Goal: Task Accomplishment & Management: Complete application form

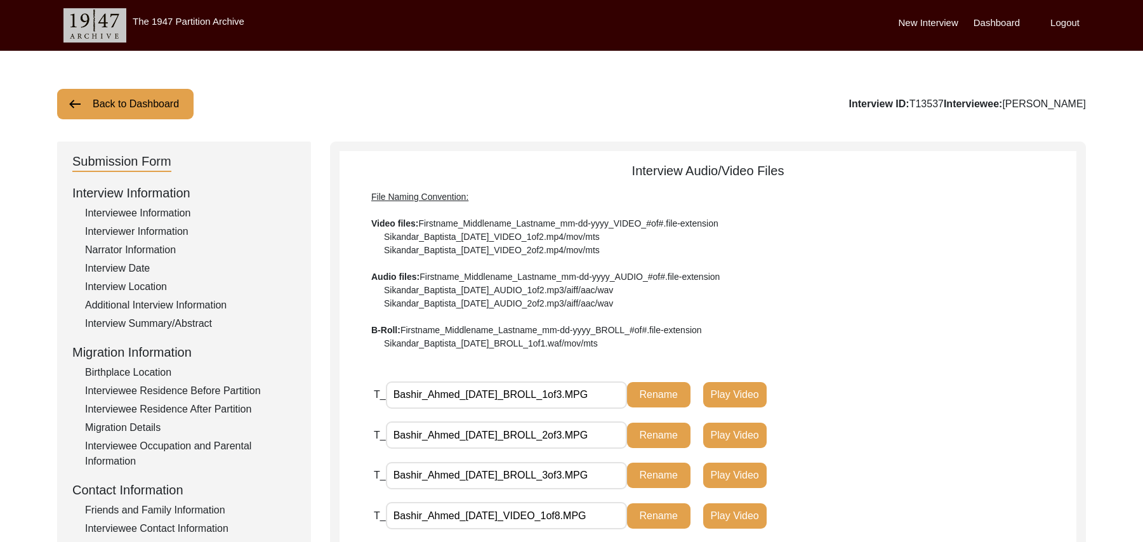
scroll to position [371, 0]
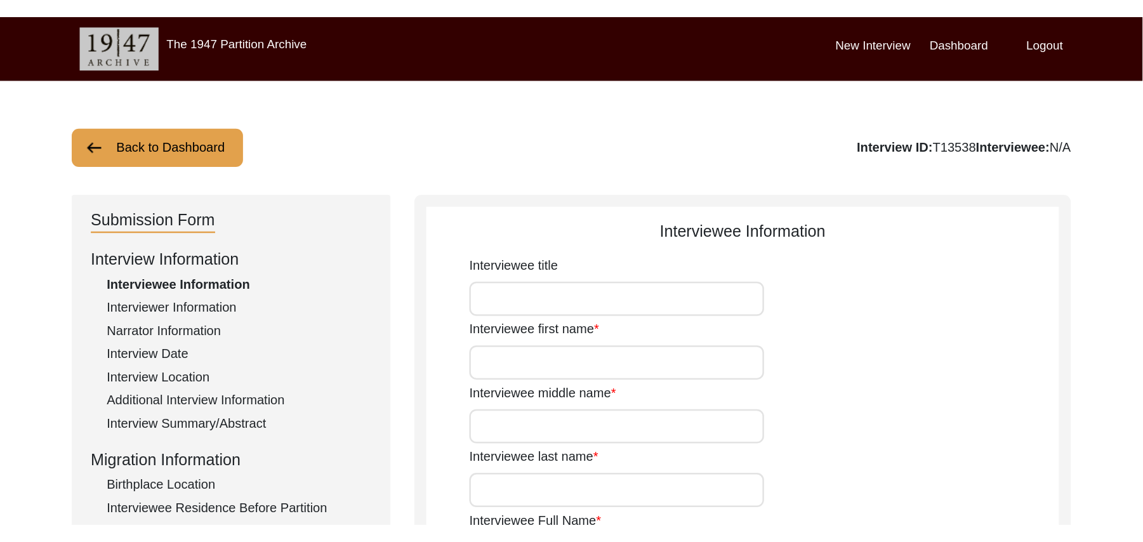
scroll to position [316, 0]
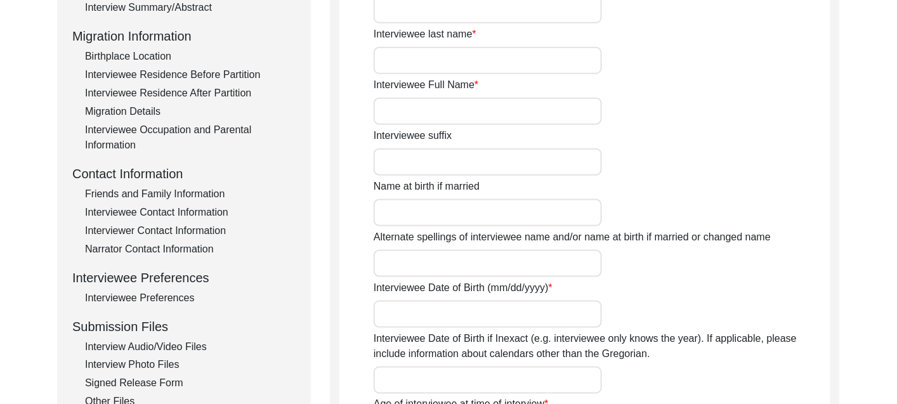
type input "Mr"
type input "[PERSON_NAME]"
type input "Sattar"
type input "Haji"
type input "Abdul Sattar Haji"
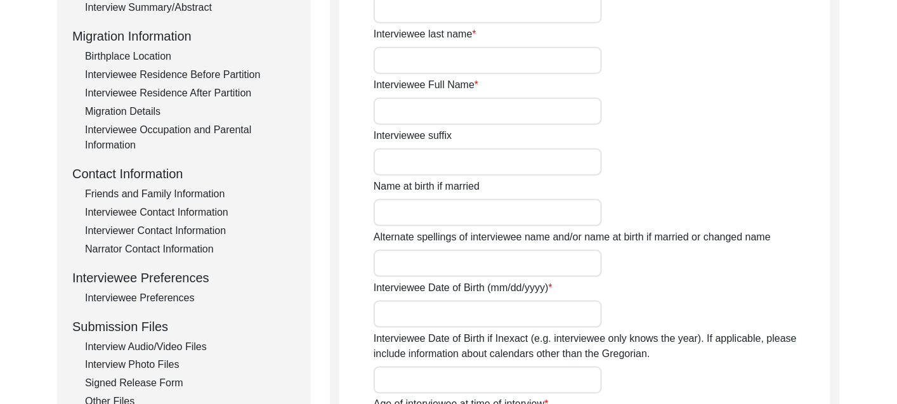
type input "N/A"
type input "Abdul Sattar"
type input "1941"
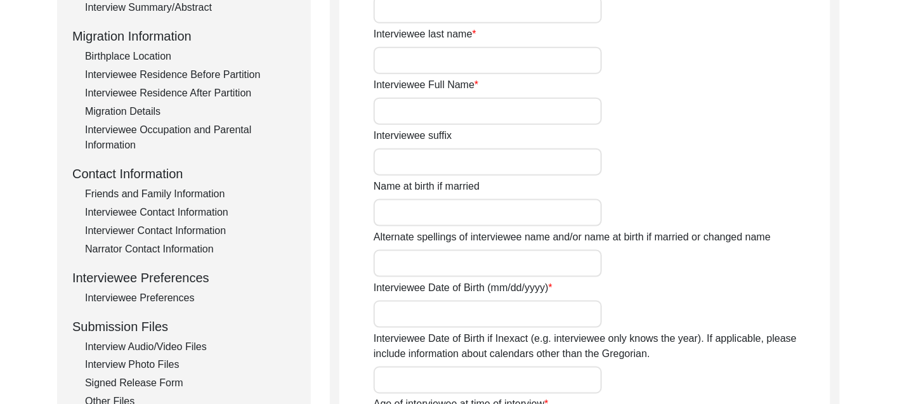
type input "86 Years"
type input "[DEMOGRAPHIC_DATA]"
type input "N/A"
type textarea "N/A"
type input "Punjabi"
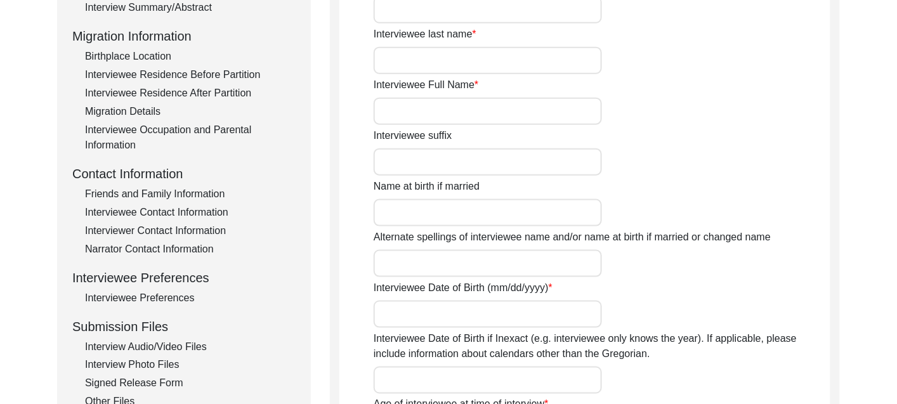
type input "Malwai"
type input "[DEMOGRAPHIC_DATA]"
type input "Araein"
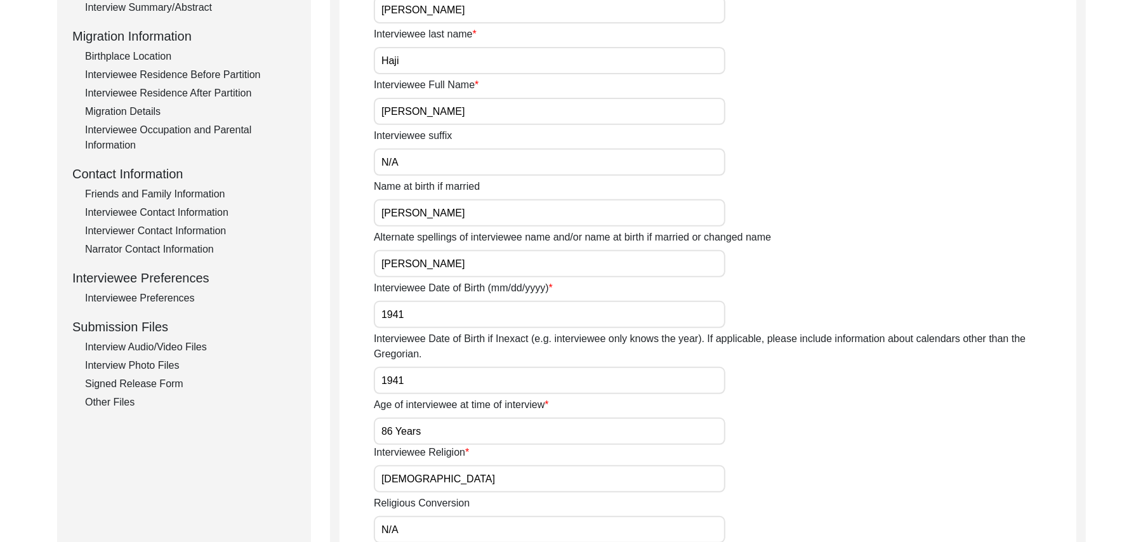
click at [178, 344] on div "Interview Audio/Video Files" at bounding box center [190, 347] width 211 height 15
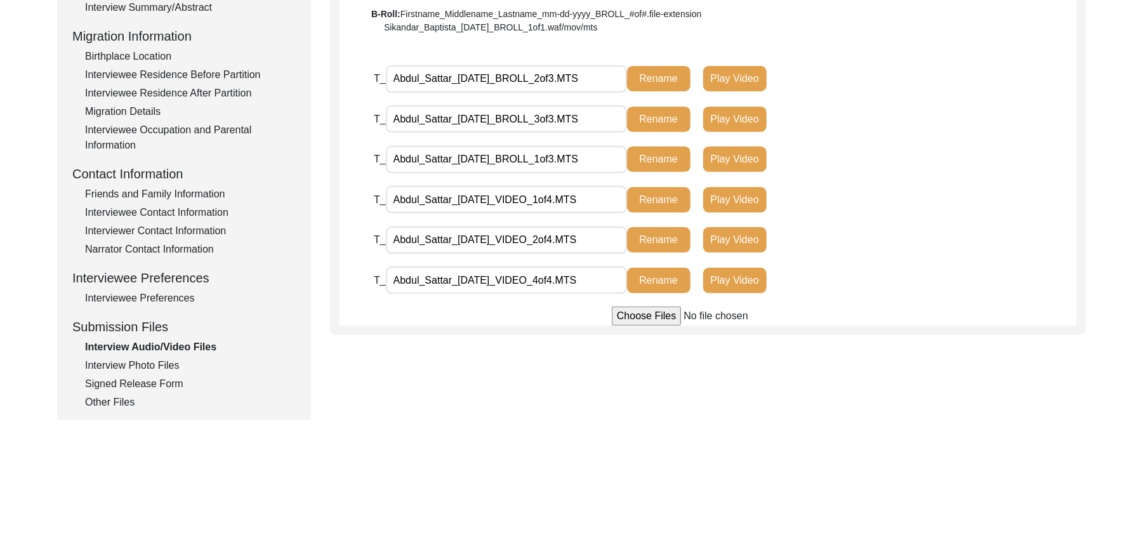
click at [663, 320] on input "file" at bounding box center [708, 316] width 192 height 19
type input "C:\fakepath\Abdul_Sattar_09-14-2025_VIDEO_3of4.MTS"
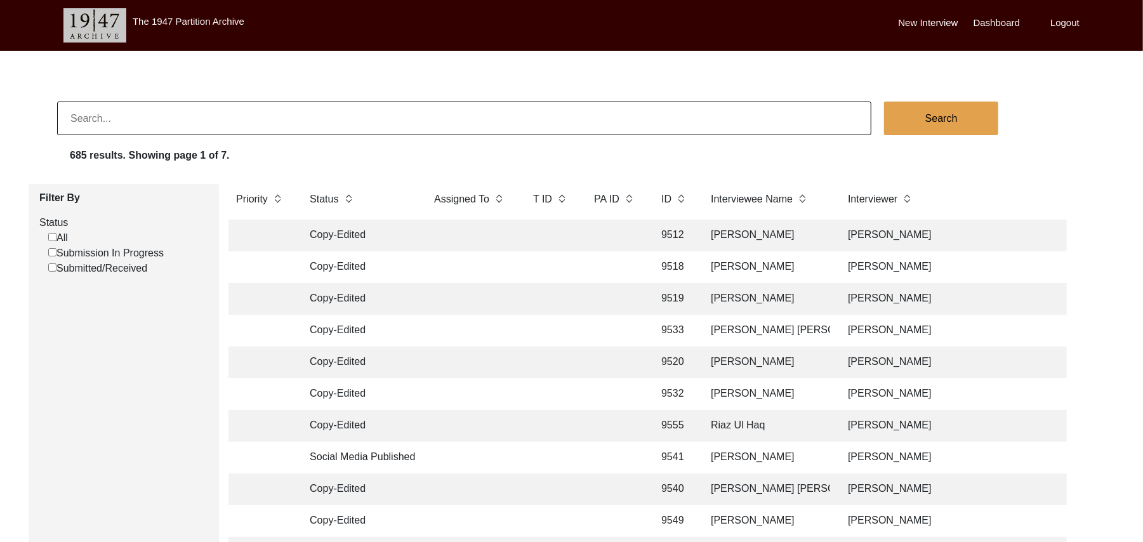
click at [54, 254] on input "Submission In Progress" at bounding box center [52, 252] width 8 height 8
checkbox input "false"
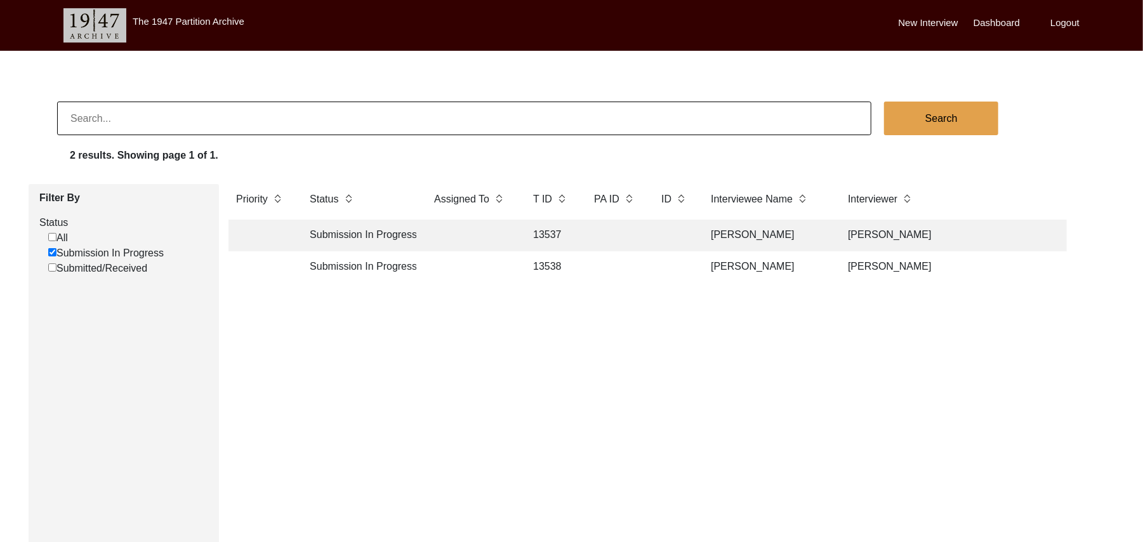
click at [542, 262] on td "13538" at bounding box center [550, 267] width 51 height 32
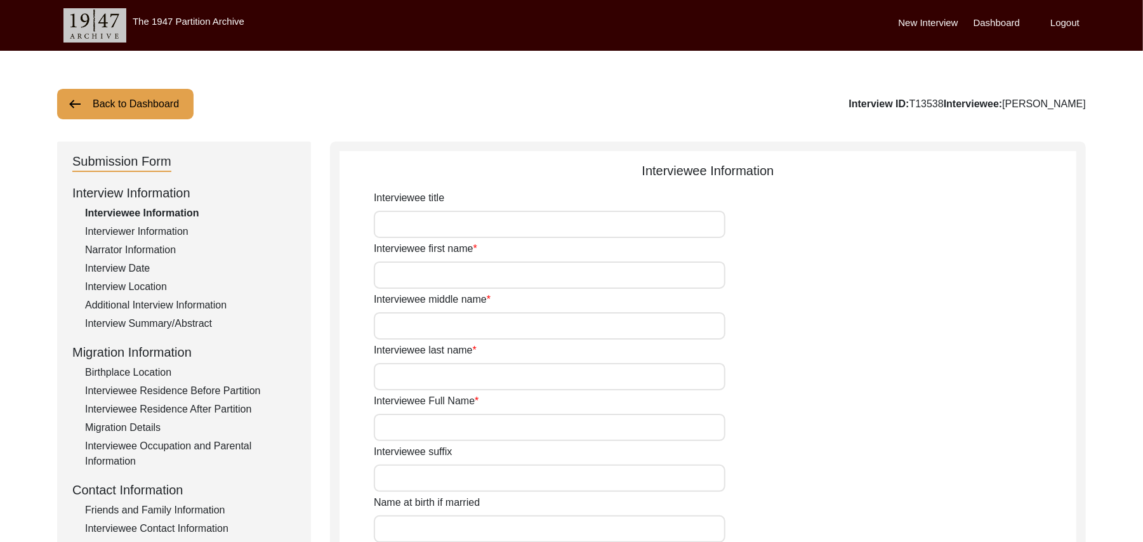
type input "Mr"
type input "[PERSON_NAME]"
type input "Haji"
type input "[PERSON_NAME]"
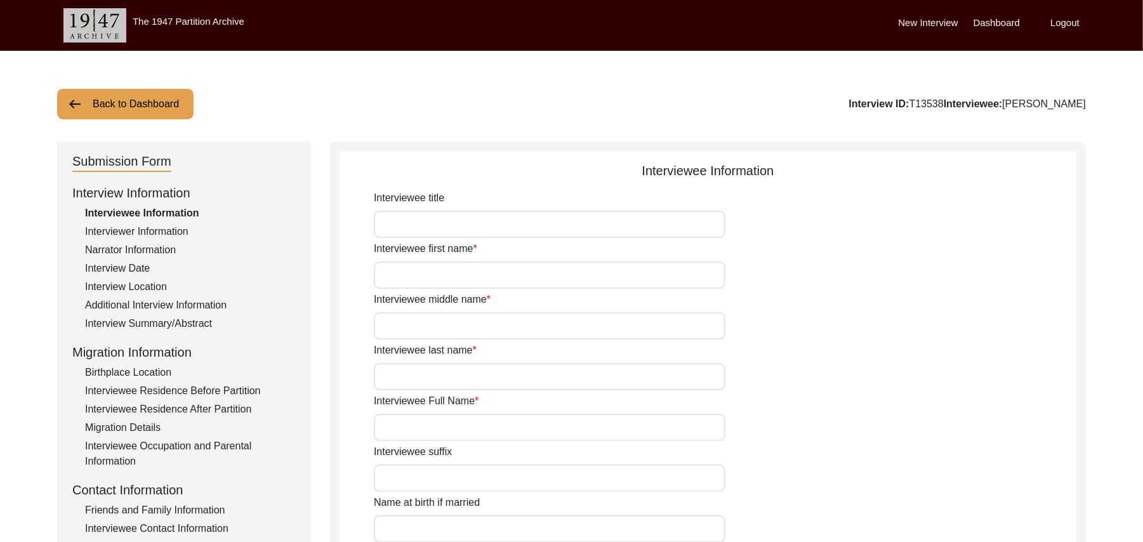
type input "N/A"
type input "[PERSON_NAME]"
type input "1941"
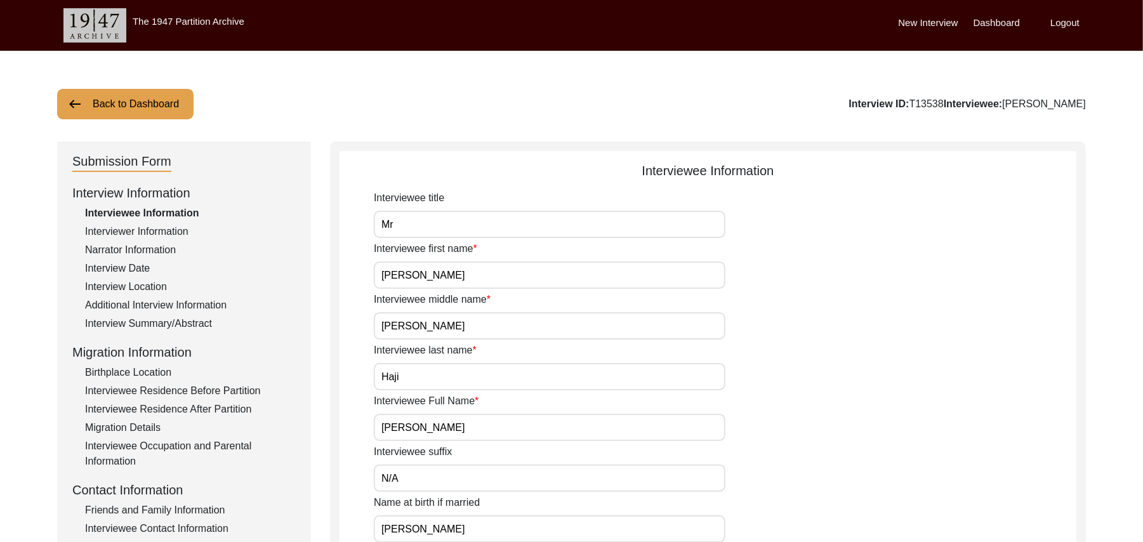
type input "86 Years"
type input "[DEMOGRAPHIC_DATA]"
type input "N/A"
type textarea "N/A"
type input "Punjabi"
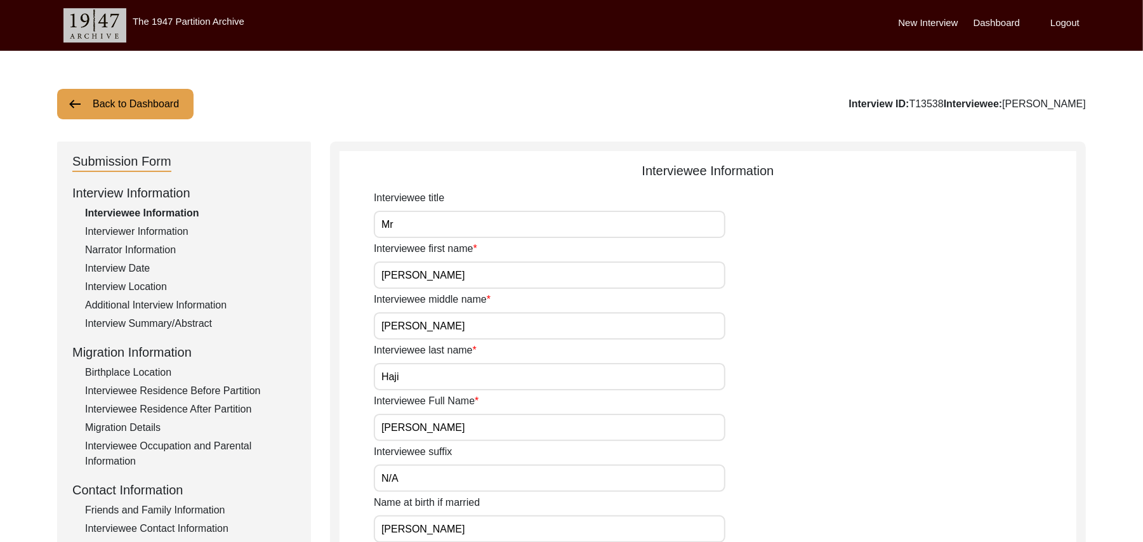
type input "Malwai"
type input "[DEMOGRAPHIC_DATA]"
type input "Araein"
click at [212, 508] on div "Friends and Family Information" at bounding box center [190, 510] width 211 height 15
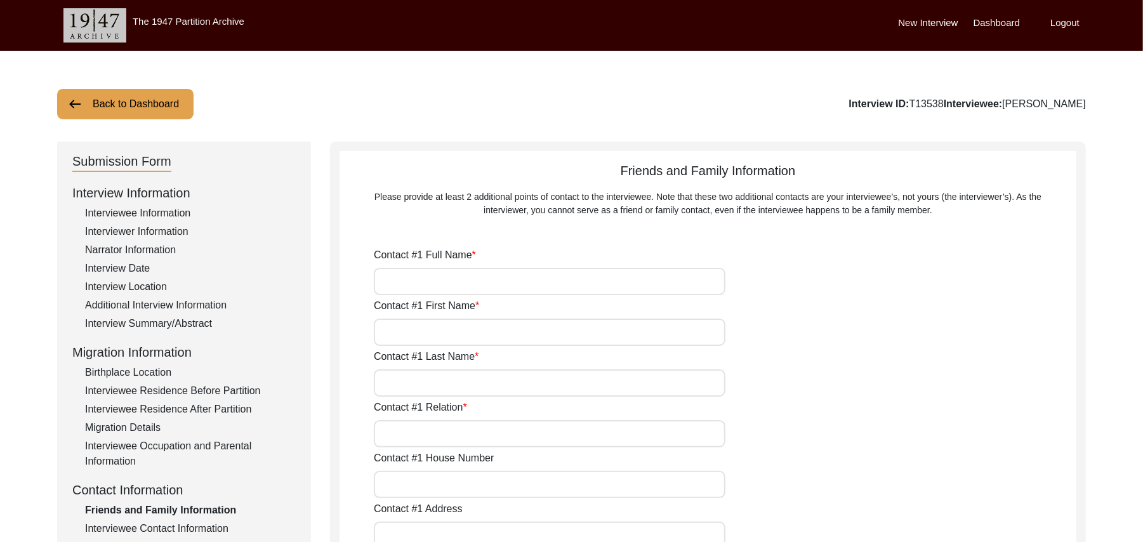
click at [442, 282] on input "Contact #1 Full Name" at bounding box center [550, 281] width 352 height 27
type input "Javaid Iqbal"
click at [432, 339] on input "Contact #1 First Name" at bounding box center [550, 332] width 352 height 27
type input "Javaid"
click at [422, 387] on input "Contact #1 Last Name" at bounding box center [550, 382] width 352 height 27
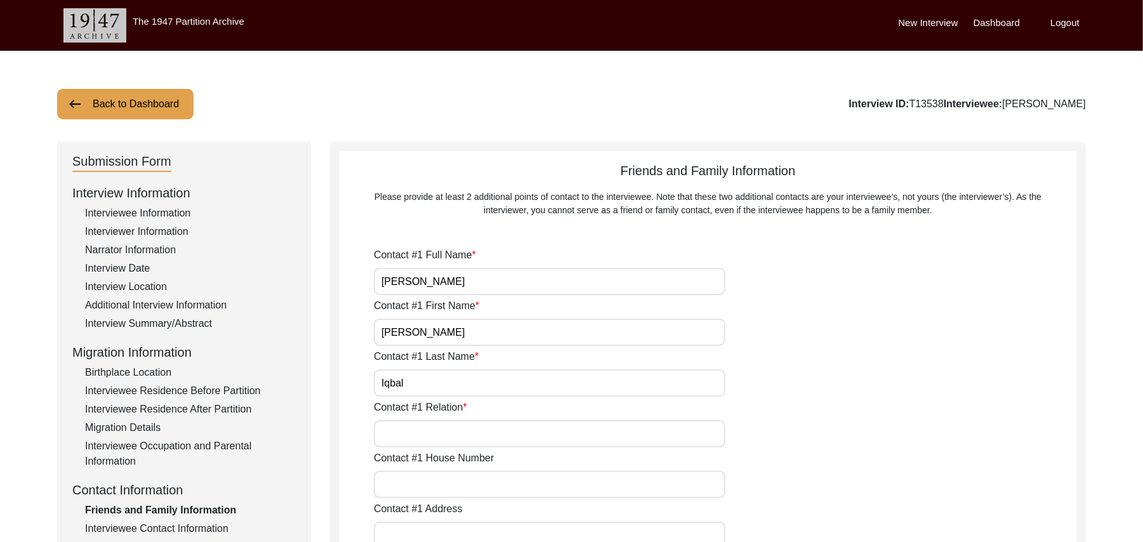
type input "Iqbal"
click at [428, 437] on input "Contact #1 Relation" at bounding box center [550, 433] width 352 height 27
type input "Son"
click at [426, 490] on input "Contact #1 House Number" at bounding box center [550, 484] width 352 height 27
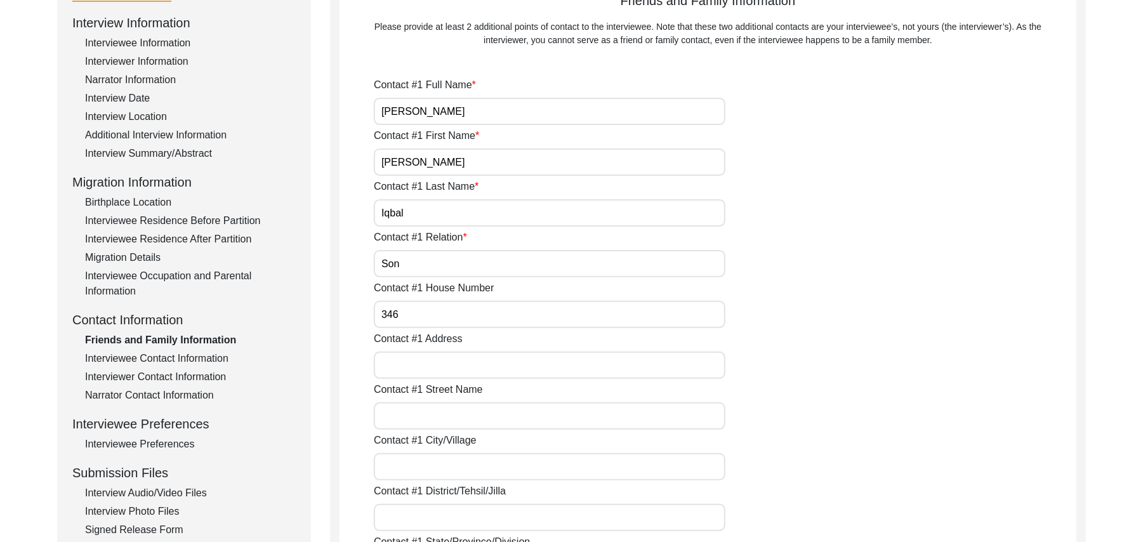
scroll to position [294, 0]
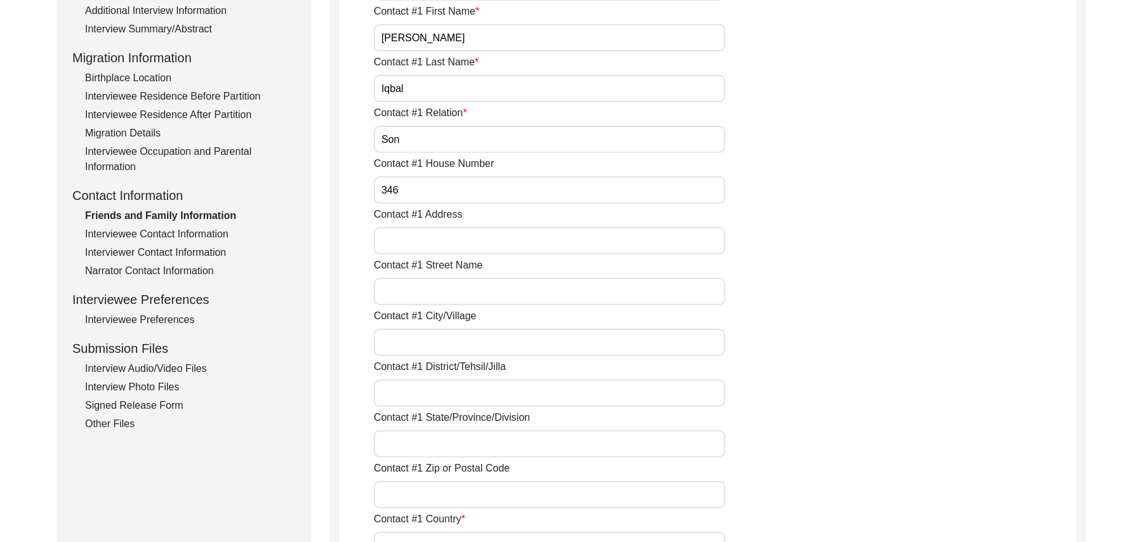
type input "346"
click at [430, 239] on input "Contact #1 Address" at bounding box center [550, 240] width 352 height 27
type input "Sirhind Colony"
click at [447, 300] on input "Contact #1 Street Name" at bounding box center [550, 291] width 352 height 27
type input "2"
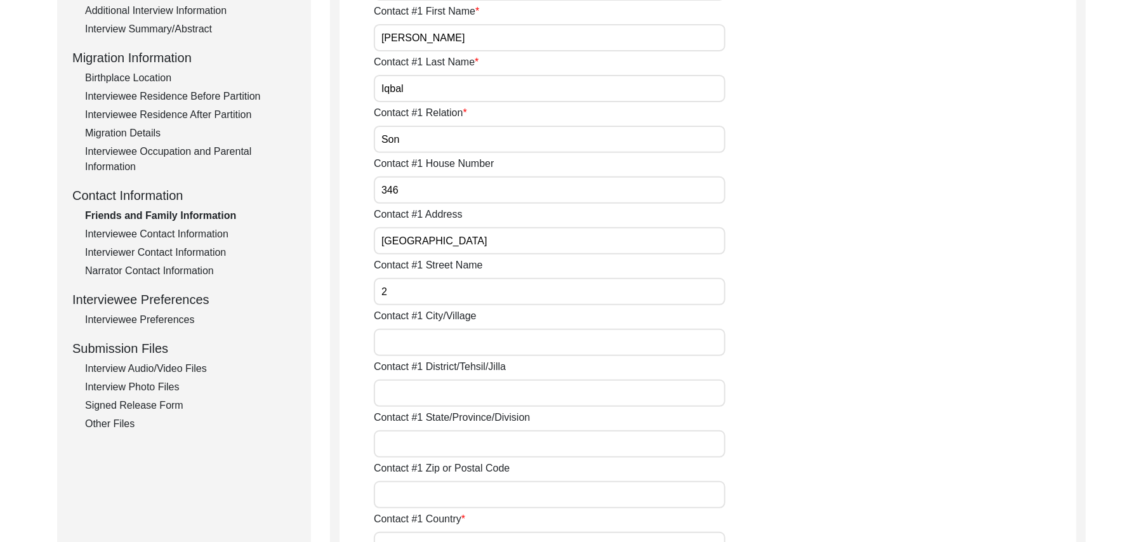
click at [435, 348] on input "Contact #1 City/Village" at bounding box center [550, 342] width 352 height 27
type input "Toba Tek singh"
click at [423, 395] on input "Contact #1 District/Tehsil/Jilla" at bounding box center [550, 392] width 352 height 27
type input "Toba Tek Singh/ Toba Tek Singh"
click at [438, 438] on input "Contact #1 State/Province/Division" at bounding box center [550, 443] width 352 height 27
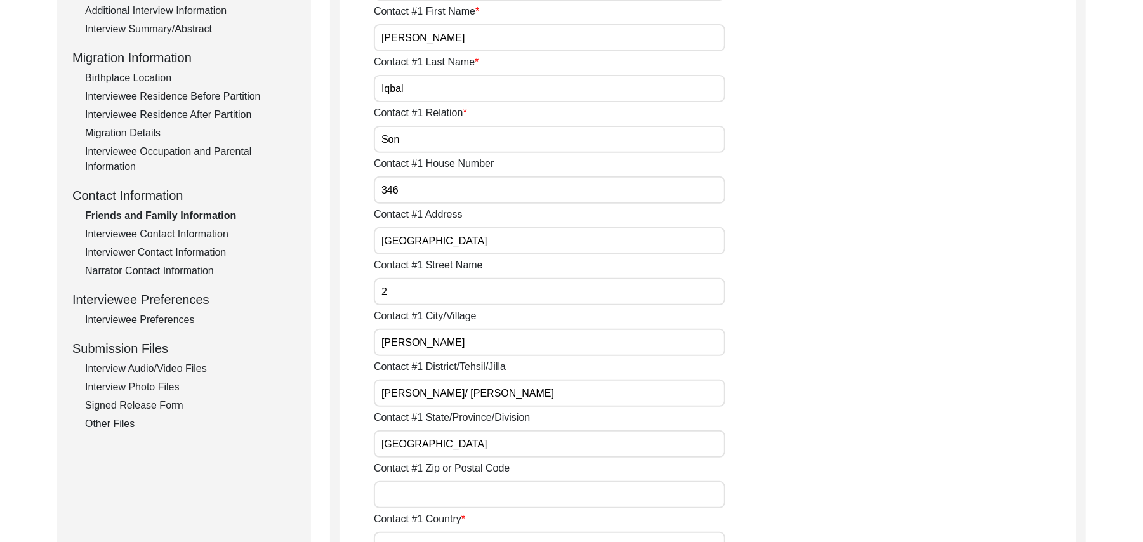
type input "Punjab"
click at [440, 494] on input "Contact #1 Zip or Postal Code" at bounding box center [550, 494] width 352 height 27
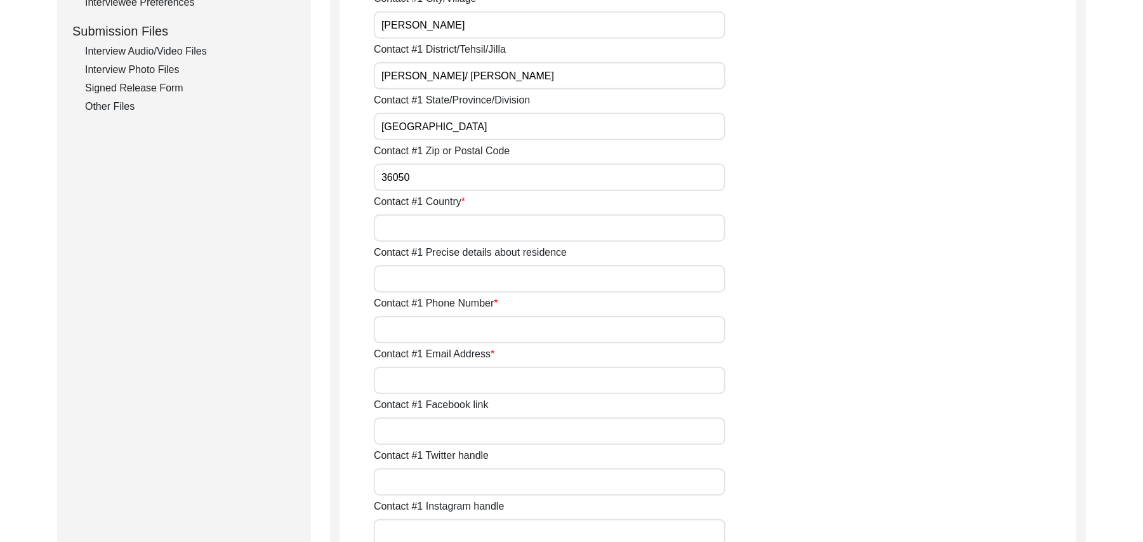
scroll to position [668, 0]
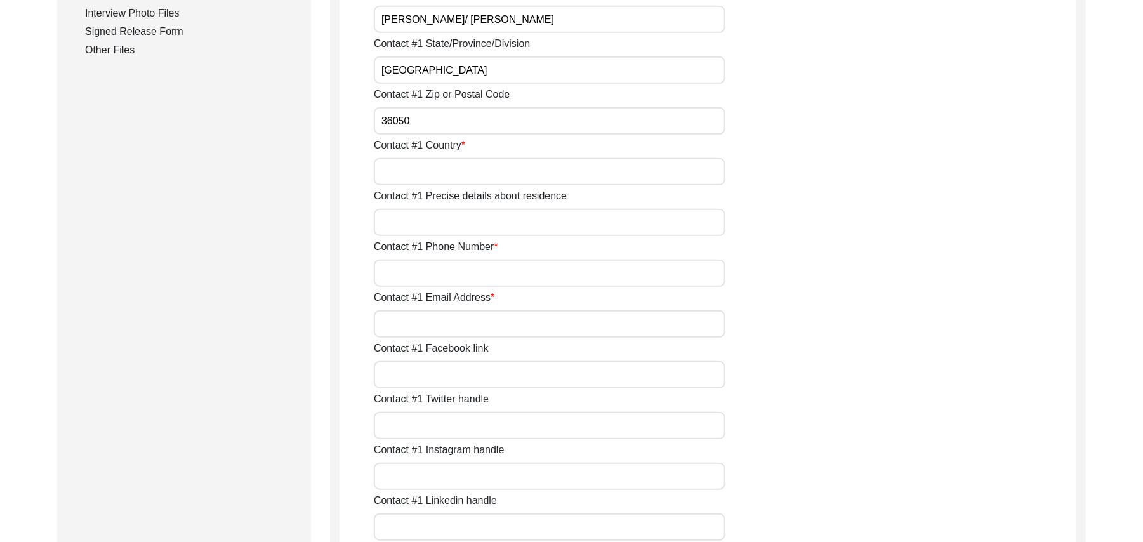
type input "36050"
click at [478, 169] on input "Contact #1 Country" at bounding box center [550, 171] width 352 height 27
type input "Pakistan"
click at [455, 219] on input "Contact #1 Precise details about residence" at bounding box center [550, 222] width 352 height 27
type input "Hussain Chowk"
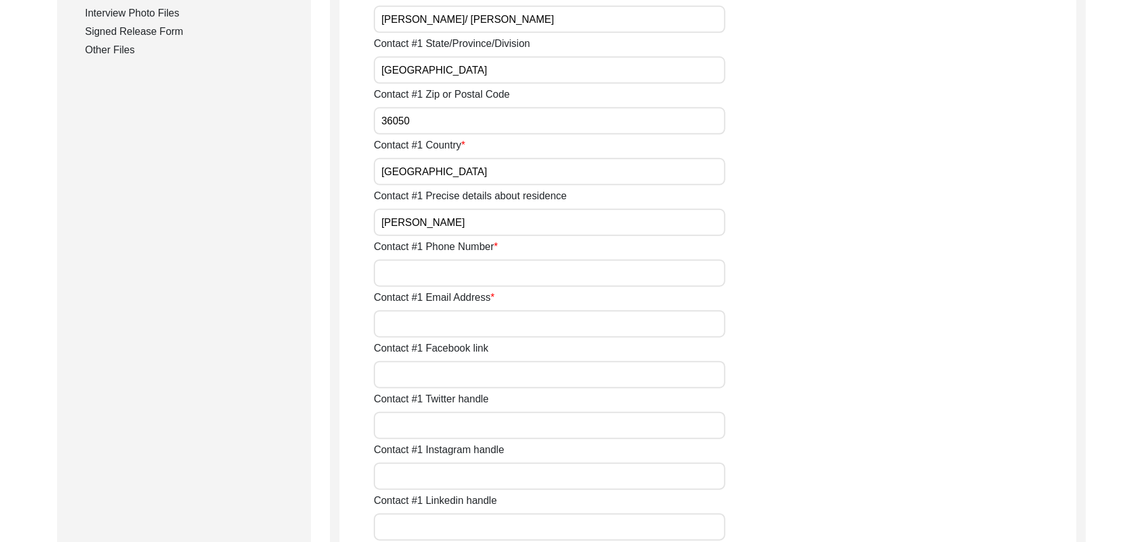
click at [452, 270] on input "Contact #1 Phone Number" at bounding box center [550, 273] width 352 height 27
type input "03067292466"
click at [445, 324] on input "Contact #1 Email Address" at bounding box center [550, 323] width 352 height 27
type input "N/A"
click at [458, 378] on input "Contact #1 Facebook link" at bounding box center [550, 374] width 352 height 27
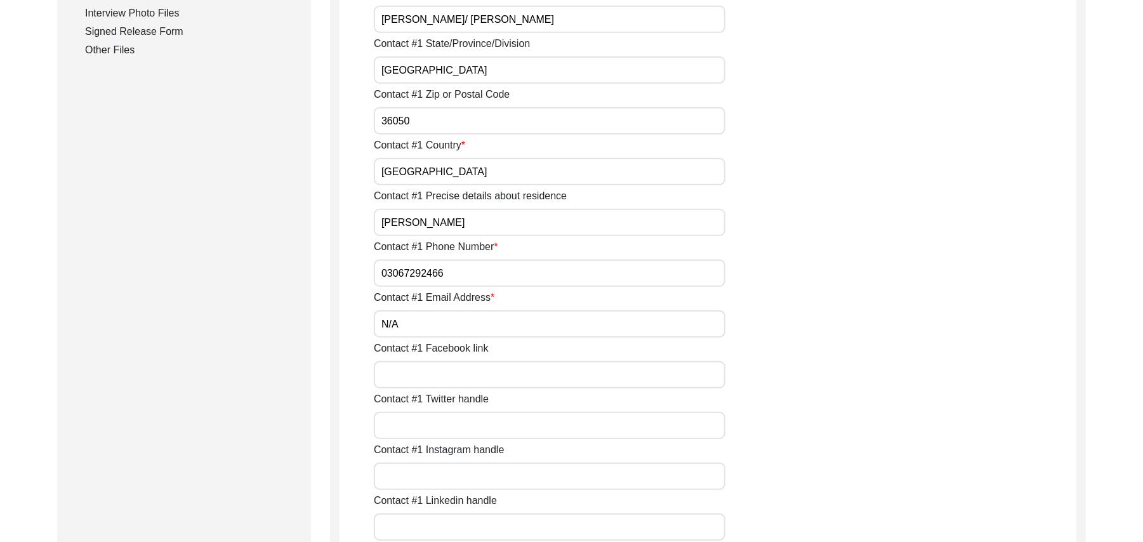
paste input "N/A"
type input "N/A"
click at [452, 427] on input "Contact #1 Twitter handle" at bounding box center [550, 425] width 352 height 27
paste input "N/A"
type input "N/A"
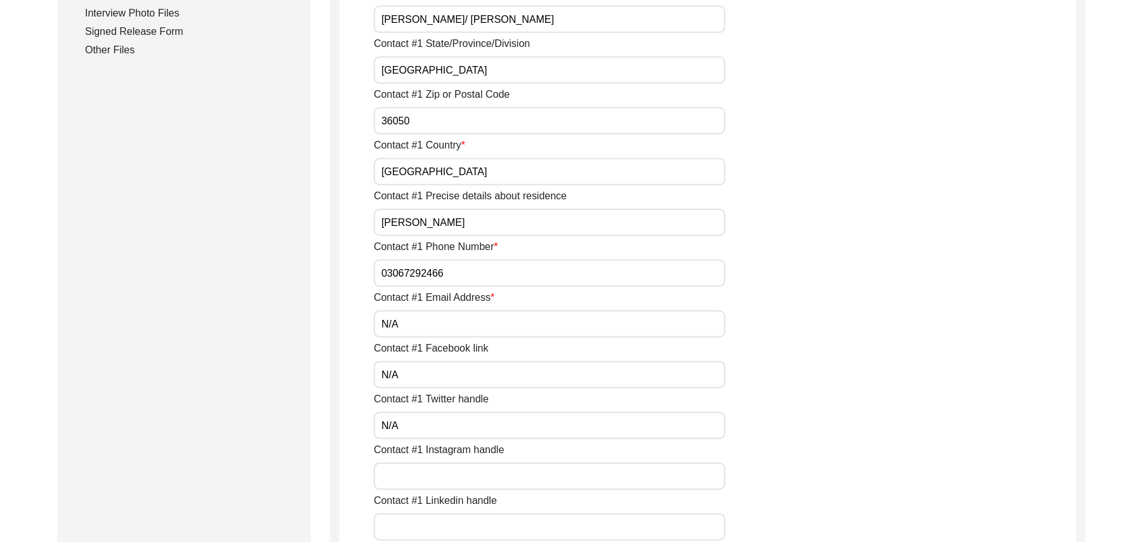
click at [453, 478] on input "Contact #1 Instagram handle" at bounding box center [550, 476] width 352 height 27
paste input "N/A"
type input "N/A"
click at [456, 529] on input "Contact #1 Linkedin handle" at bounding box center [550, 526] width 352 height 27
paste input "N/A"
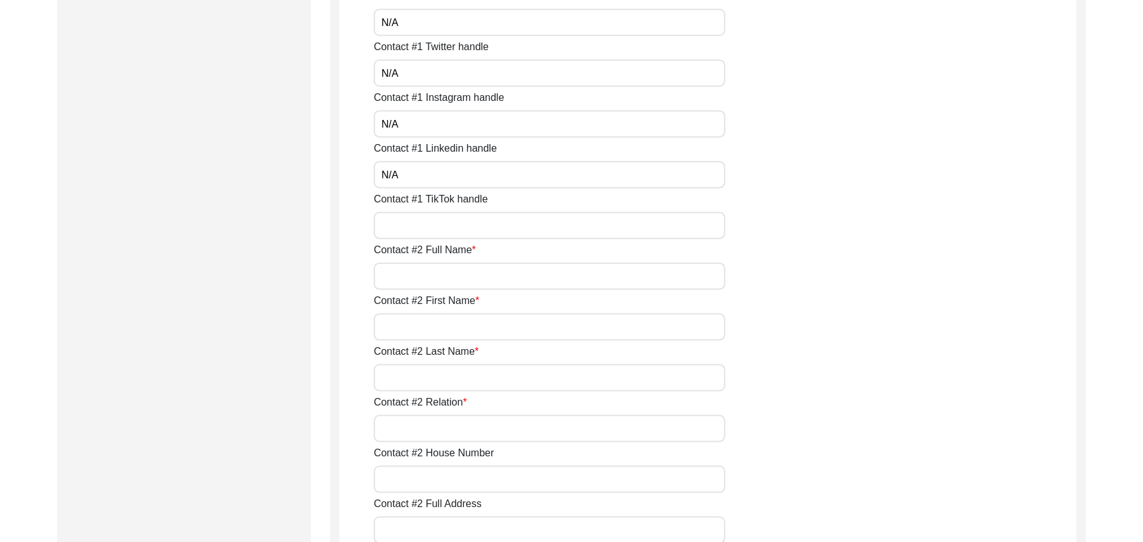
scroll to position [1111, 0]
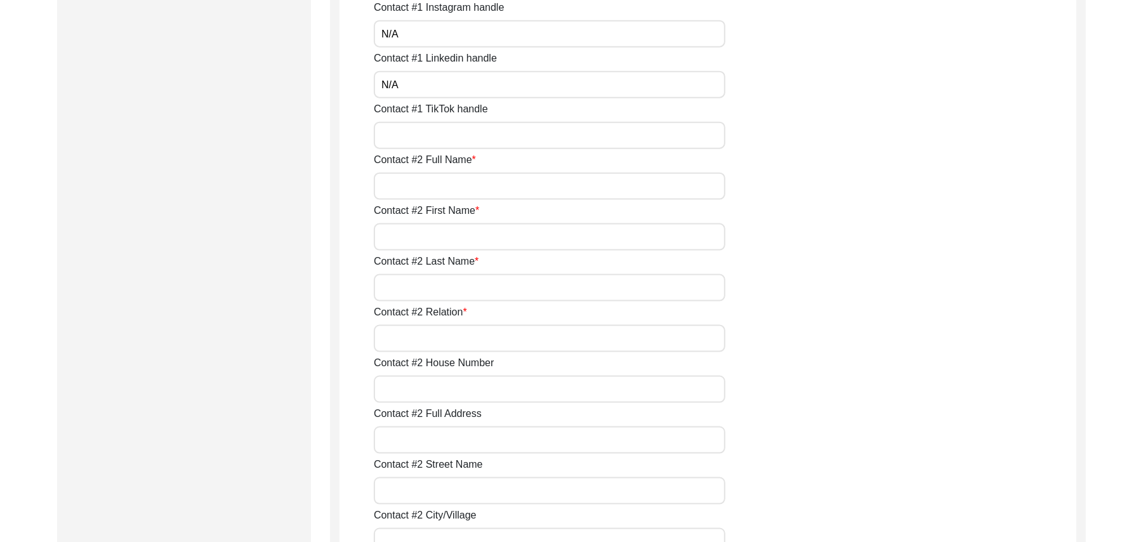
type input "N/A"
click at [482, 135] on input "Contact #1 TikTok handle" at bounding box center [550, 135] width 352 height 27
paste input "N/A"
type input "N/A"
click at [465, 191] on input "Contact #2 Full Name" at bounding box center [550, 186] width 352 height 27
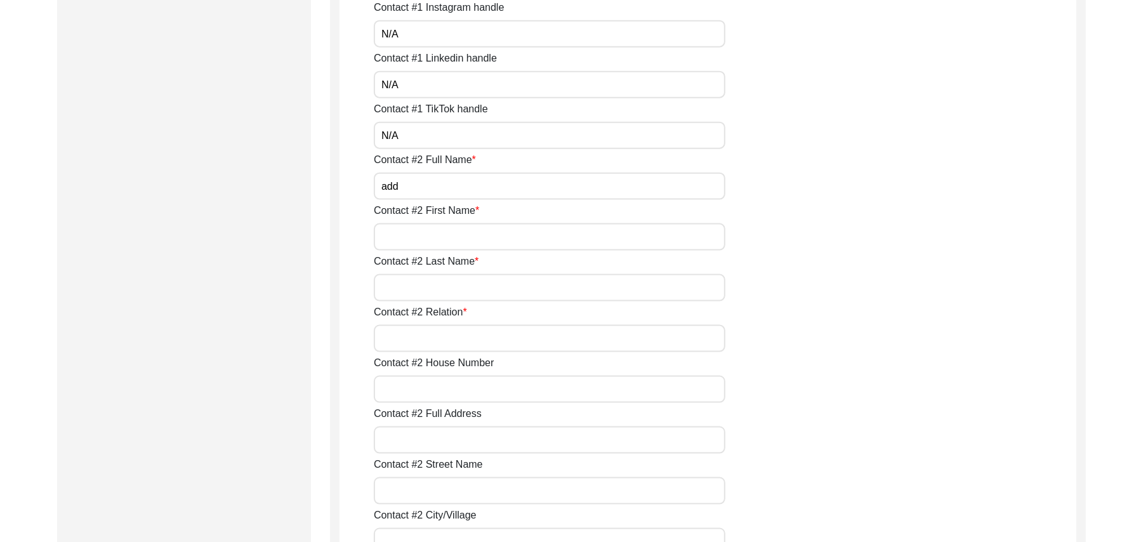
type input "add"
click at [442, 239] on input "Contact #2 First Name" at bounding box center [550, 236] width 352 height 27
type input "add"
click at [445, 286] on input "Contact #2 Last Name" at bounding box center [550, 287] width 352 height 27
type input "add"
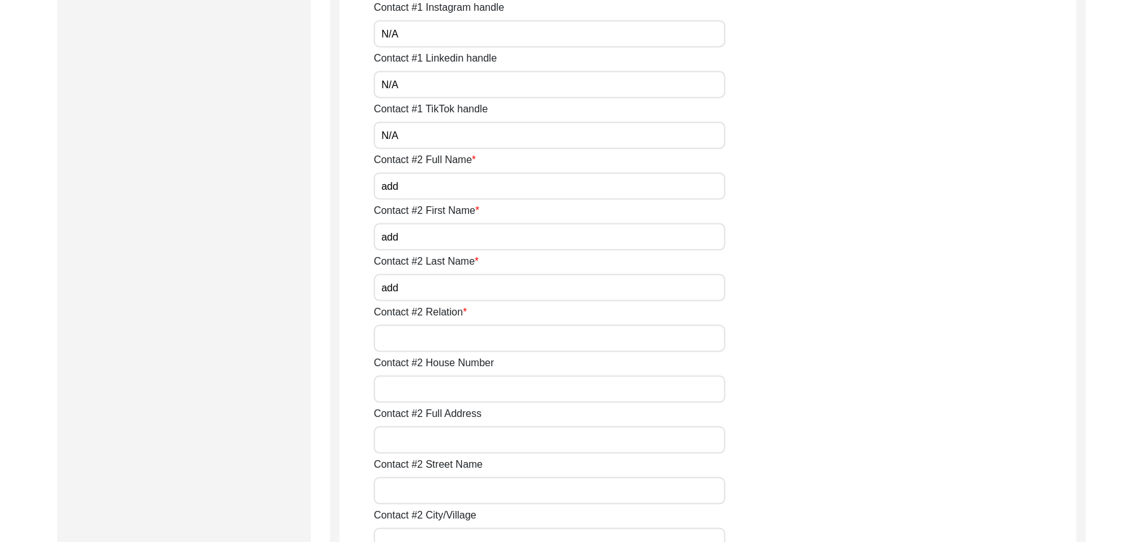
click at [438, 345] on input "Contact #2 Relation" at bounding box center [550, 338] width 352 height 27
type input "son"
click at [445, 395] on input "Contact #2 House Number" at bounding box center [550, 389] width 352 height 27
type input "346"
click at [439, 435] on input "Contact #2 Full Address" at bounding box center [550, 439] width 352 height 27
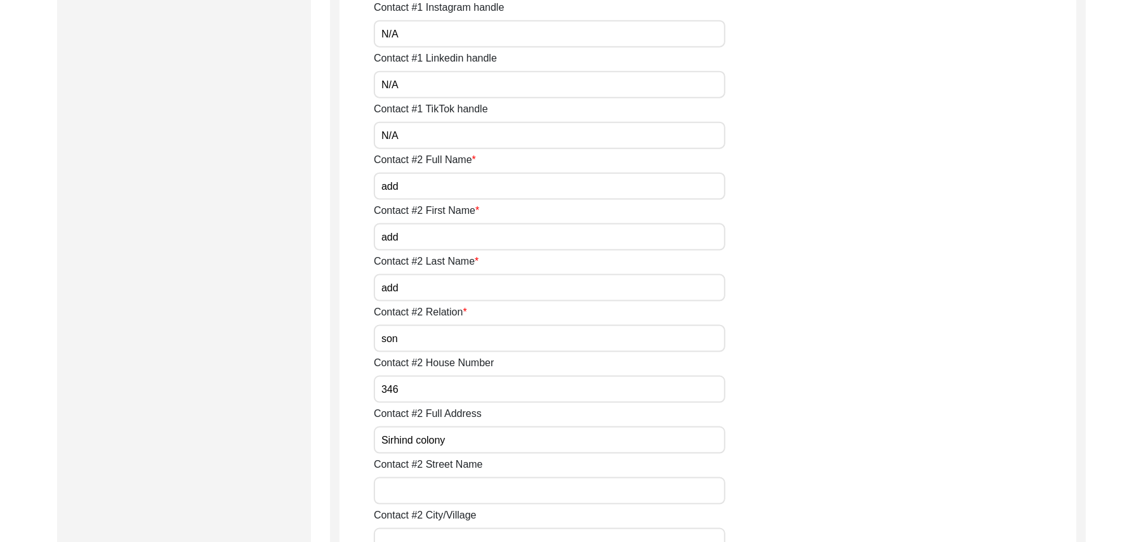
type input "Sirhind colony"
click at [432, 492] on input "Contact #2 Street Name" at bounding box center [550, 490] width 352 height 27
type input "2"
click at [430, 534] on input "Contact #2 City/Village" at bounding box center [550, 541] width 352 height 27
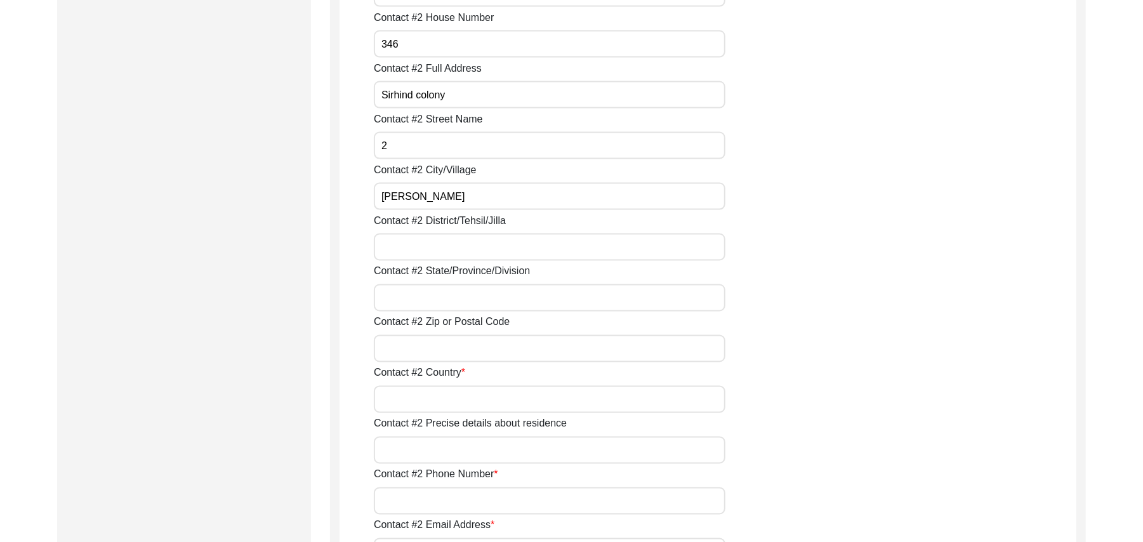
scroll to position [1546, 0]
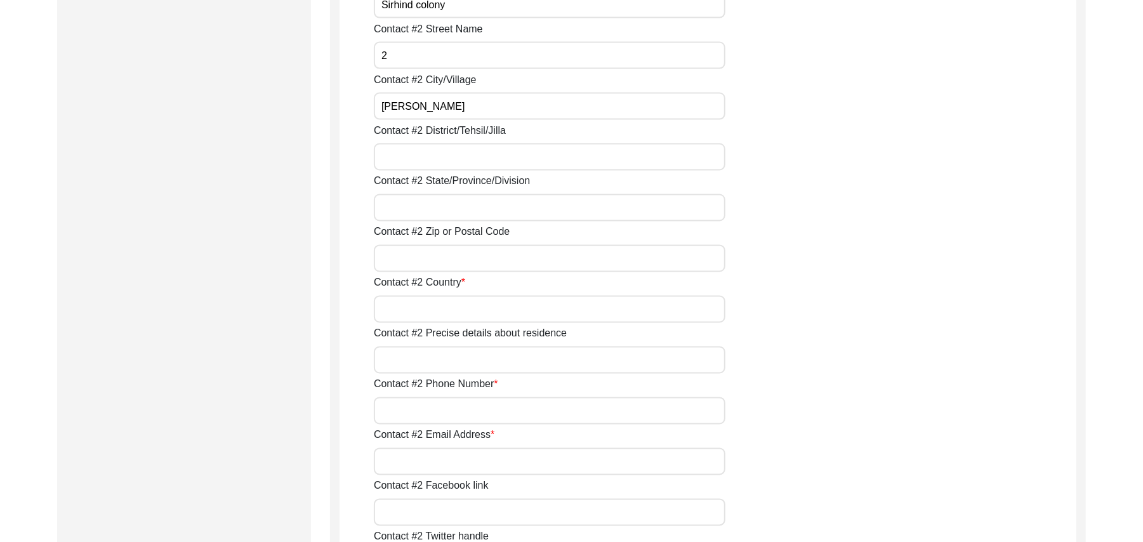
type input "Toba Tek Singh"
click at [445, 161] on input "Contact #2 District/Tehsil/Jilla" at bounding box center [550, 156] width 352 height 27
type input "Toba Tek Singh/ Toba Tek Singh"
click at [452, 216] on input "Contact #2 State/Province/Division" at bounding box center [550, 207] width 352 height 27
type input "Punjab"
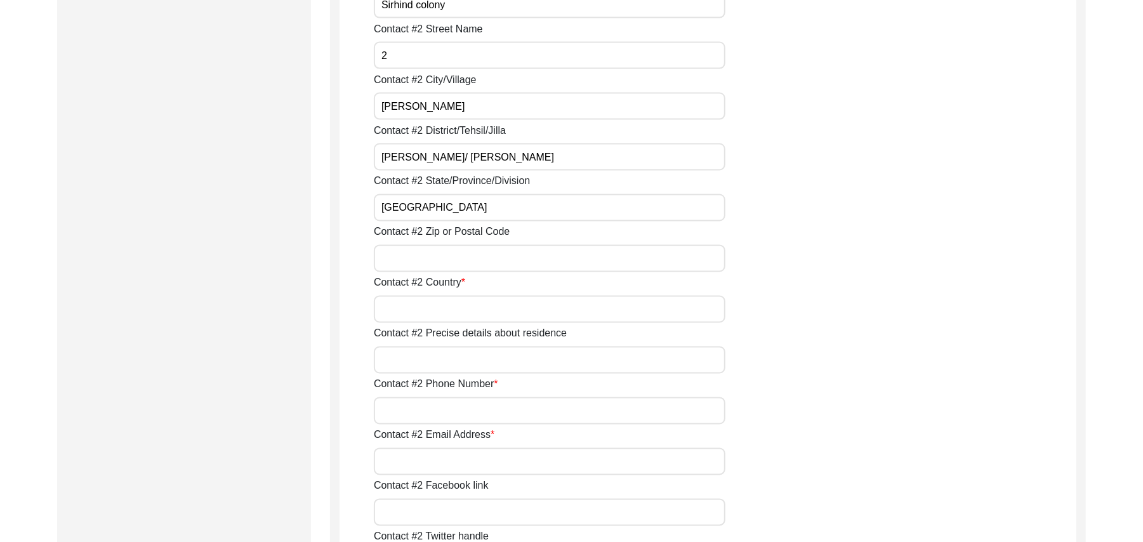
click at [454, 265] on input "Contact #2 Zip or Postal Code" at bounding box center [550, 258] width 352 height 27
type input "36050"
click at [445, 305] on input "Contact #2 Country" at bounding box center [550, 309] width 352 height 27
type input "Pakistan"
click at [445, 366] on input "Contact #2 Precise details about residence" at bounding box center [550, 359] width 352 height 27
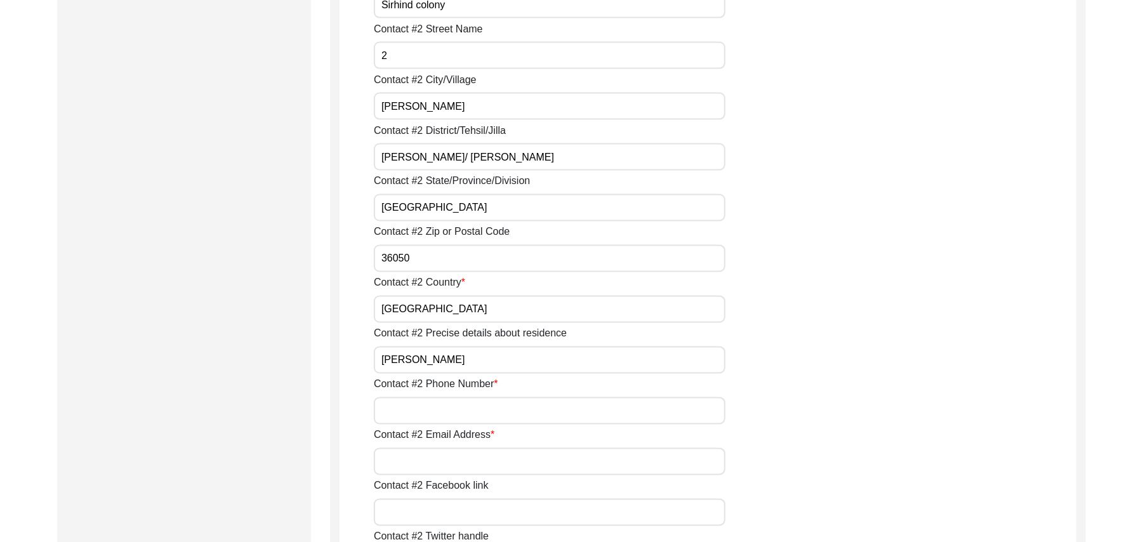
type input "Hussaini Chowk"
click at [442, 410] on input "Contact #2 Phone Number" at bounding box center [550, 410] width 352 height 27
type input "03330765067"
click at [435, 467] on input "Contact #2 Email Address" at bounding box center [550, 461] width 352 height 27
paste input "N/A"
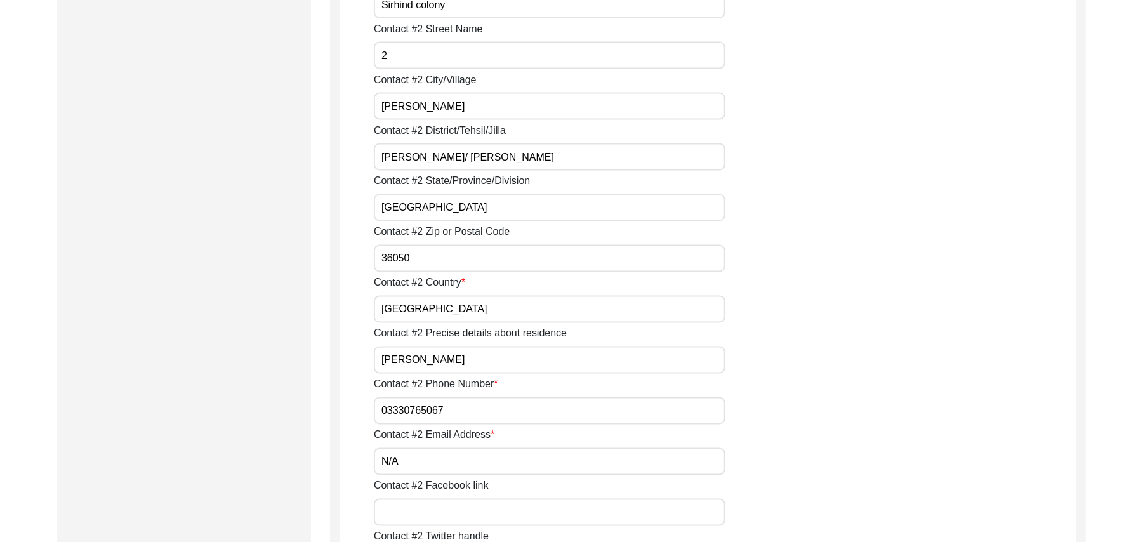
type input "N/A"
click at [508, 510] on input "Contact #2 Facebook link" at bounding box center [550, 512] width 352 height 27
paste input "N/A"
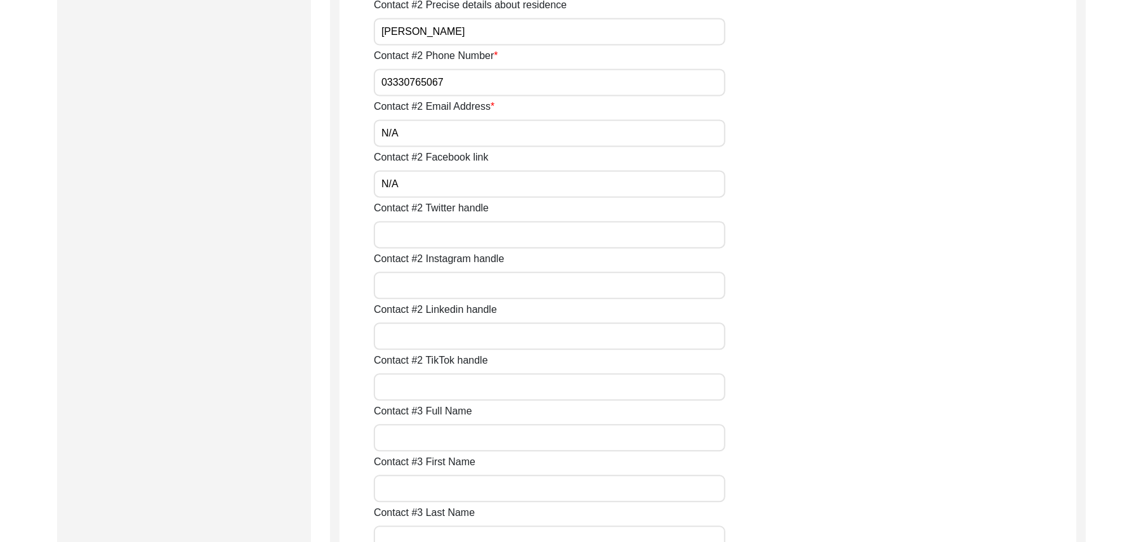
scroll to position [1909, 0]
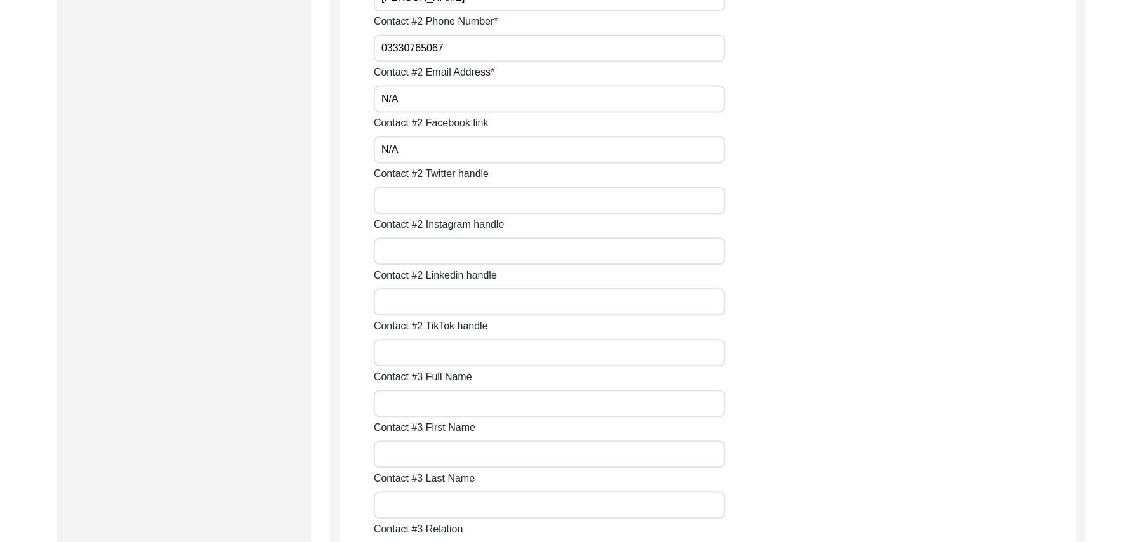
type input "N/A"
click at [513, 211] on input "Contact #2 Twitter handle" at bounding box center [550, 200] width 352 height 27
paste input "N/A"
type input "N/A"
click at [463, 256] on input "Contact #2 Instagram handle" at bounding box center [550, 250] width 352 height 27
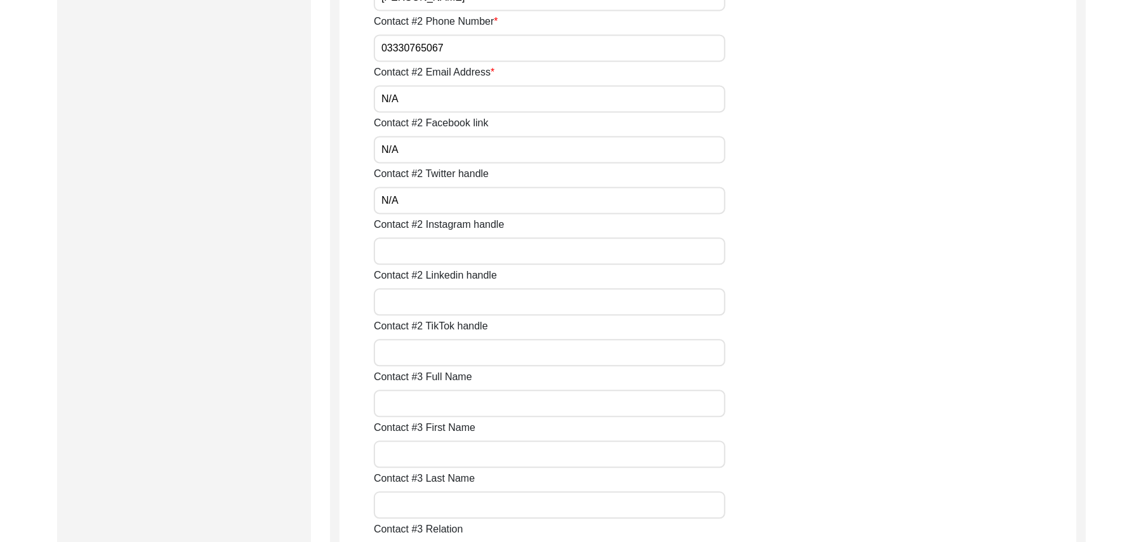
paste input "N/A"
type input "N/A"
click at [455, 298] on input "Contact #2 Linkedin handle" at bounding box center [550, 301] width 352 height 27
paste input "N/A"
type input "N/A"
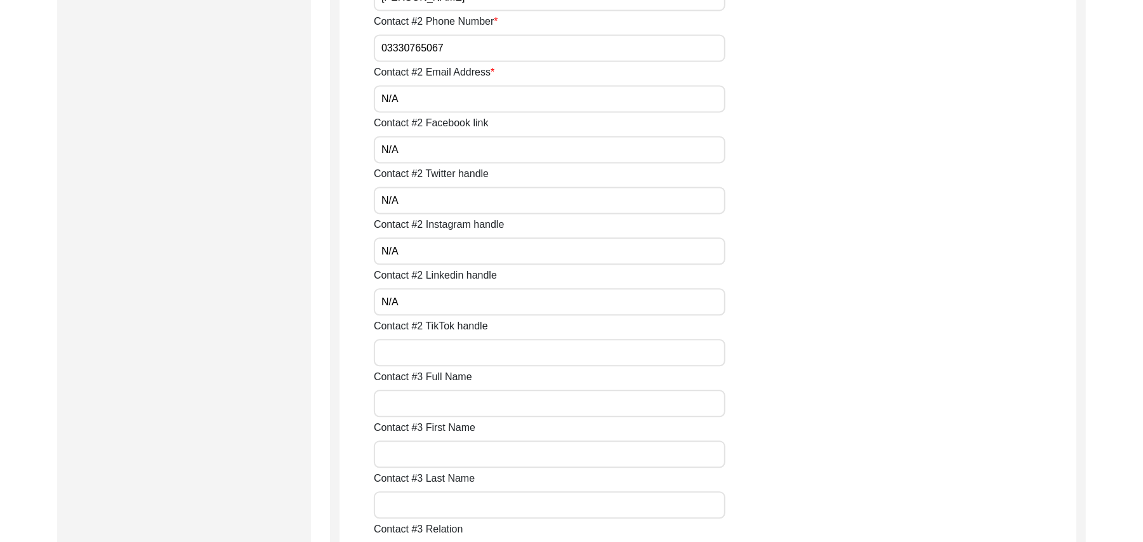
click at [447, 344] on input "Contact #2 TikTok handle" at bounding box center [550, 352] width 352 height 27
paste input "N/A"
type input "N/A"
click at [438, 409] on input "Contact #3 Full Name" at bounding box center [550, 403] width 352 height 27
paste input "N/A"
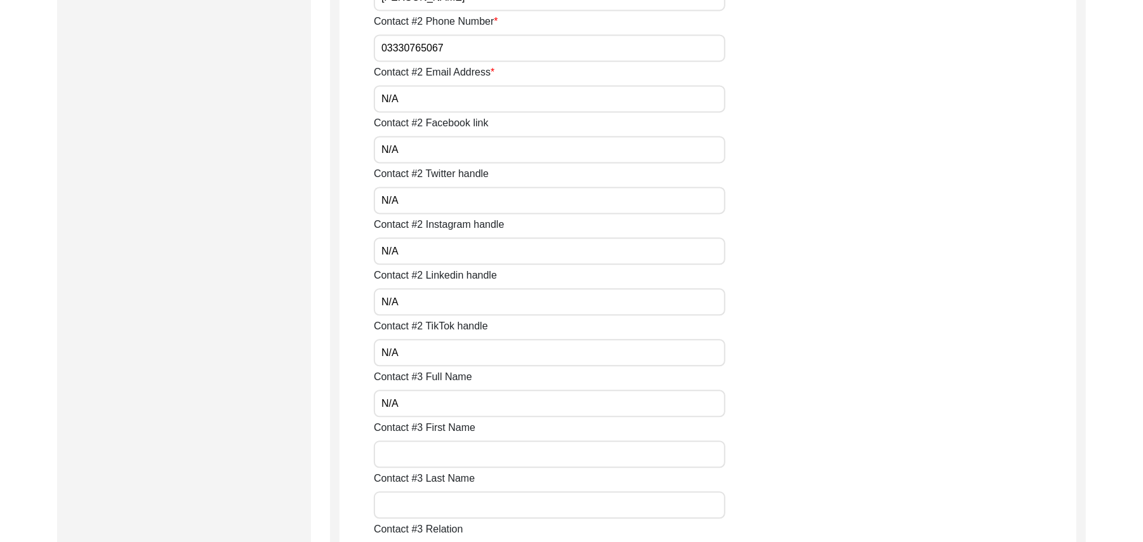
type input "N/A"
click at [439, 452] on input "Contact #3 First Name" at bounding box center [550, 453] width 352 height 27
paste input "N/A"
type input "N/A"
click at [437, 513] on input "Contact #3 Last Name" at bounding box center [550, 504] width 352 height 27
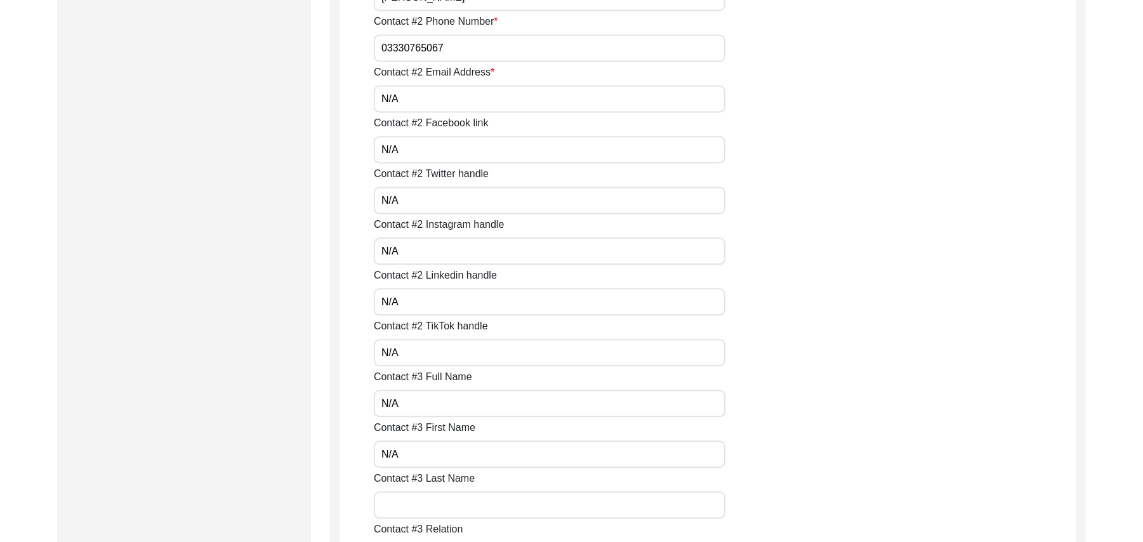
paste input "N/A"
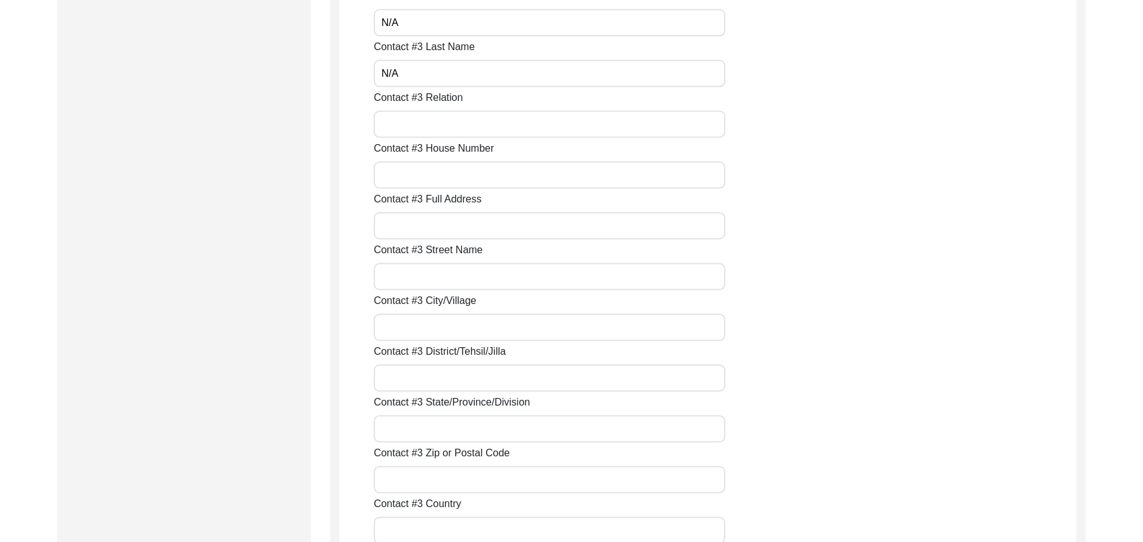
scroll to position [2374, 0]
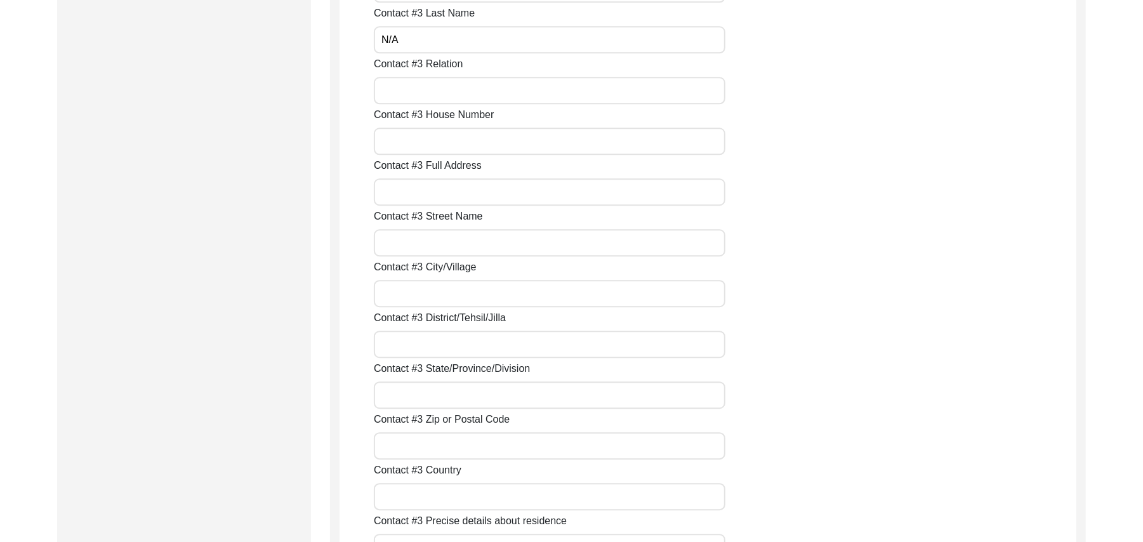
type input "N/A"
click at [484, 97] on input "Contact #3 Relation" at bounding box center [550, 90] width 352 height 27
paste input "N/A"
type input "N/A"
click at [455, 146] on input "Contact #3 House Number" at bounding box center [550, 141] width 352 height 27
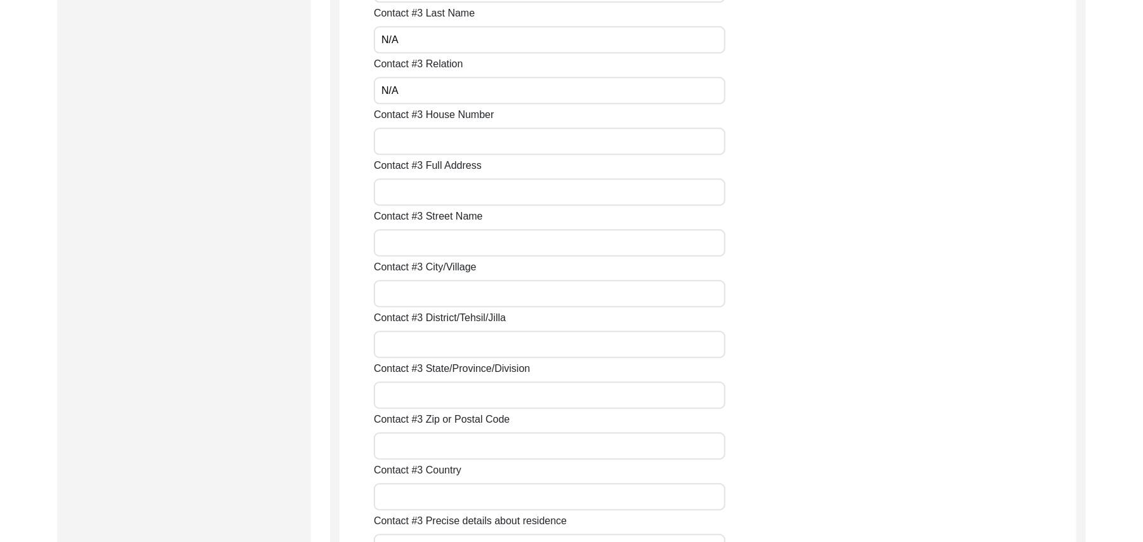
paste input "N/A"
type input "N/A"
click at [432, 194] on input "Contact #3 Full Address" at bounding box center [550, 191] width 352 height 27
paste input "N/A"
type input "N/A"
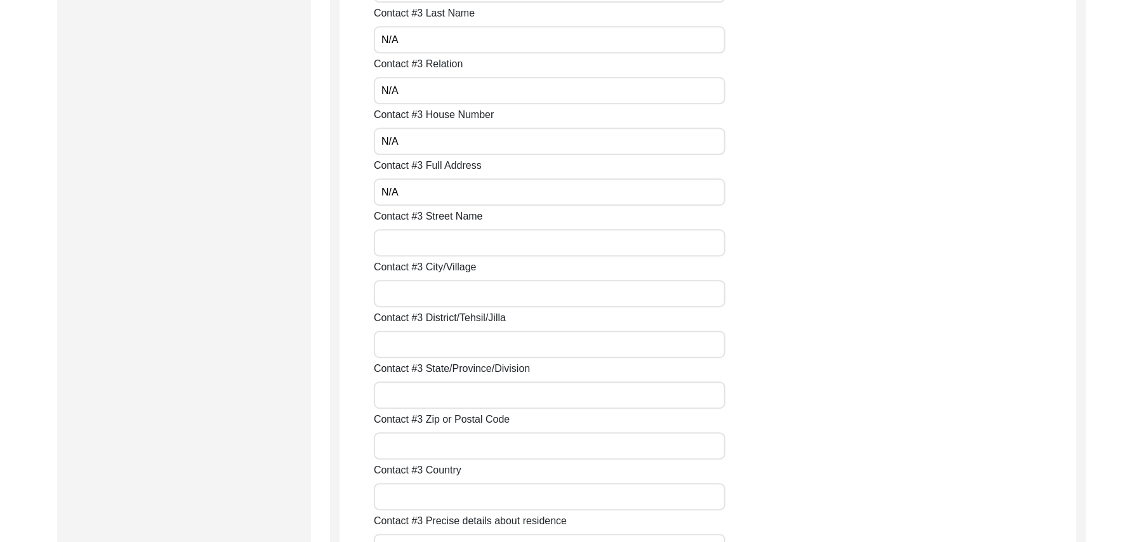
click at [428, 242] on input "Contact #3 Street Name" at bounding box center [550, 242] width 352 height 27
paste input "N/A"
type input "N/A"
click at [428, 290] on input "Contact #3 City/Village" at bounding box center [550, 293] width 352 height 27
paste input "N/A"
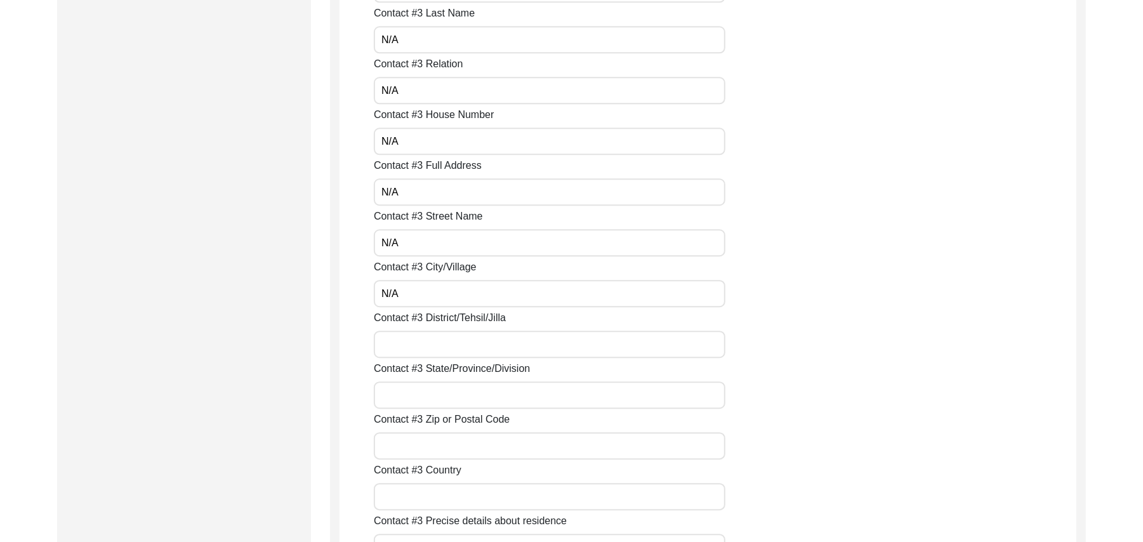
type input "N/A"
click at [429, 345] on input "Contact #3 District/Tehsil/Jilla" at bounding box center [550, 344] width 352 height 27
paste input "N/A"
type input "N/A"
click at [434, 391] on input "Contact #3 State/Province/Division" at bounding box center [550, 394] width 352 height 27
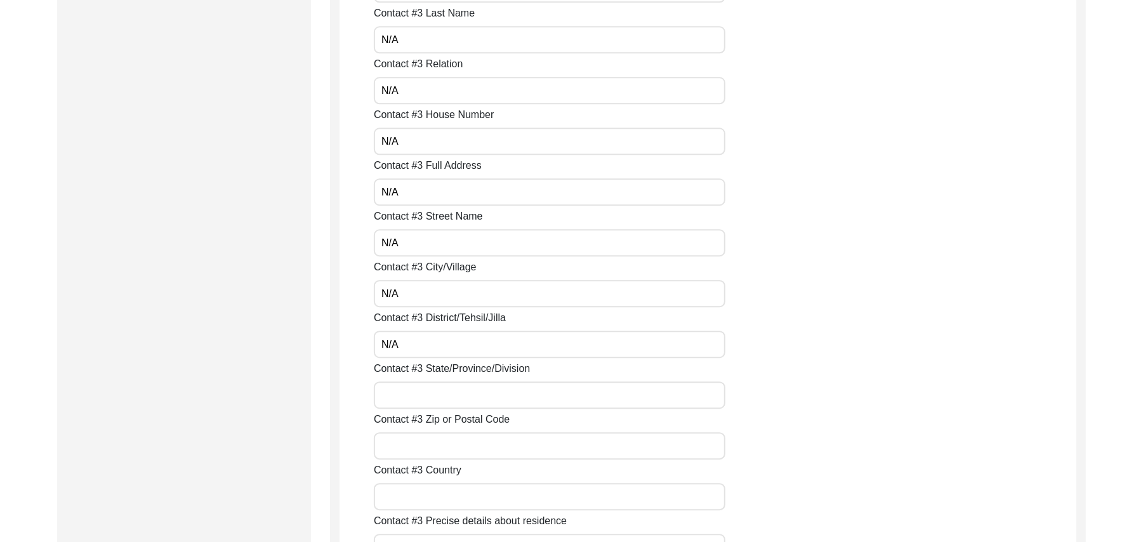
paste input "N/A"
type input "N/A"
click at [435, 447] on input "Contact #3 Zip or Postal Code" at bounding box center [550, 445] width 352 height 27
paste input "N/A"
type input "N/A"
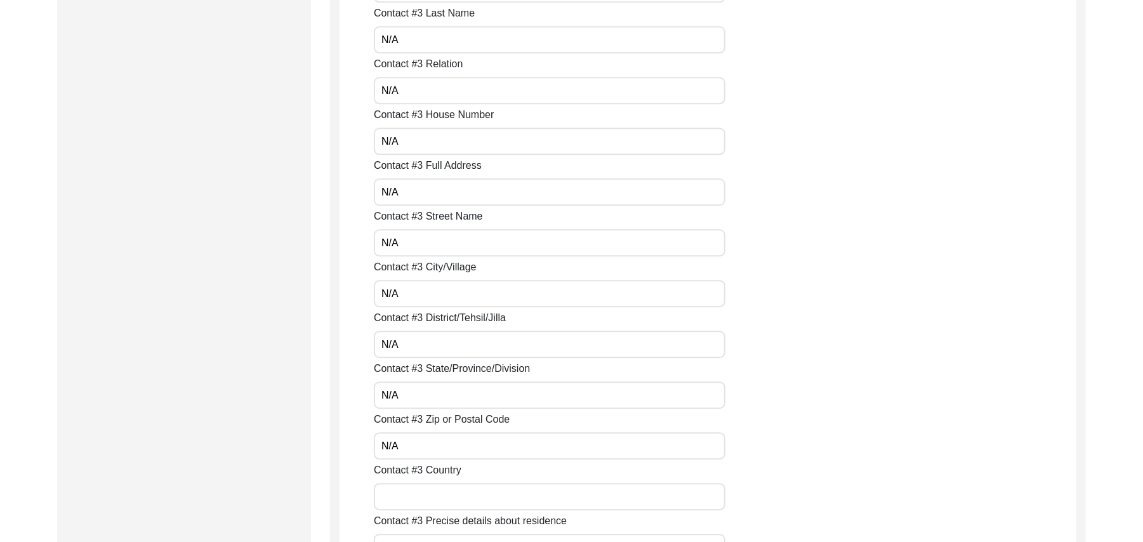
click at [442, 495] on input "Contact #3 Country" at bounding box center [550, 496] width 352 height 27
paste input "N/A"
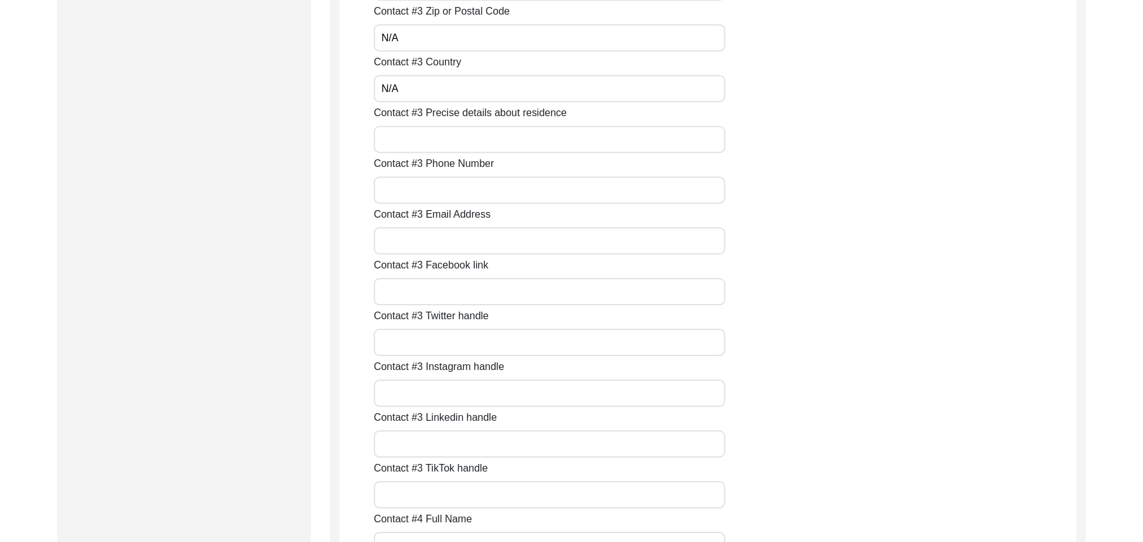
scroll to position [2794, 0]
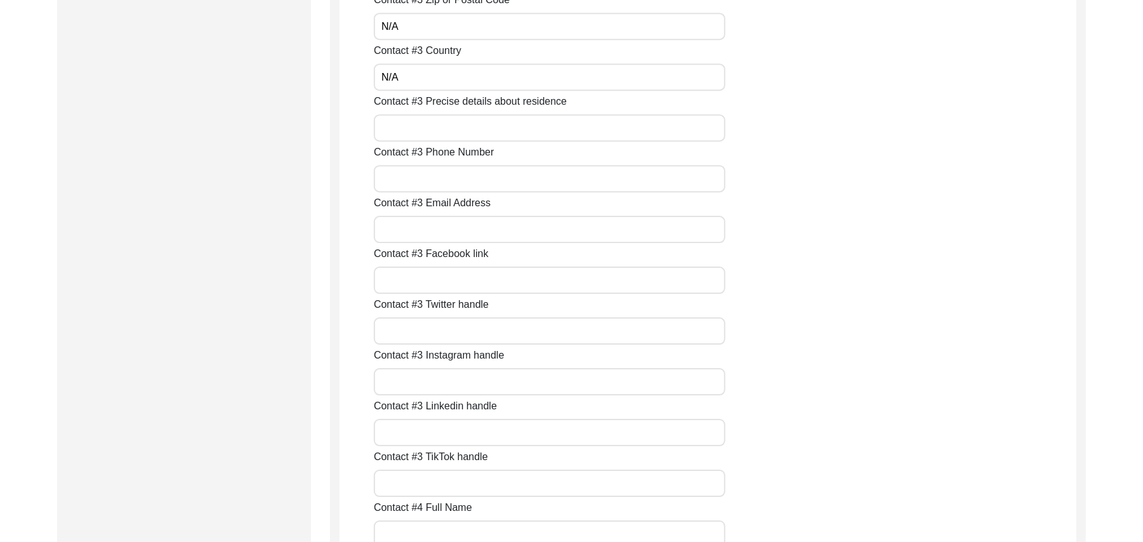
type input "N/A"
click at [425, 131] on input "Contact #3 Precise details about residence" at bounding box center [550, 127] width 352 height 27
paste input "N/A"
type input "N/A"
click at [426, 181] on input "Contact #3 Phone Number" at bounding box center [550, 178] width 352 height 27
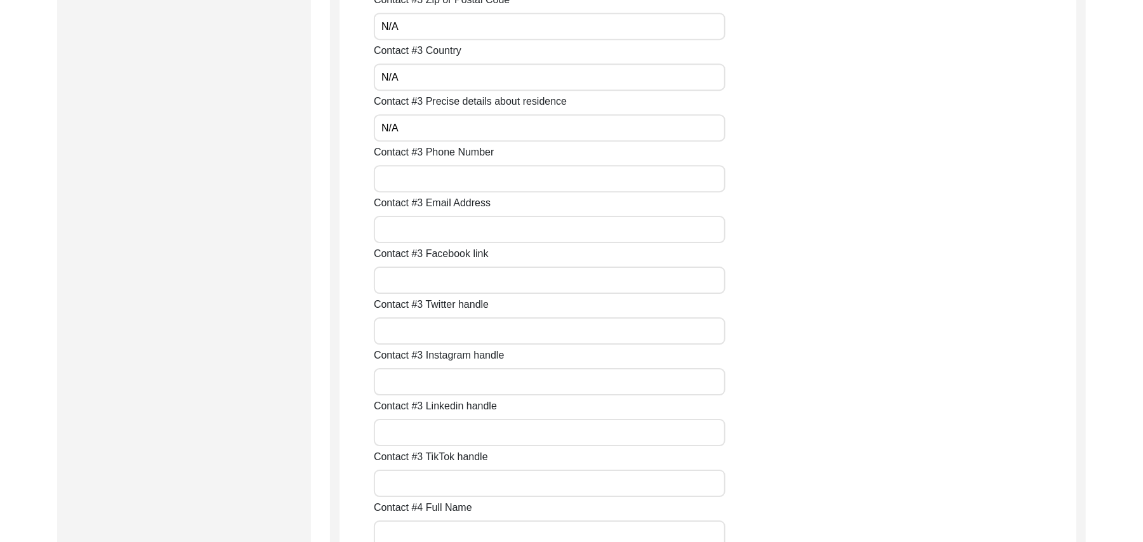
paste input "N/A"
type input "N/A"
click at [422, 224] on input "Contact #3 Email Address" at bounding box center [550, 229] width 352 height 27
paste input "N/A"
type input "N/A"
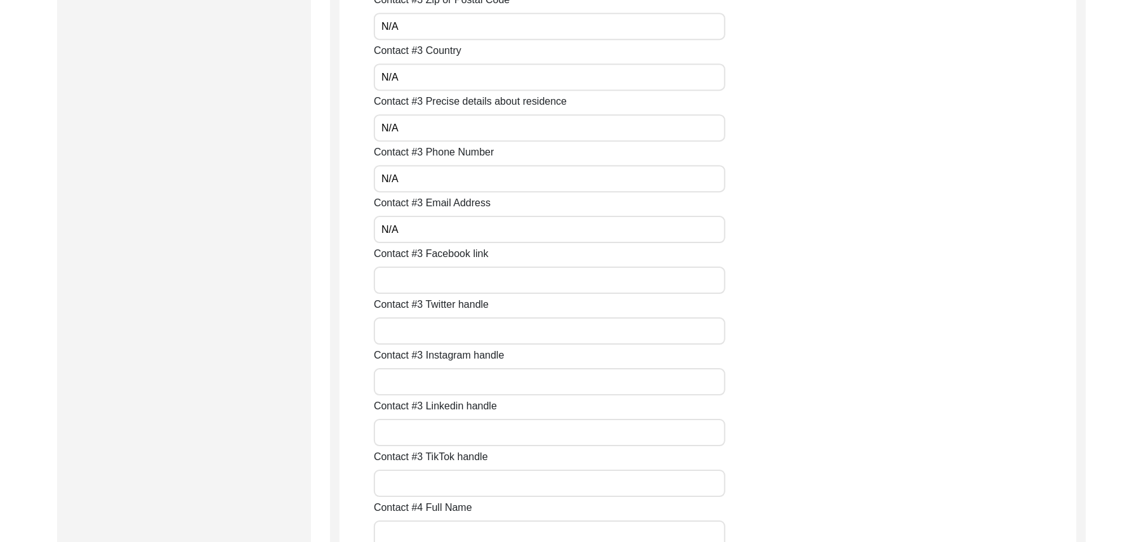
click at [432, 282] on input "Contact #3 Facebook link" at bounding box center [550, 280] width 352 height 27
paste input "N/A"
type input "N/A"
click at [432, 333] on input "Contact #3 Twitter handle" at bounding box center [550, 330] width 352 height 27
paste input "N/A"
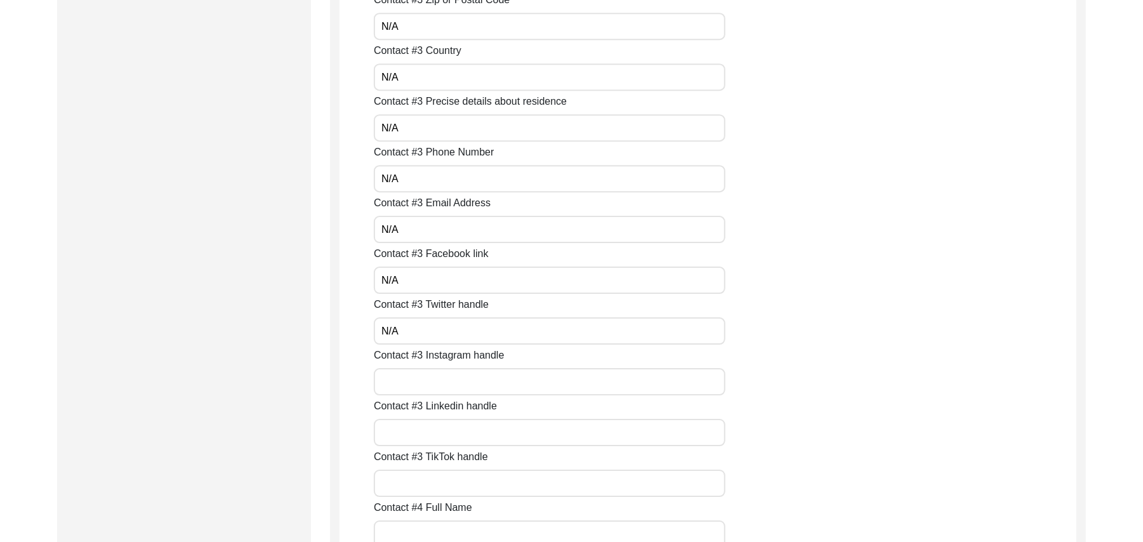
type input "N/A"
click at [435, 386] on input "Contact #3 Instagram handle" at bounding box center [550, 381] width 352 height 27
paste input "N/A"
type input "N/A"
click at [440, 443] on input "Contact #3 Linkedin handle" at bounding box center [550, 432] width 352 height 27
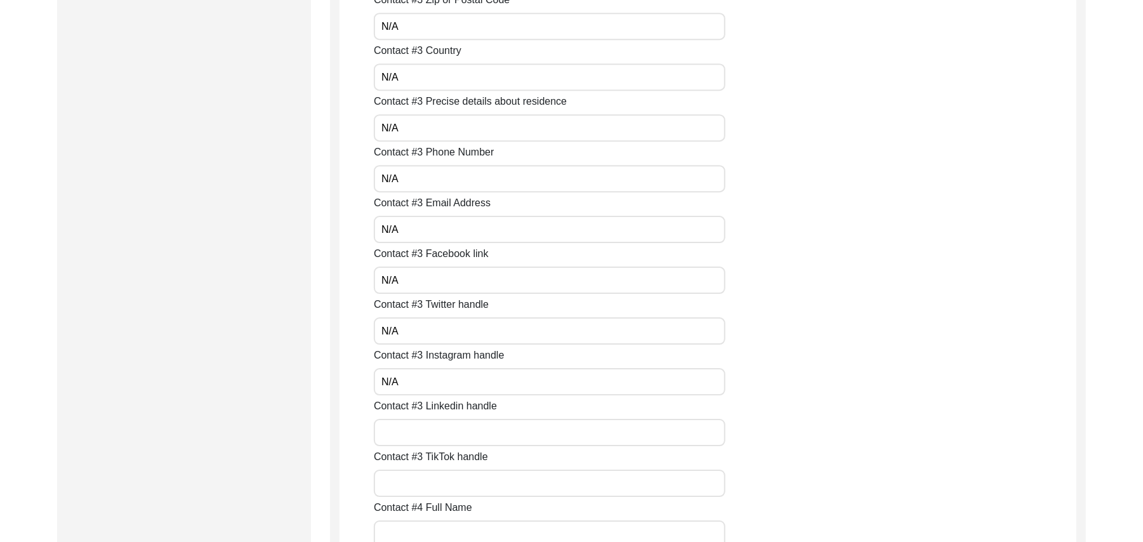
paste input "N/A"
type input "N/A"
click at [433, 488] on input "Contact #3 TikTok handle" at bounding box center [550, 483] width 352 height 27
paste input "N/A"
type input "N/A"
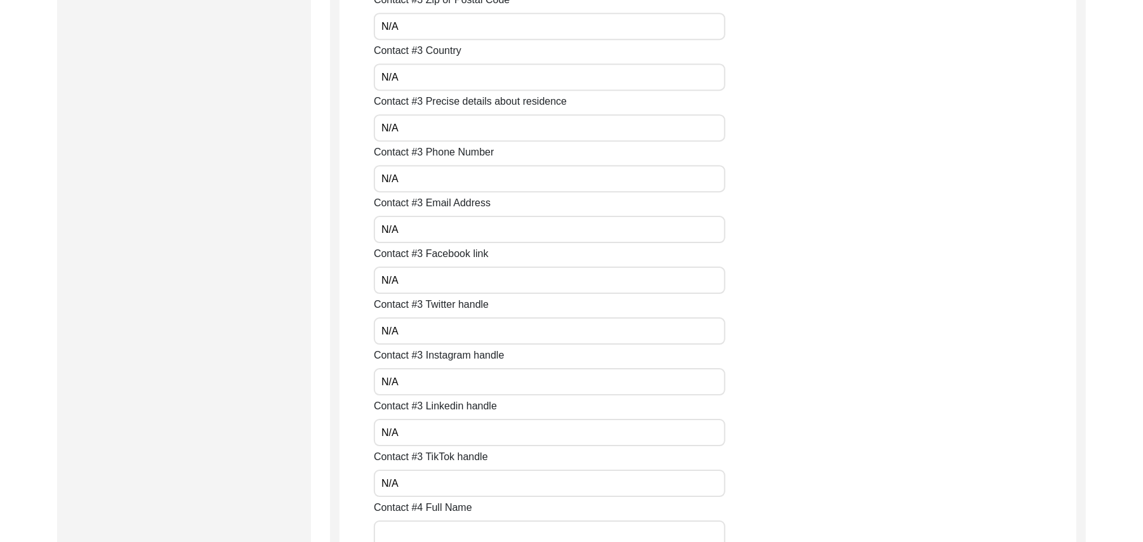
click at [432, 525] on input "Contact #4 Full Name" at bounding box center [550, 533] width 352 height 27
paste input "N/A"
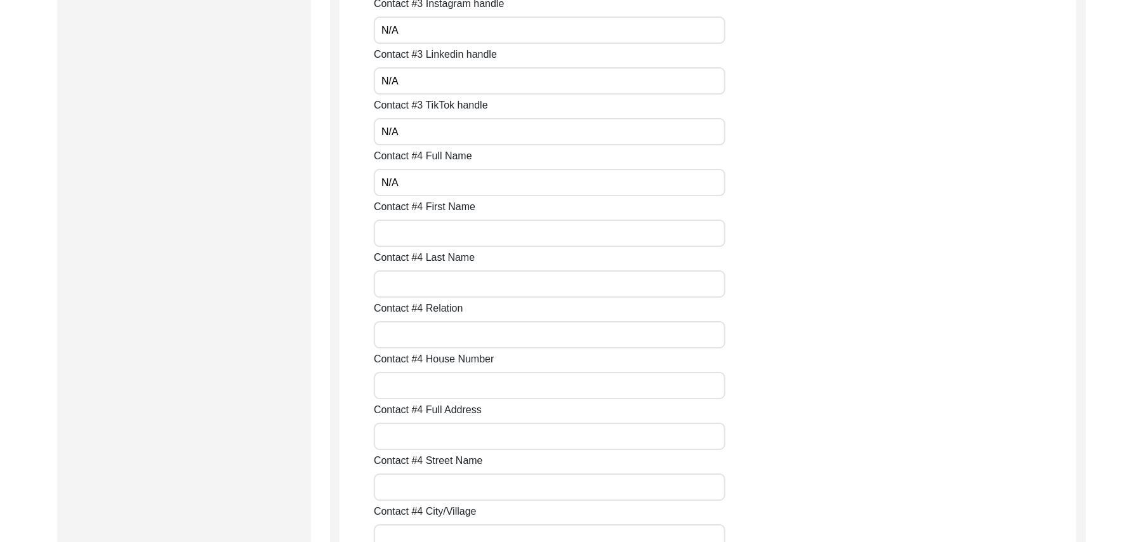
scroll to position [3214, 0]
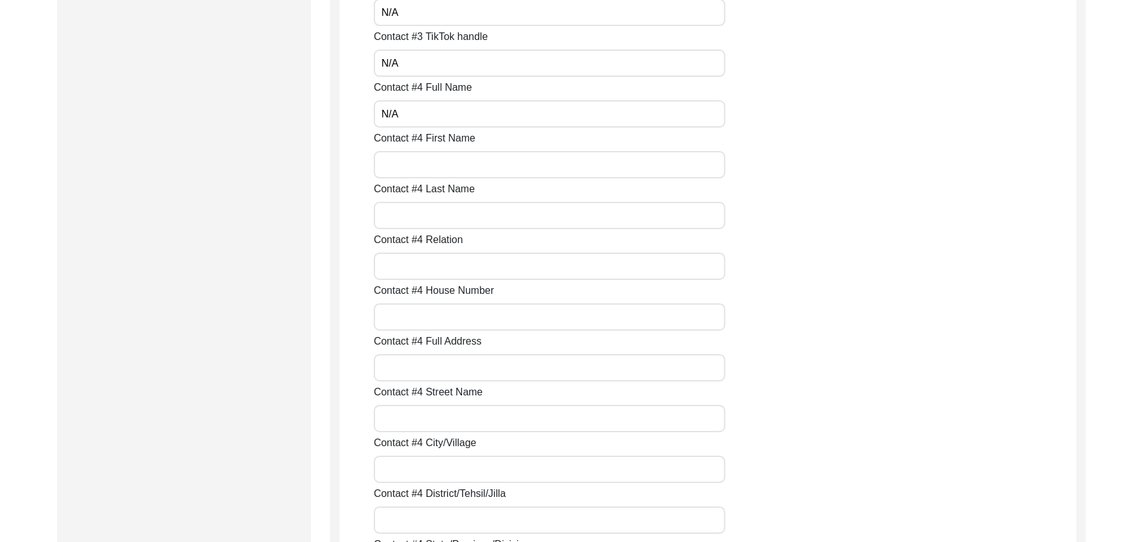
type input "N/A"
click at [472, 160] on input "Contact #4 First Name" at bounding box center [550, 164] width 352 height 27
paste input "N/A"
type input "N/A"
click at [443, 216] on input "Contact #4 Last Name" at bounding box center [550, 215] width 352 height 27
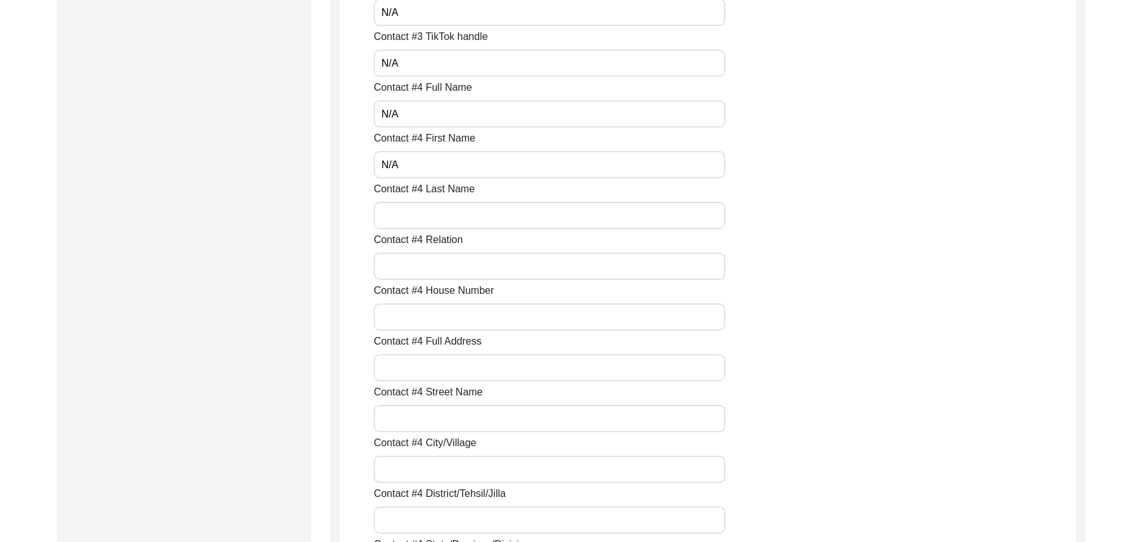
paste input "N/A"
type input "N/A"
click at [443, 272] on input "Contact #4 Relation" at bounding box center [550, 266] width 352 height 27
paste input "N/A"
type input "N/A"
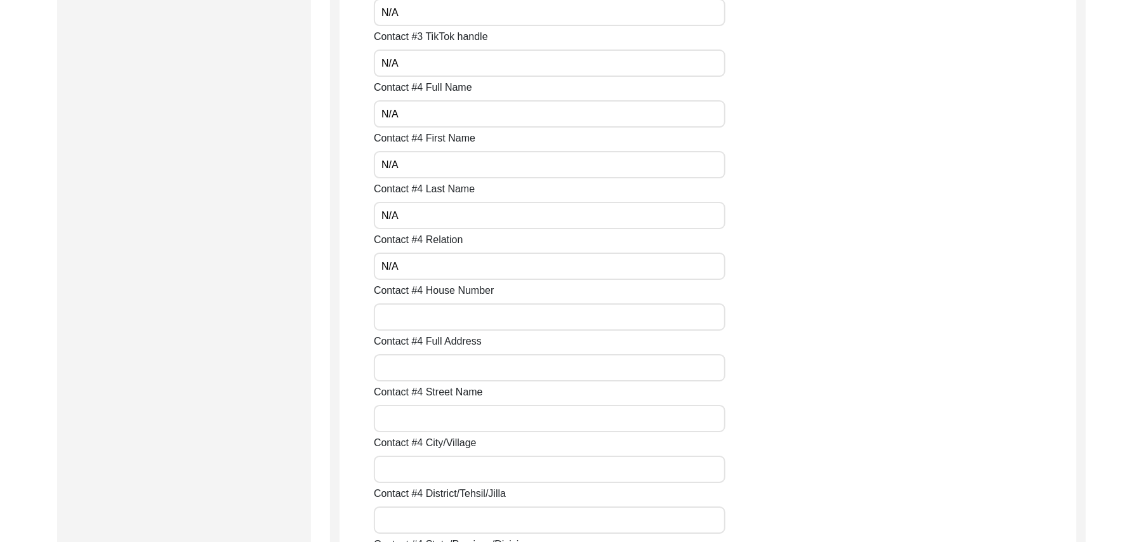
click at [442, 310] on input "Contact #4 House Number" at bounding box center [550, 316] width 352 height 27
paste input "N/A"
type input "N/A"
click at [437, 371] on input "Contact #4 Full Address" at bounding box center [550, 367] width 352 height 27
paste input "N/A"
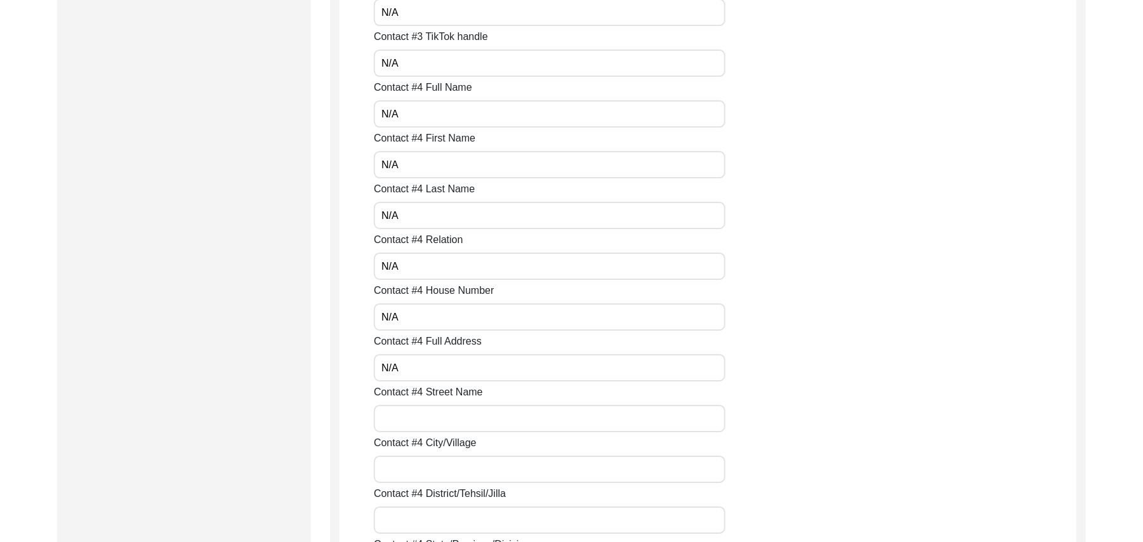
type input "N/A"
click at [438, 419] on input "Contact #4 Street Name" at bounding box center [550, 418] width 352 height 27
paste input "N/A"
type input "N/A"
click at [437, 467] on input "Contact #4 City/Village" at bounding box center [550, 469] width 352 height 27
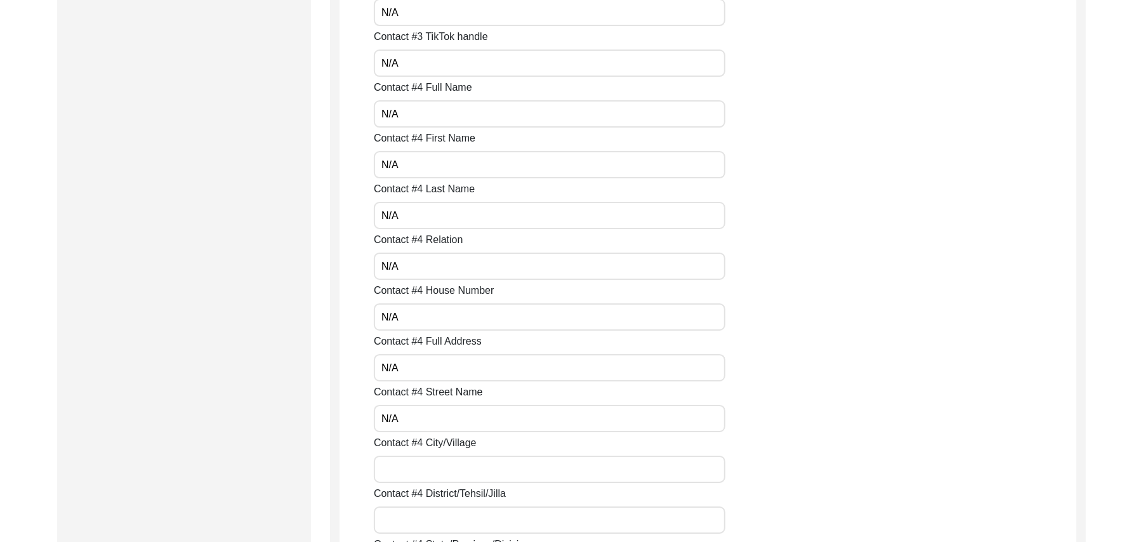
paste input "N/A"
type input "N/A"
click at [445, 527] on input "Contact #4 District/Tehsil/Jilla" at bounding box center [550, 519] width 352 height 27
paste input "N/A"
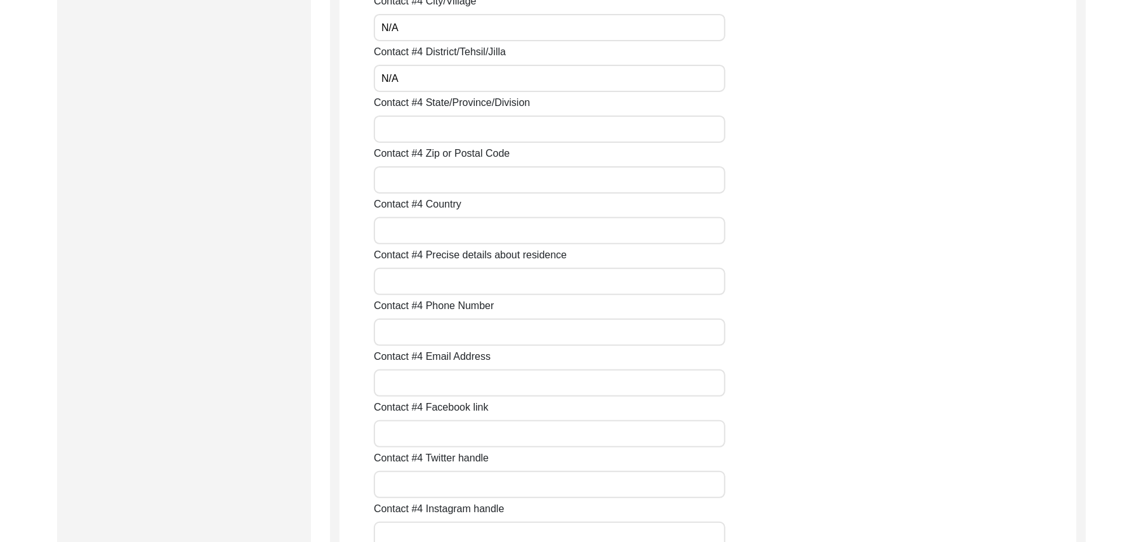
type input "N/A"
click at [458, 135] on input "Contact #4 State/Province/Division" at bounding box center [550, 128] width 352 height 27
paste input "N/A"
type input "N/A"
click at [440, 173] on input "Contact #4 Zip or Postal Code" at bounding box center [550, 179] width 352 height 27
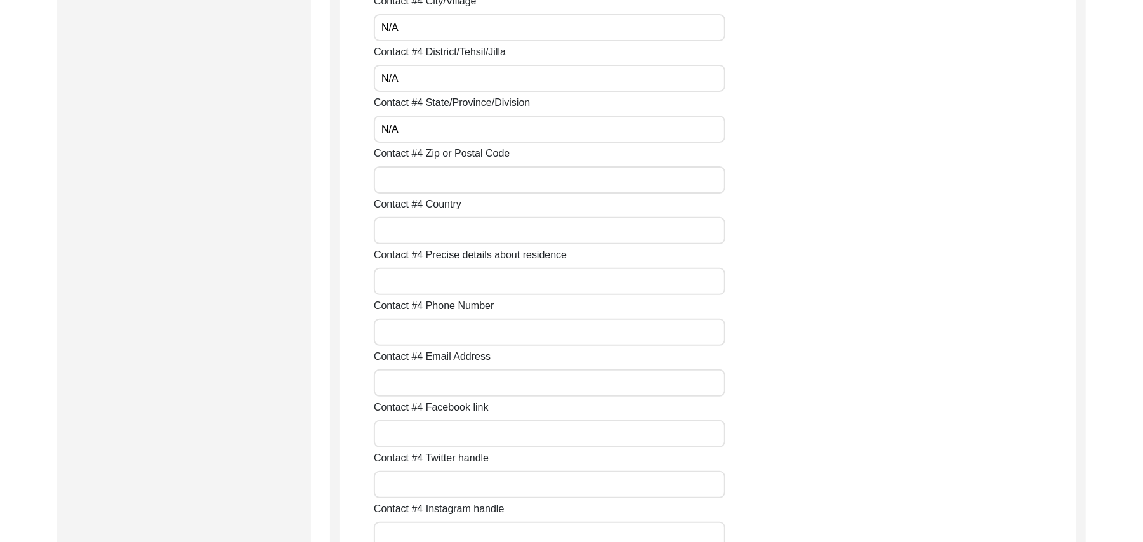
paste input "N/A"
type input "N/A"
click at [428, 235] on input "Contact #4 Country" at bounding box center [550, 230] width 352 height 27
paste input "N/A"
type input "N/A"
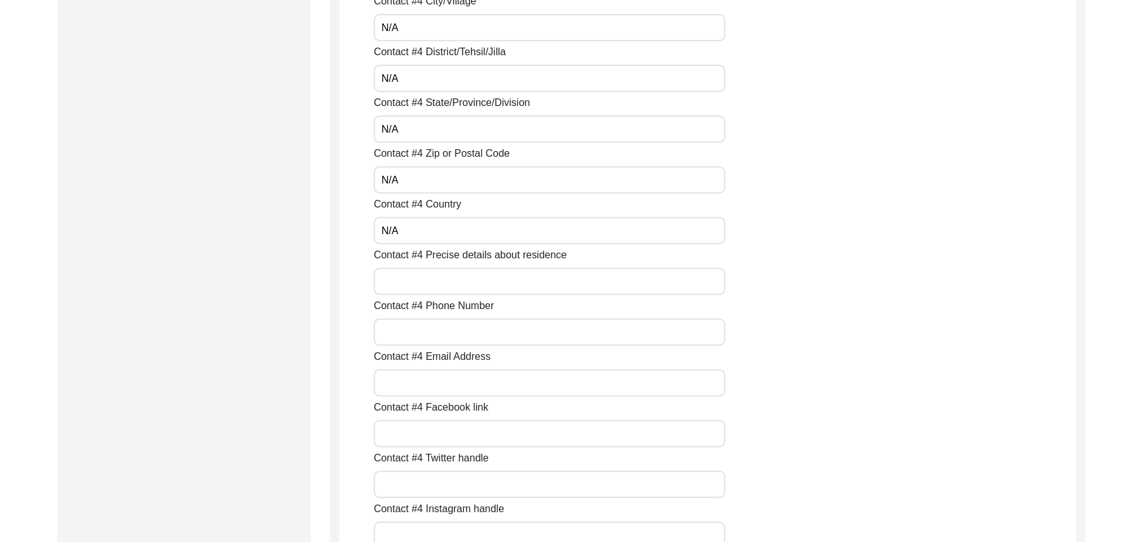
click at [426, 275] on input "Contact #4 Precise details about residence" at bounding box center [550, 281] width 352 height 27
paste input "N/A"
type input "N/A"
click at [430, 328] on input "Contact #4 Phone Number" at bounding box center [550, 332] width 352 height 27
paste input "N/A"
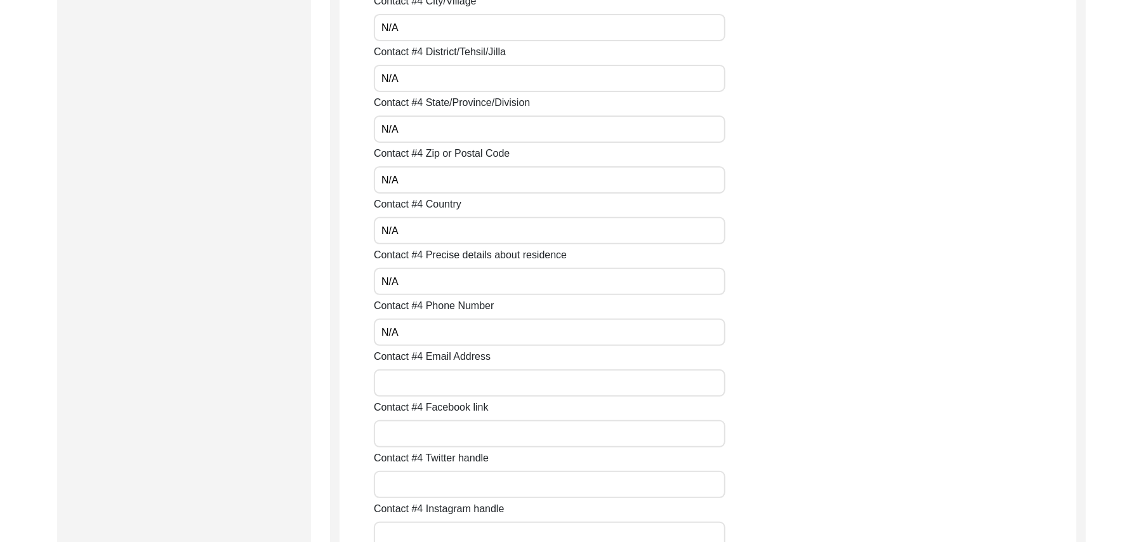
type input "N/A"
click at [428, 384] on input "Contact #4 Email Address" at bounding box center [550, 382] width 352 height 27
paste input "N/A"
type input "N/A"
click at [442, 437] on input "Contact #4 Facebook link" at bounding box center [550, 433] width 352 height 27
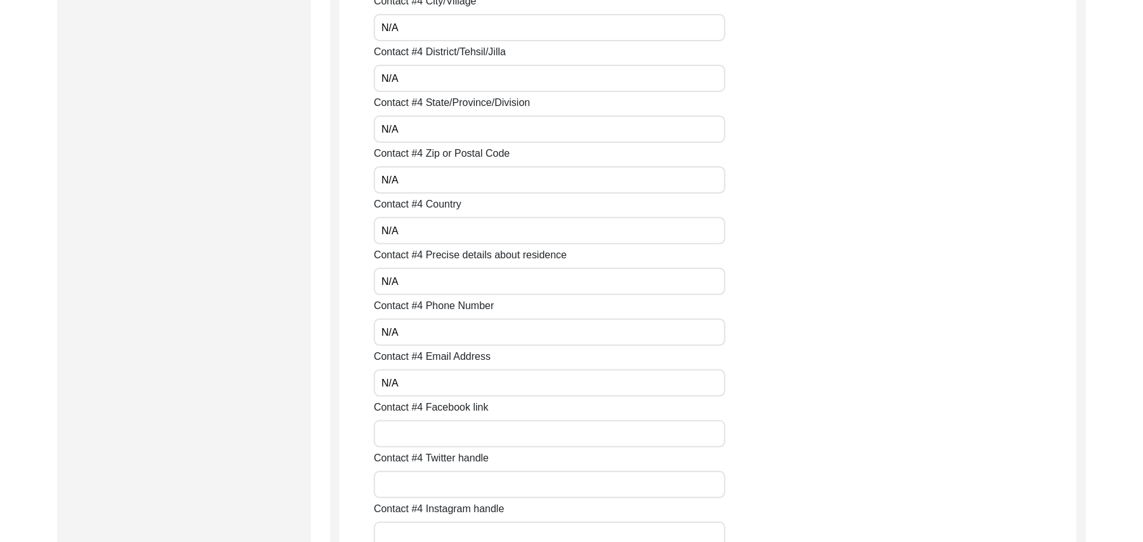
paste input "N/A"
type input "N/A"
click at [447, 494] on input "Contact #4 Twitter handle" at bounding box center [550, 484] width 352 height 27
paste input "N/A"
type input "N/A"
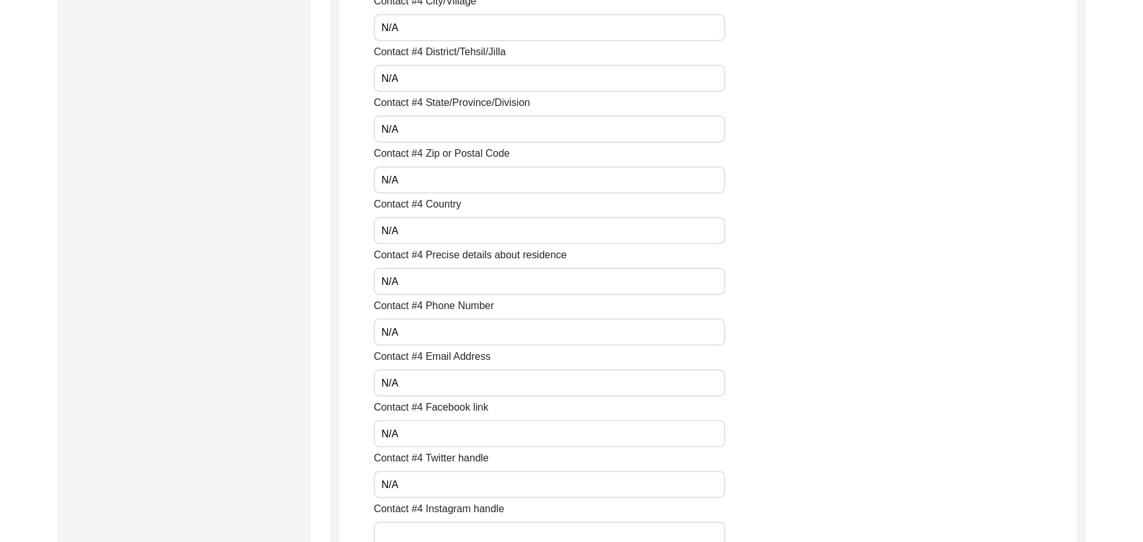
click at [442, 529] on input "Contact #4 Instagram handle" at bounding box center [550, 535] width 352 height 27
paste input "N/A"
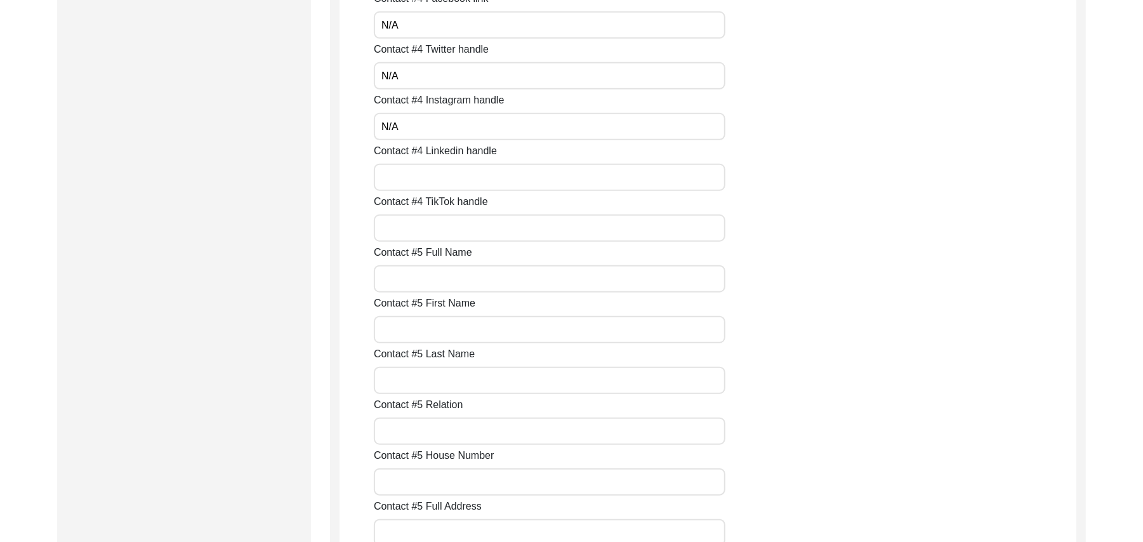
scroll to position [4108, 0]
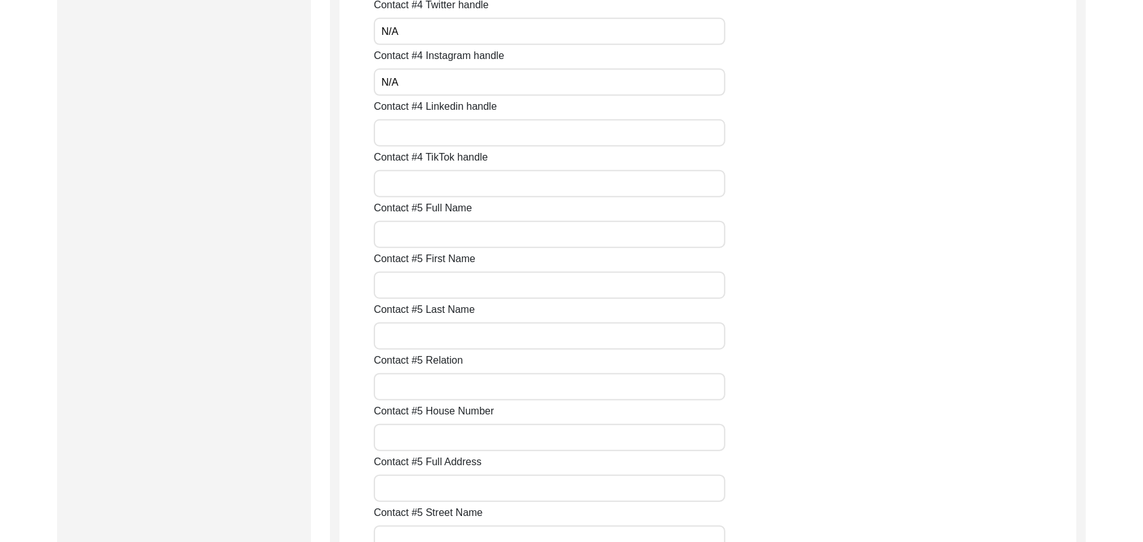
type input "N/A"
click at [426, 135] on input "Contact #4 Linkedin handle" at bounding box center [550, 132] width 352 height 27
paste input "N/A"
type input "N/A"
click at [432, 180] on input "Contact #4 TikTok handle" at bounding box center [550, 183] width 352 height 27
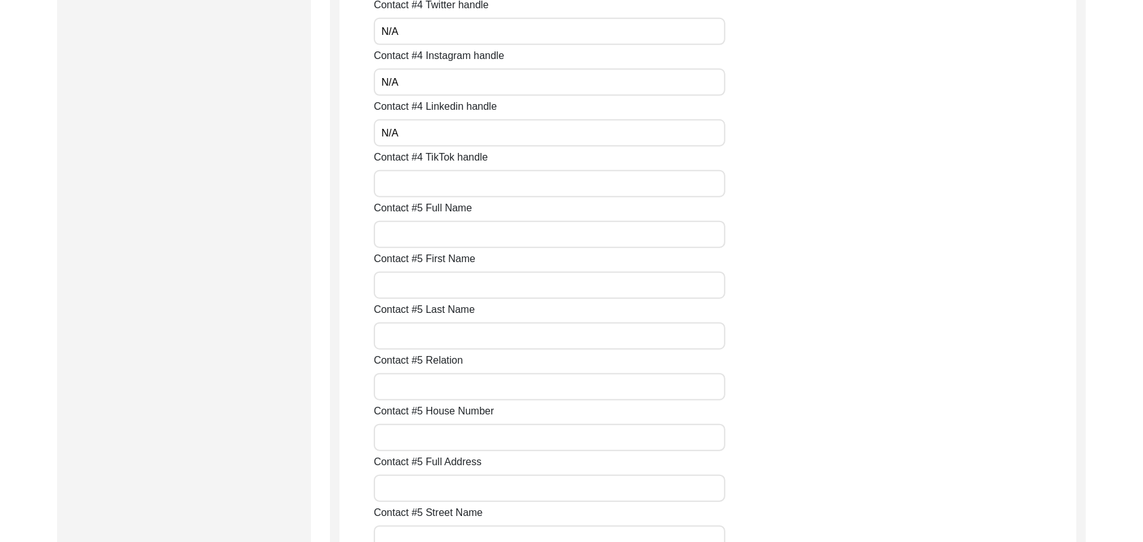
paste input "N/A"
type input "N/A"
click at [438, 230] on input "Contact #5 Full Name" at bounding box center [550, 234] width 352 height 27
paste input "N/A"
type input "N/A"
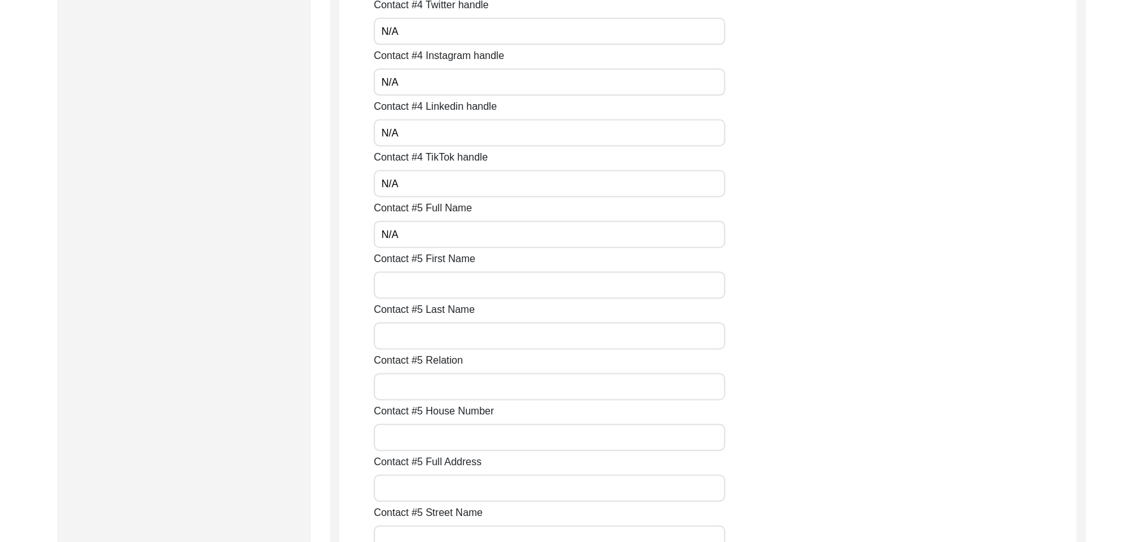
click at [440, 282] on input "Contact #5 First Name" at bounding box center [550, 285] width 352 height 27
paste input "N/A"
type input "N/A"
click at [460, 336] on input "Contact #5 Last Name" at bounding box center [550, 335] width 352 height 27
paste input "N/A"
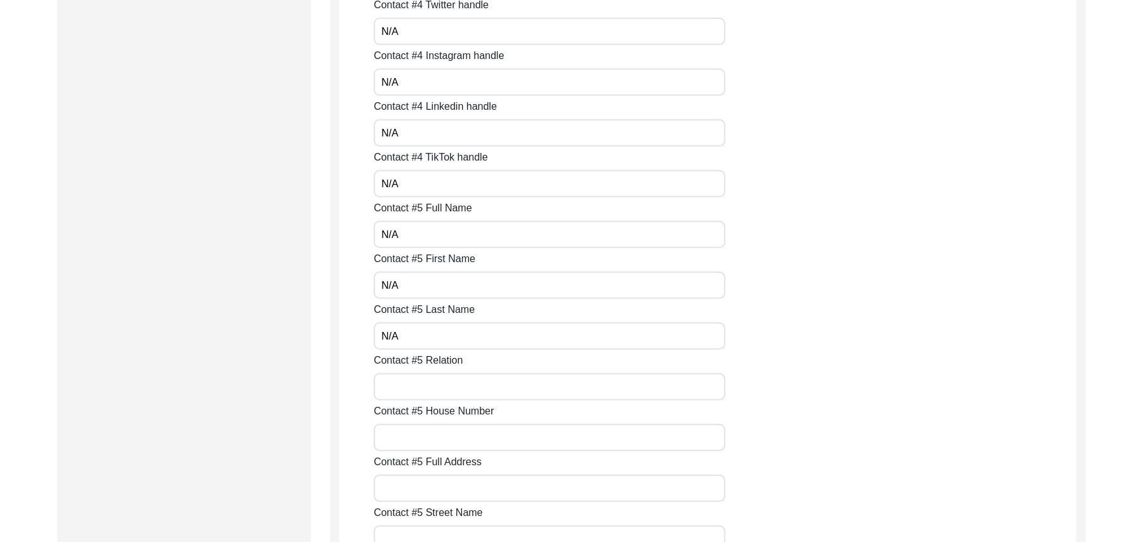
type input "N/A"
click at [465, 385] on input "Contact #5 Relation" at bounding box center [550, 386] width 352 height 27
paste input "N/A"
type input "N/A"
click at [461, 435] on input "Contact #5 House Number" at bounding box center [550, 437] width 352 height 27
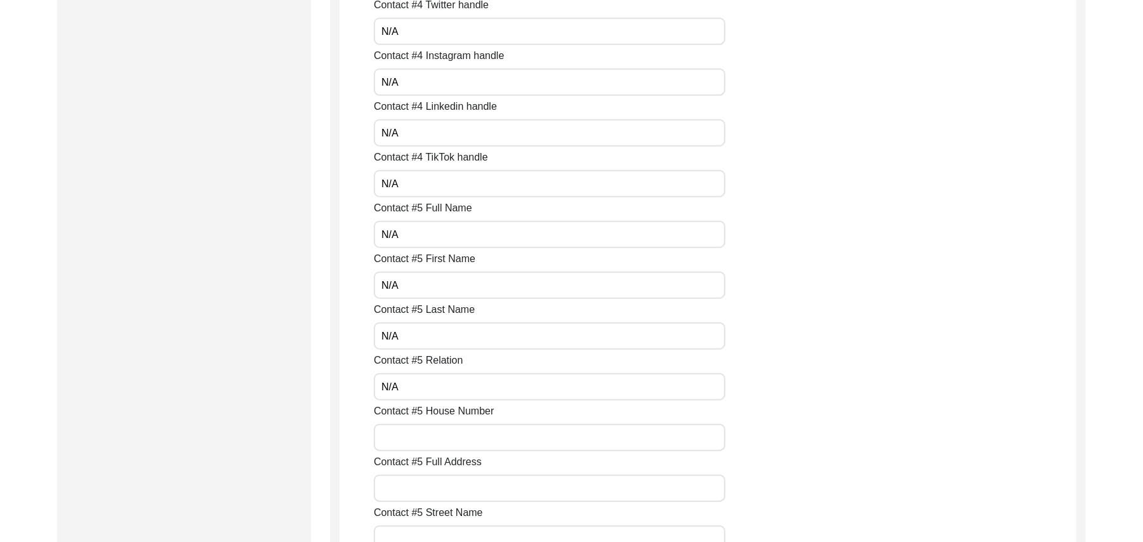
paste input "N/A"
type input "N/A"
click at [454, 498] on input "Contact #5 Full Address" at bounding box center [550, 488] width 352 height 27
paste input "N/A"
type input "N/A"
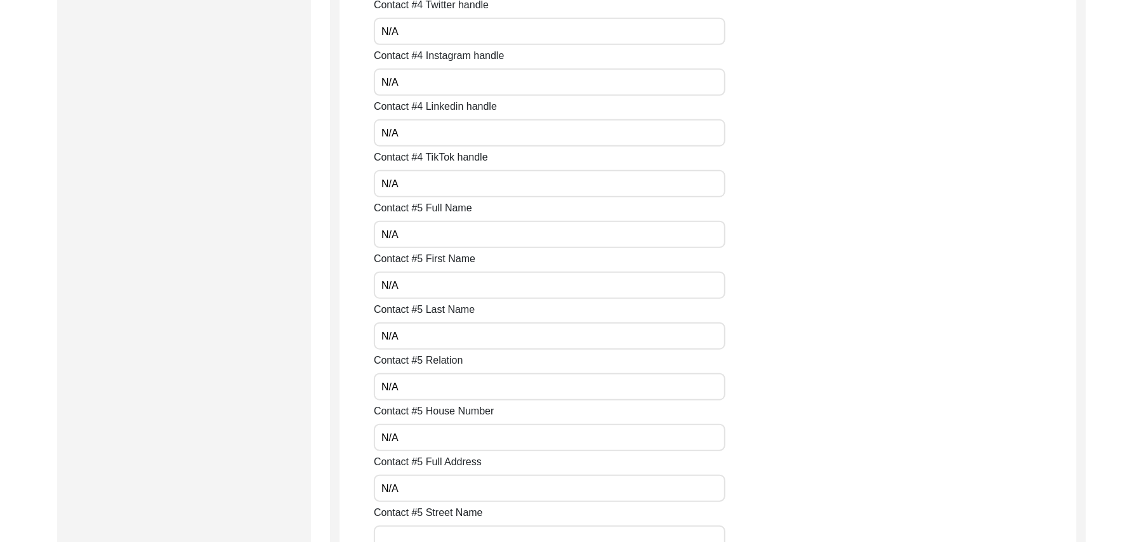
click at [459, 534] on input "Contact #5 Street Name" at bounding box center [550, 538] width 352 height 27
paste input "N/A"
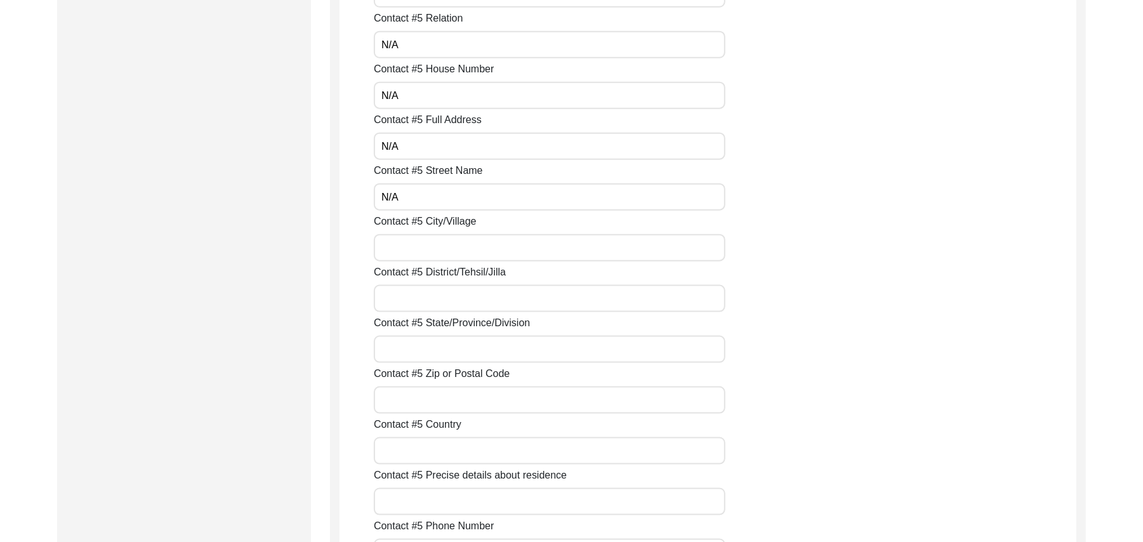
scroll to position [4598, 0]
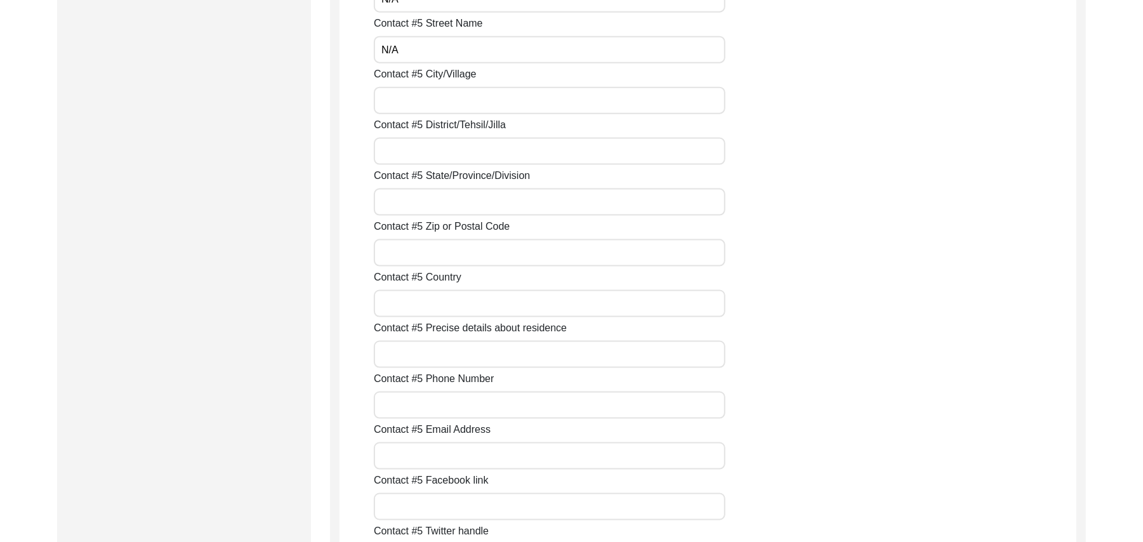
type input "N/A"
click at [389, 99] on input "Contact #5 City/Village" at bounding box center [550, 100] width 352 height 27
paste input "N/A"
type input "N/A"
click at [397, 150] on input "Contact #5 District/Tehsil/Jilla" at bounding box center [550, 151] width 352 height 27
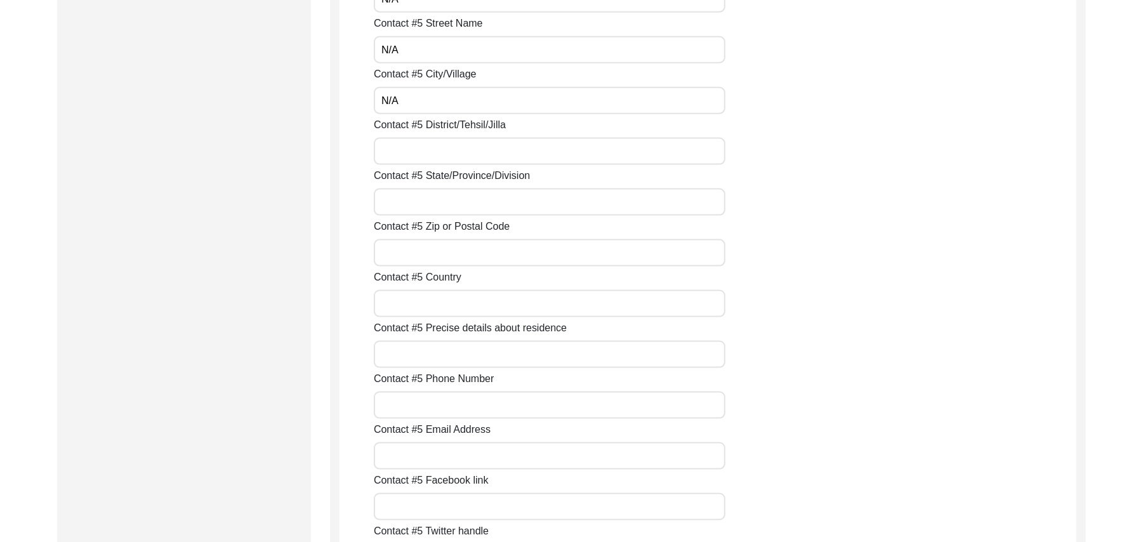
paste input "N/A"
type input "N/A"
click at [402, 197] on input "Contact #5 State/Province/Division" at bounding box center [550, 201] width 352 height 27
paste input "N/A"
type input "N/A"
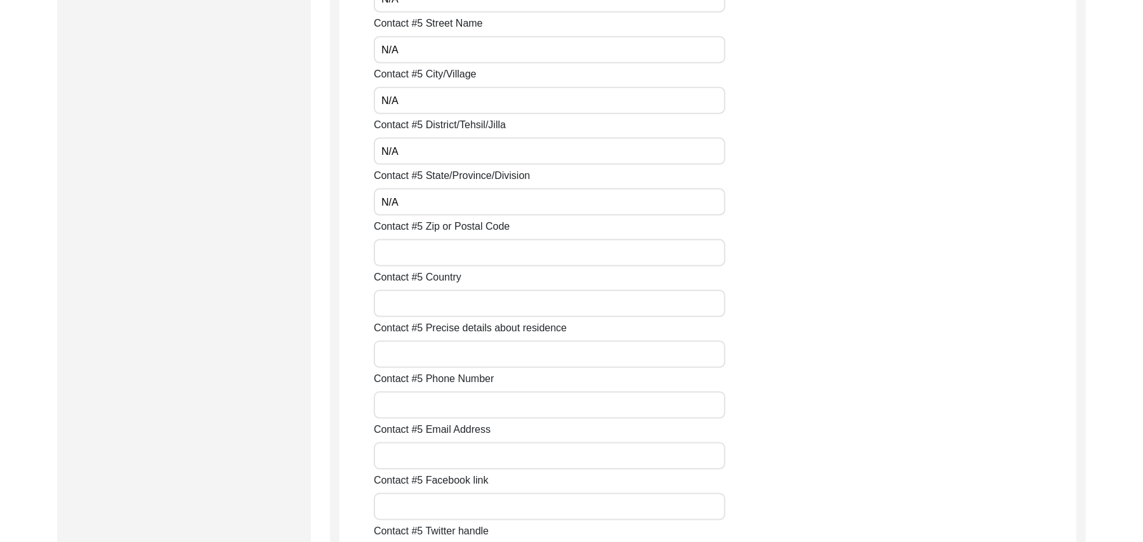
click at [417, 259] on input "Contact #5 Zip or Postal Code" at bounding box center [550, 252] width 352 height 27
paste input "N/A"
type input "N/A"
click at [414, 300] on input "Contact #5 Country" at bounding box center [550, 303] width 352 height 27
paste input "N/A"
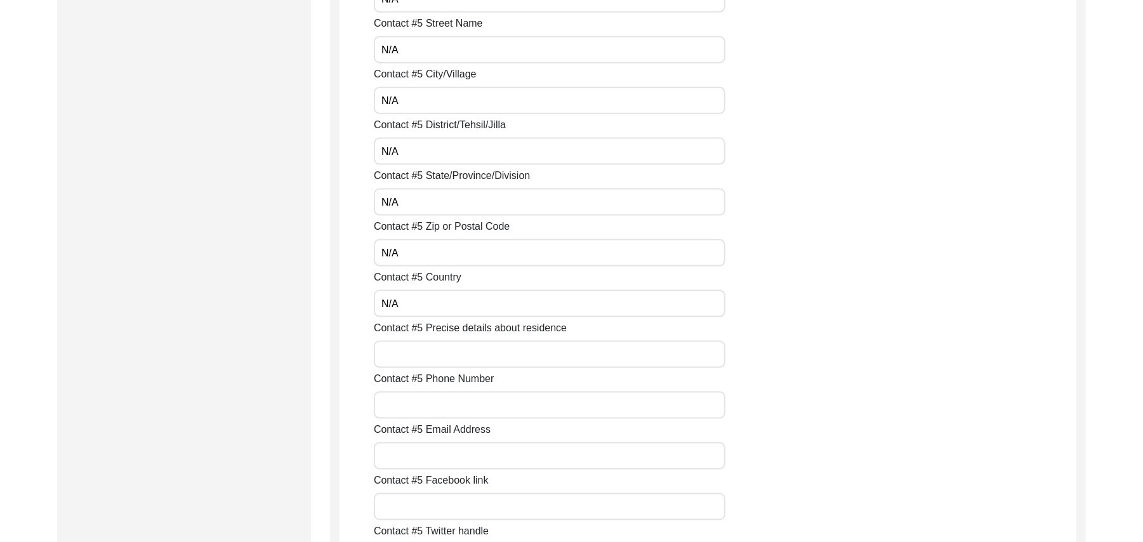
type input "N/A"
click at [424, 366] on input "Contact #5 Precise details about residence" at bounding box center [550, 354] width 352 height 27
paste input "N/A"
type input "N/A"
click at [423, 397] on input "Contact #5 Phone Number" at bounding box center [550, 405] width 352 height 27
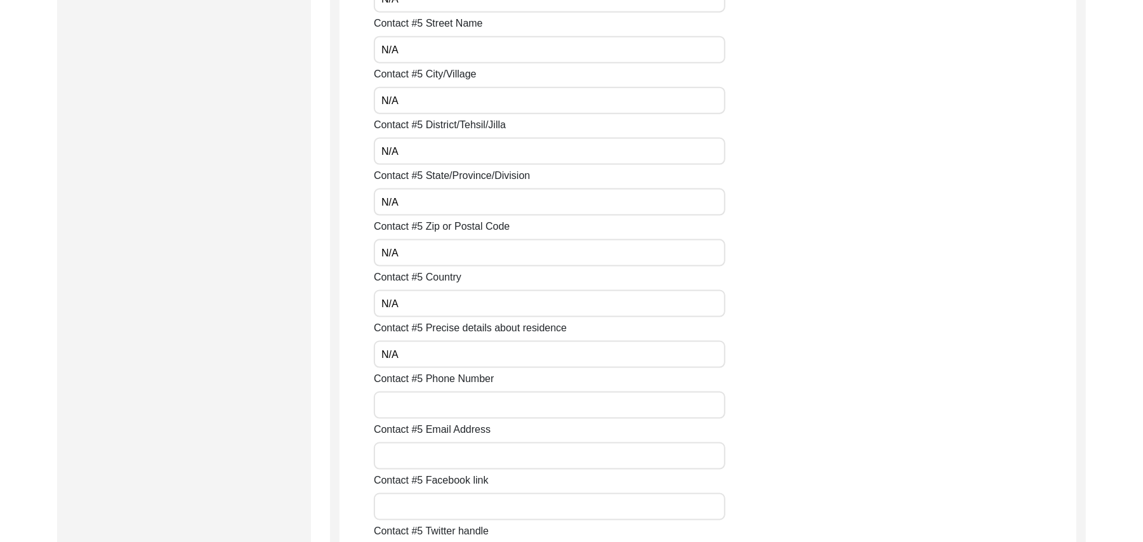
paste input "N/A"
type input "N/A"
click at [425, 454] on input "Contact #5 Email Address" at bounding box center [550, 455] width 352 height 27
paste input "N/A"
type input "N/A"
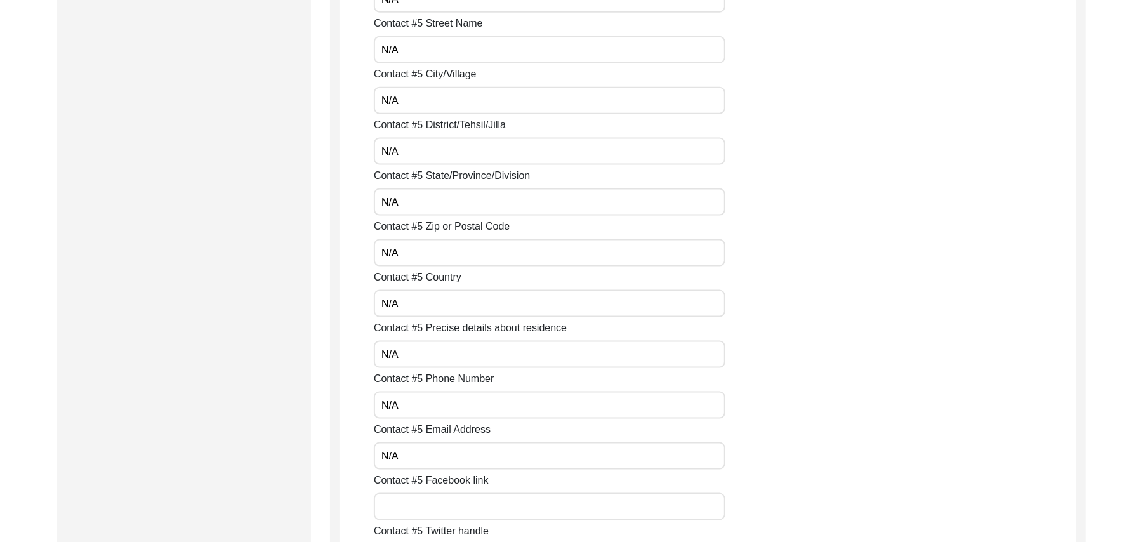
click at [432, 511] on input "Contact #5 Facebook link" at bounding box center [550, 506] width 352 height 27
paste input "N/A"
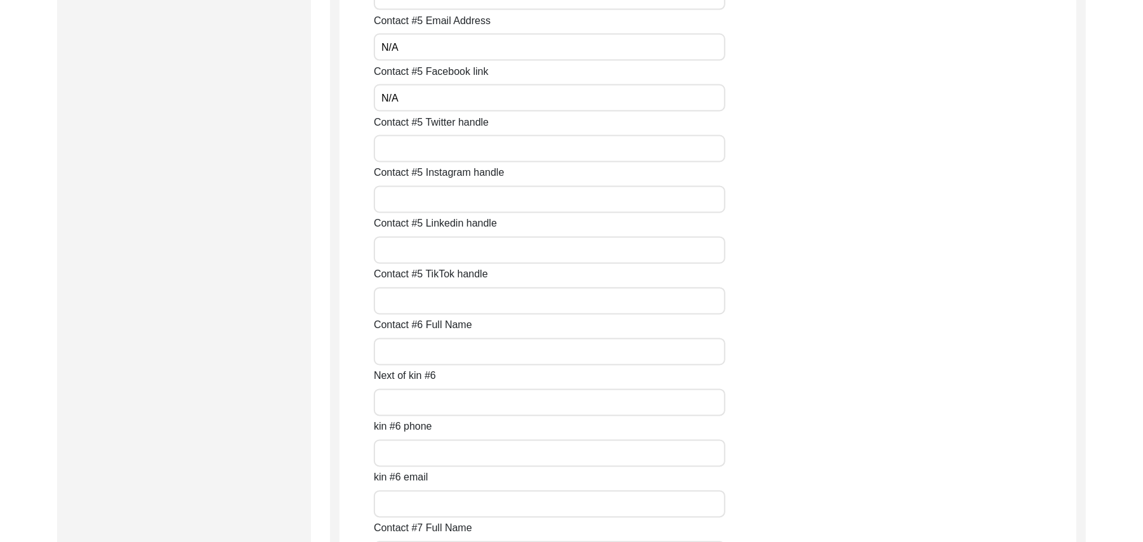
scroll to position [5074, 0]
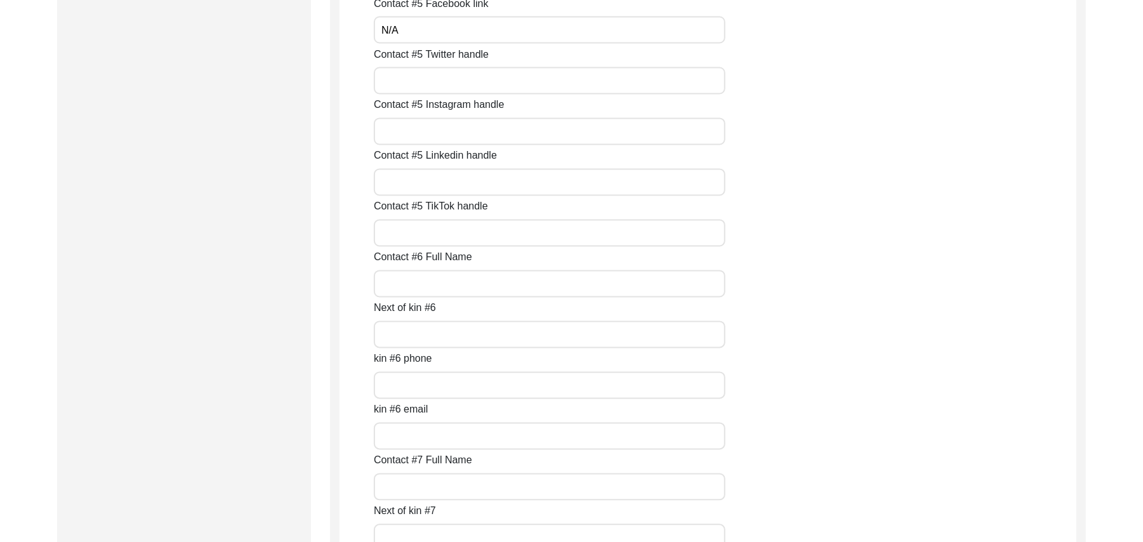
type input "N/A"
click at [463, 82] on input "Contact #5 Twitter handle" at bounding box center [550, 80] width 352 height 27
paste input "N/A"
type input "N/A"
click at [462, 132] on input "Contact #5 Instagram handle" at bounding box center [550, 131] width 352 height 27
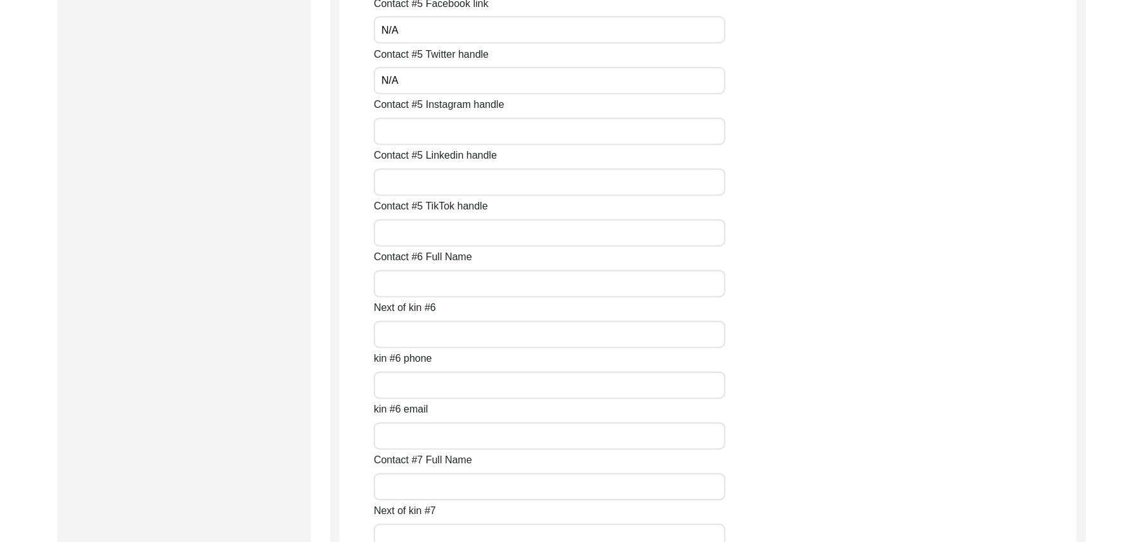
paste input "N/A"
type input "N/A"
click at [472, 178] on input "Contact #5 Linkedin handle" at bounding box center [550, 182] width 352 height 27
paste input "N/A"
type input "N/A"
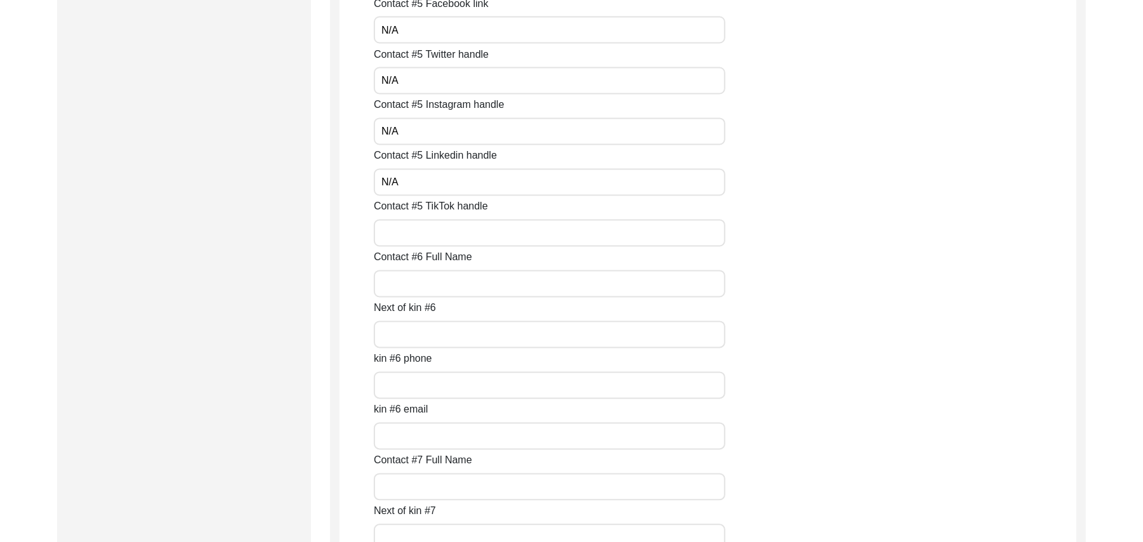
click at [470, 237] on input "Contact #5 TikTok handle" at bounding box center [550, 233] width 352 height 27
paste input "N/A"
type input "N/A"
click at [463, 287] on input "Contact #6 Full Name" at bounding box center [550, 283] width 352 height 27
paste input "N/A"
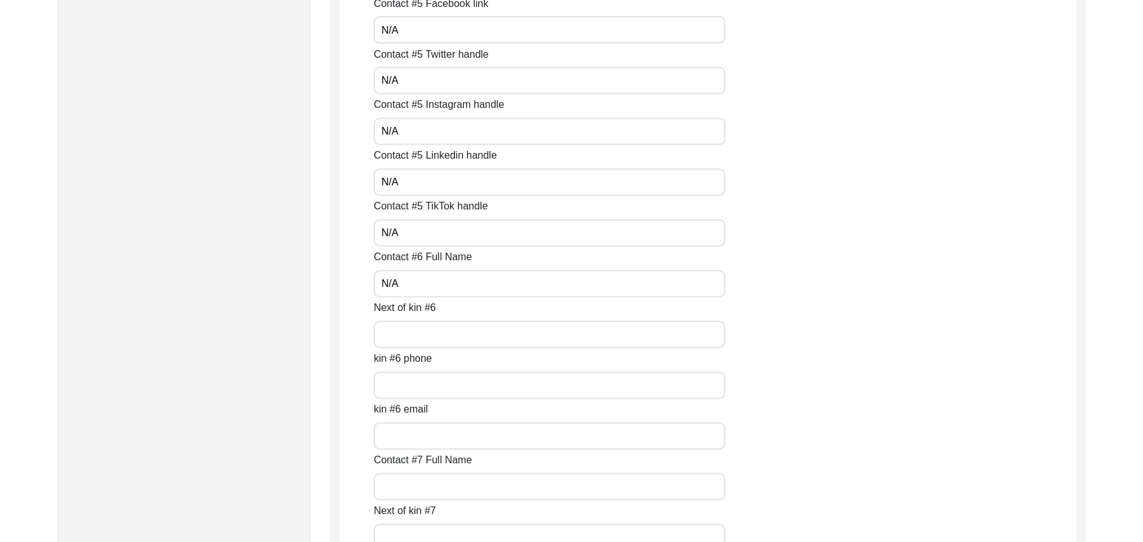
type input "N/A"
click at [478, 336] on input "Next of kin #6" at bounding box center [550, 334] width 352 height 27
paste input "N/A"
type input "N/A"
click at [470, 384] on input "kin #6 phone" at bounding box center [550, 385] width 352 height 27
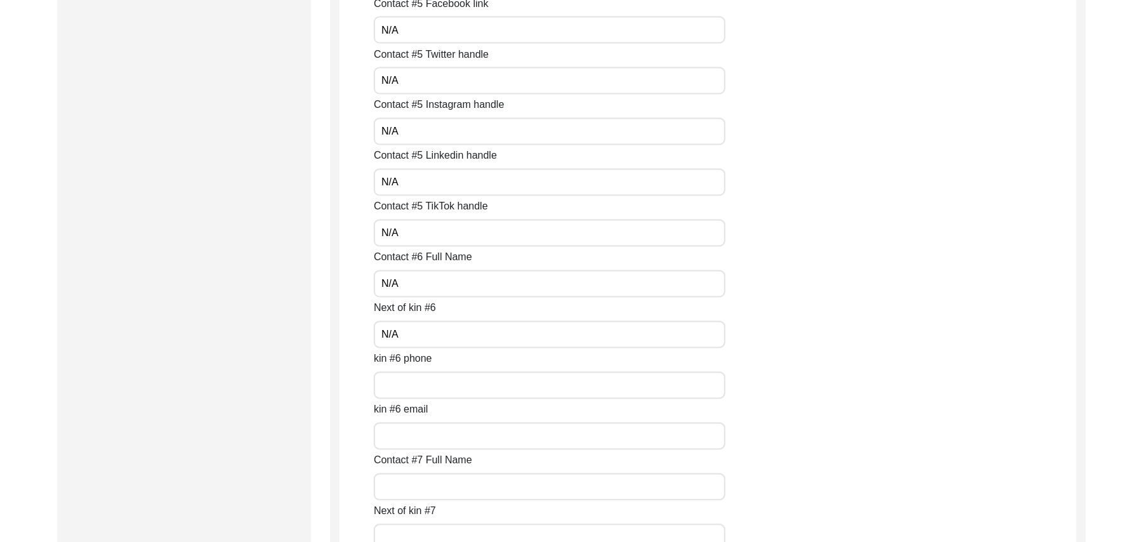
paste input "N/A"
type input "N/A"
click at [468, 427] on input "kin #6 email" at bounding box center [550, 436] width 352 height 27
paste input "N/A"
type input "N/A"
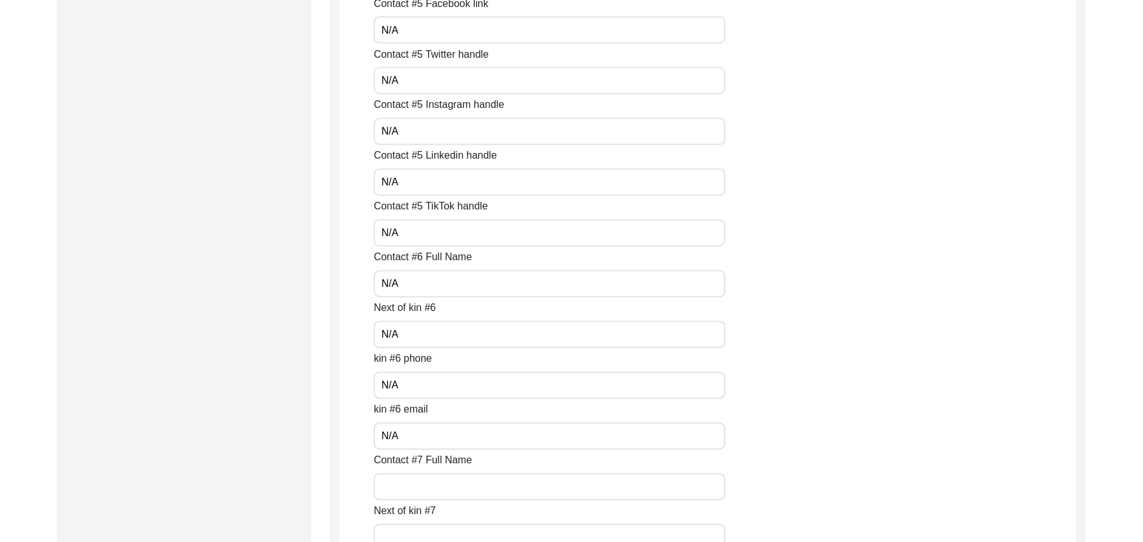
click at [463, 483] on input "Contact #7 Full Name" at bounding box center [550, 486] width 352 height 27
paste input "N/A"
type input "N/A"
click at [461, 526] on input "Next of kin #7" at bounding box center [550, 537] width 352 height 27
paste input "N/A"
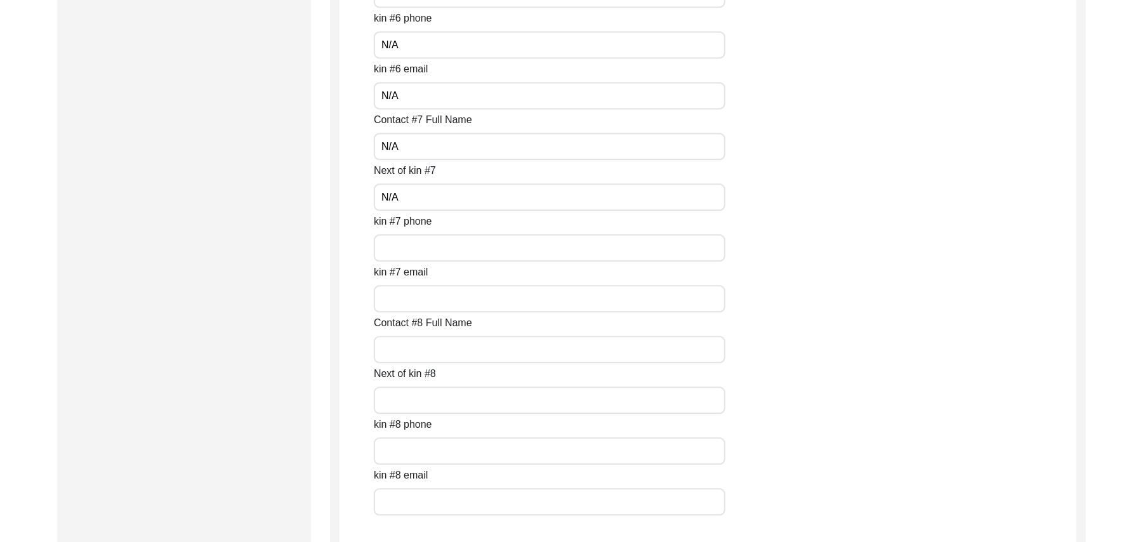
scroll to position [5507, 0]
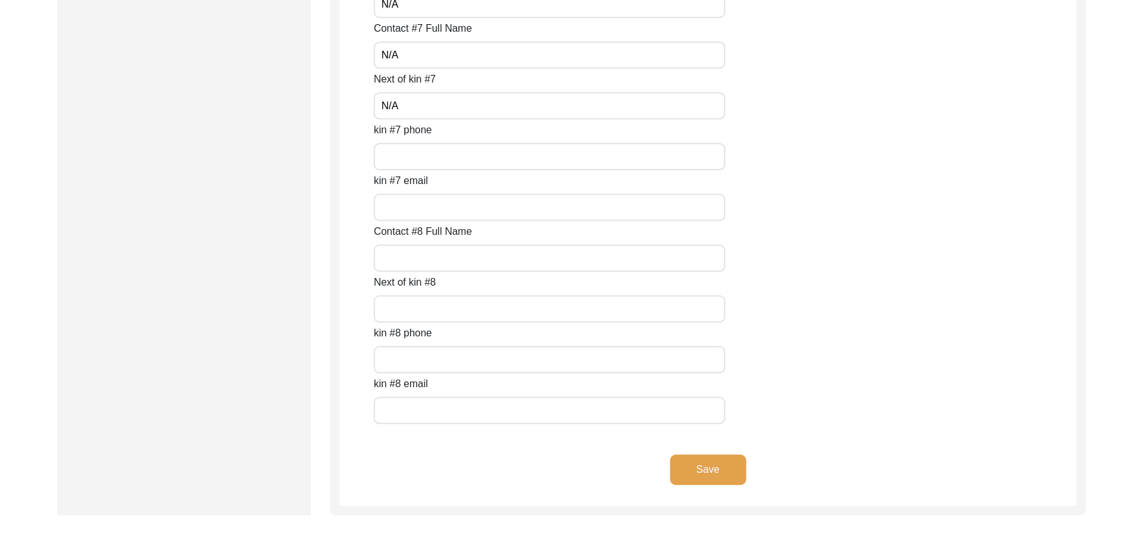
type input "N/A"
click at [389, 156] on input "kin #7 phone" at bounding box center [550, 156] width 352 height 27
paste input "N/A"
type input "N/A"
click at [396, 214] on input "kin #7 email" at bounding box center [550, 207] width 352 height 27
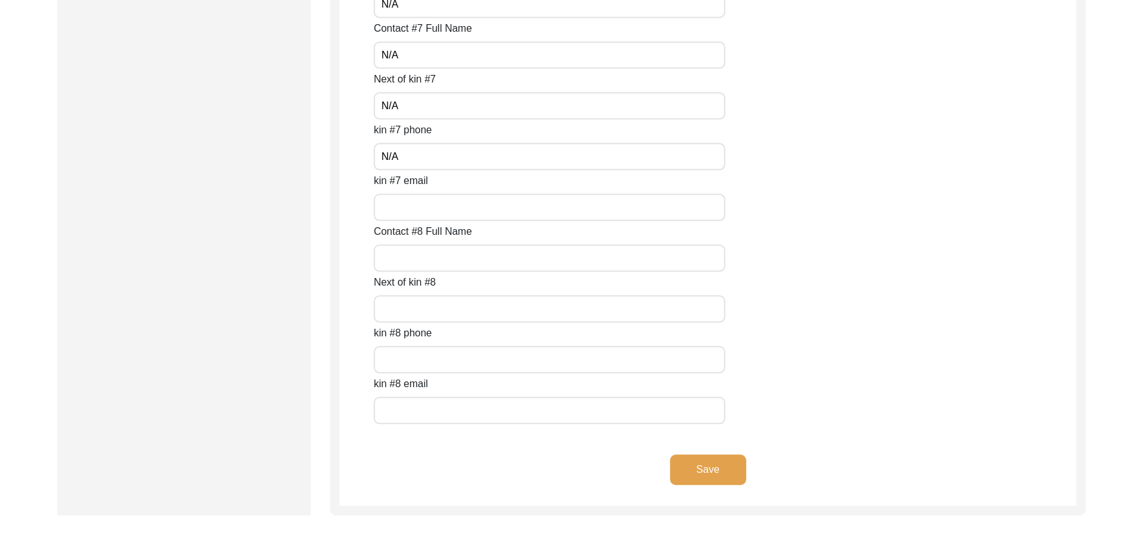
paste input "N/A"
type input "N/A"
click at [410, 254] on input "Contact #8 Full Name" at bounding box center [550, 257] width 352 height 27
paste input "N/A"
type input "N/A"
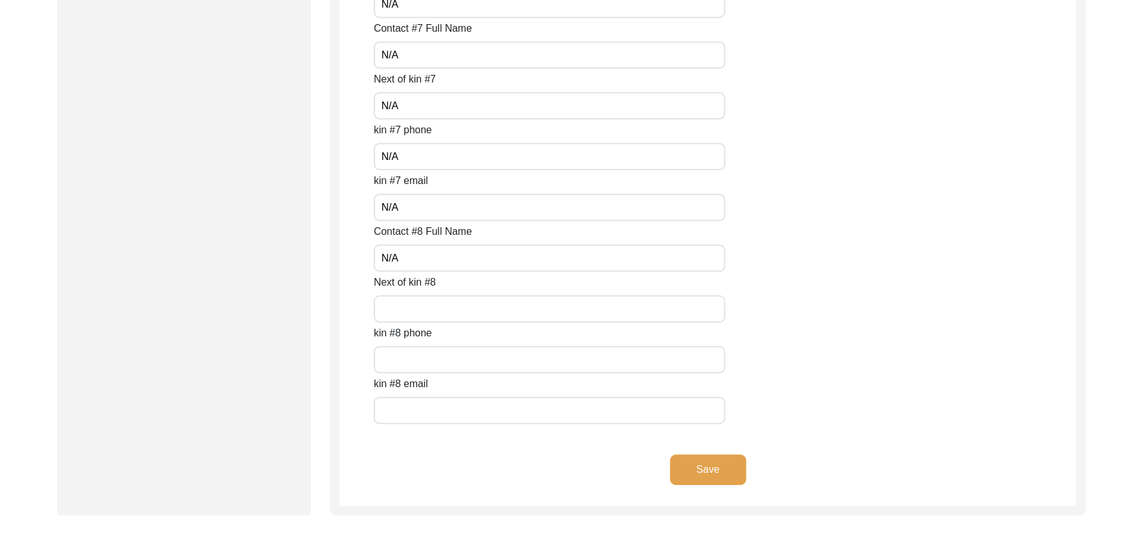
click at [429, 308] on input "Next of kin #8" at bounding box center [550, 308] width 352 height 27
paste input "N/A"
type input "N/A"
click at [437, 360] on input "text" at bounding box center [550, 359] width 352 height 27
paste input "N/A"
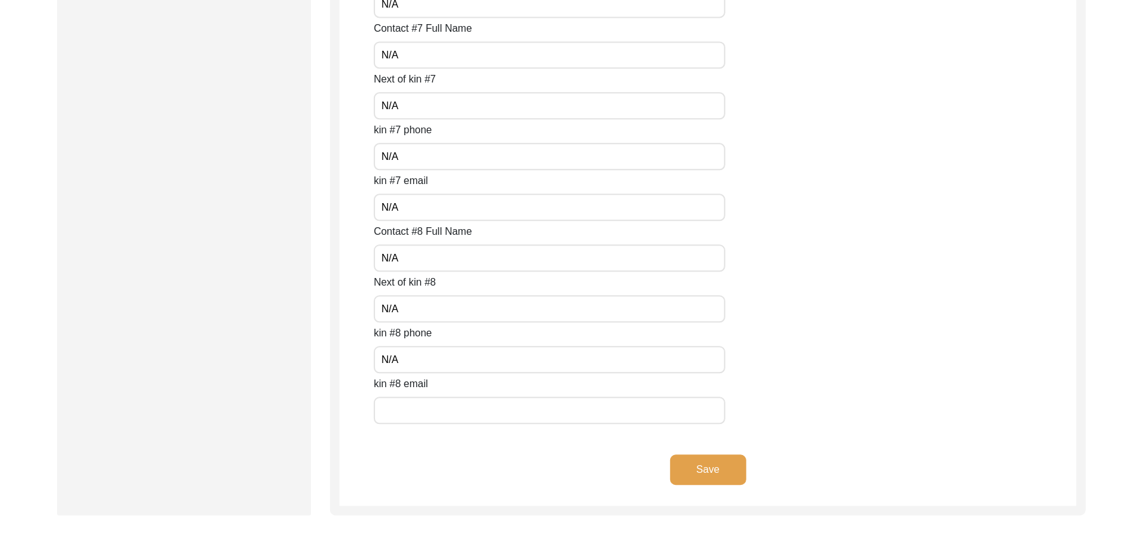
type input "N/A"
click at [439, 409] on input "text" at bounding box center [550, 410] width 352 height 27
paste input "N/A"
type input "N/A"
click at [729, 468] on button "Save" at bounding box center [708, 469] width 76 height 30
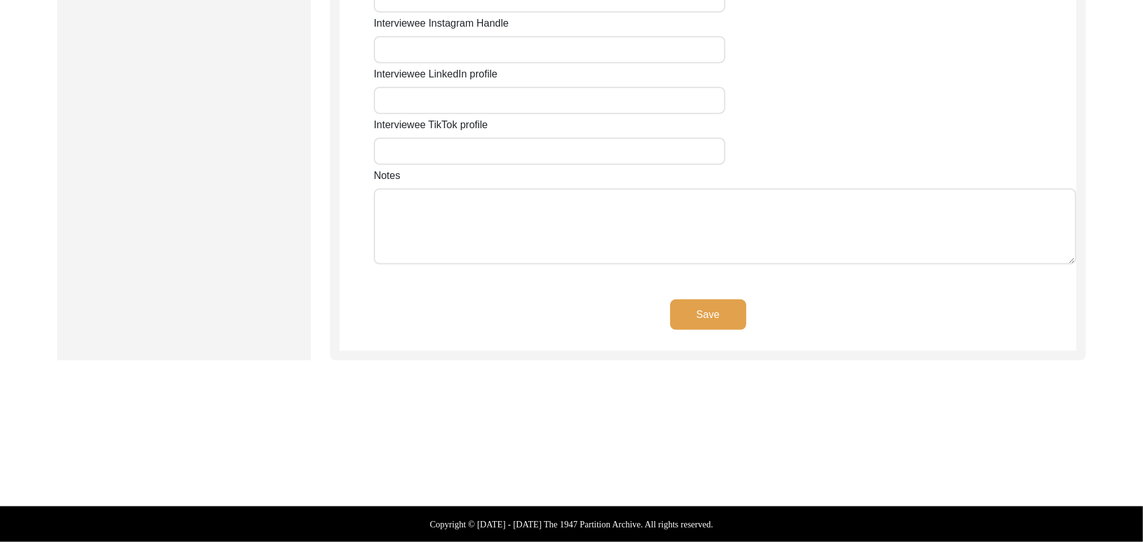
scroll to position [1069, 0]
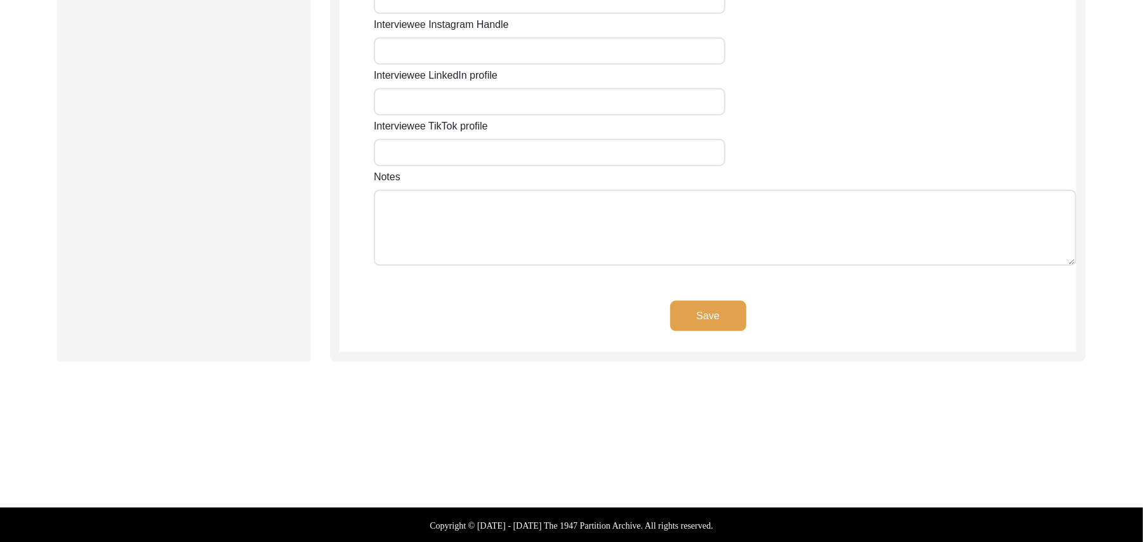
type input "346"
type input "2"
type input "Toba Tek Singh"
type input "Punjab"
type input "Toba Tek Singh/ Toba Tek Singh"
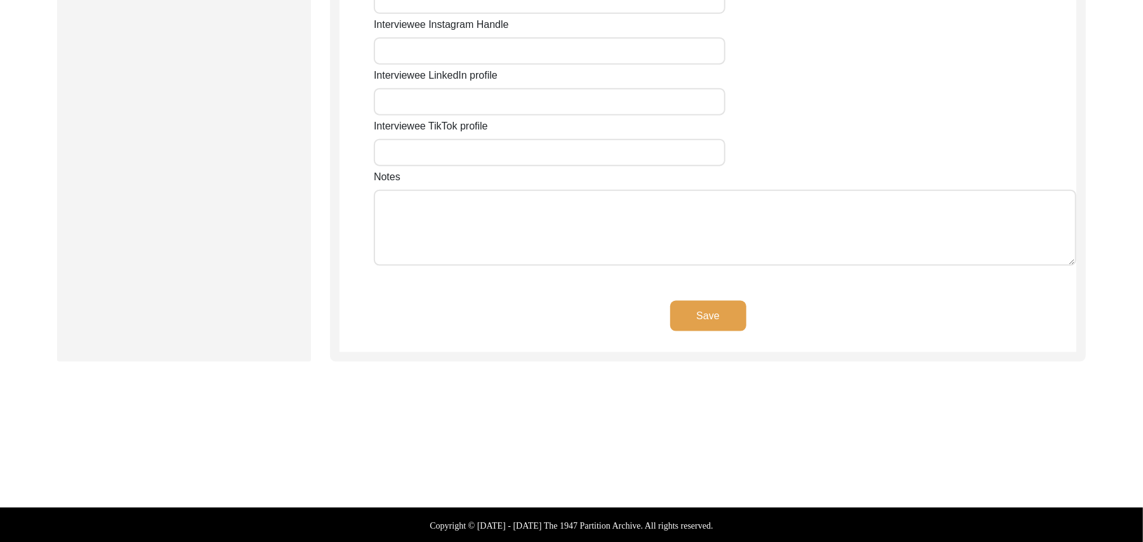
type input "36050"
type input "Pakistan"
type input "Sirhind Colony / hussaini chowk"
type input "Toba Tek Singh, Punjab, Pakistan"
type input "N/A"
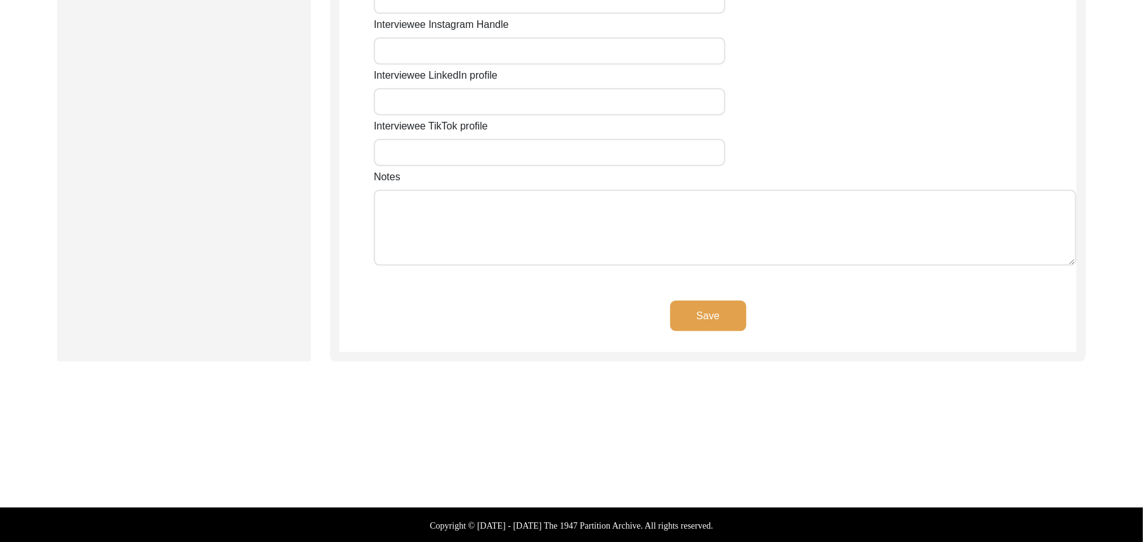
type input "N/A"
type input "03157070788"
type input "N/A"
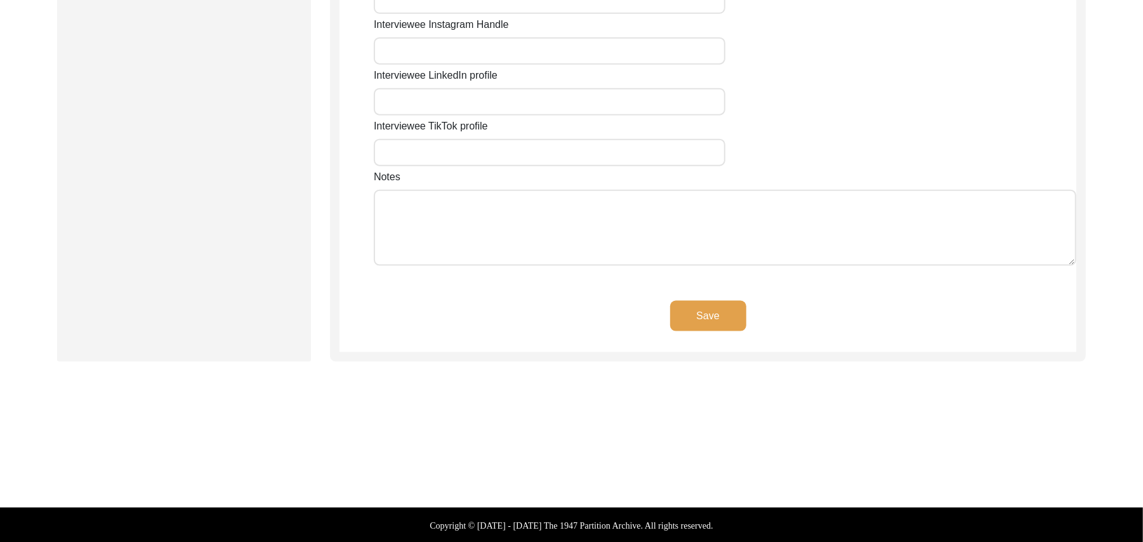
type input "N/A"
type textarea "N/A"
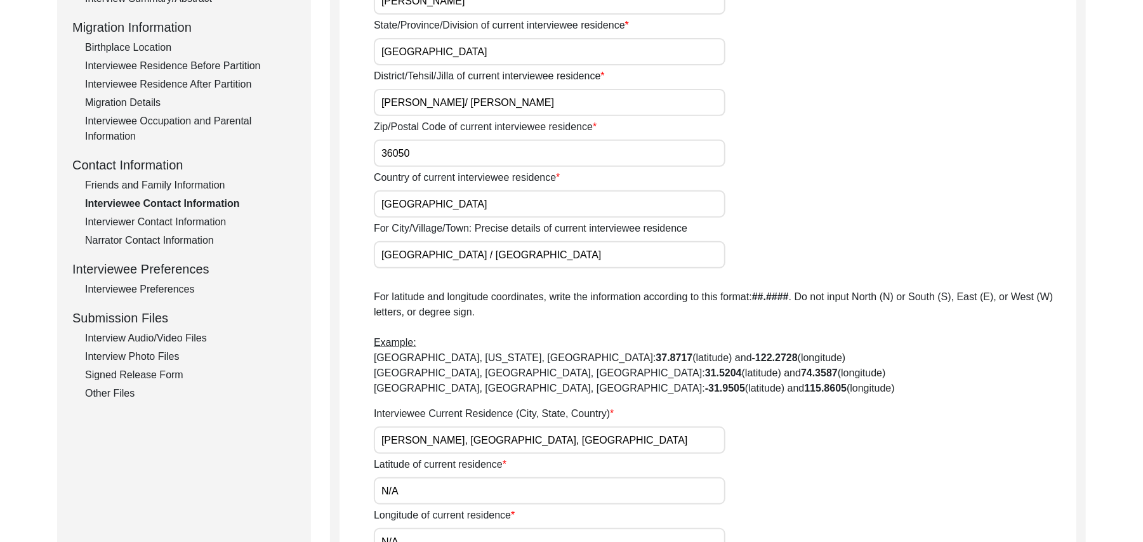
scroll to position [322, 0]
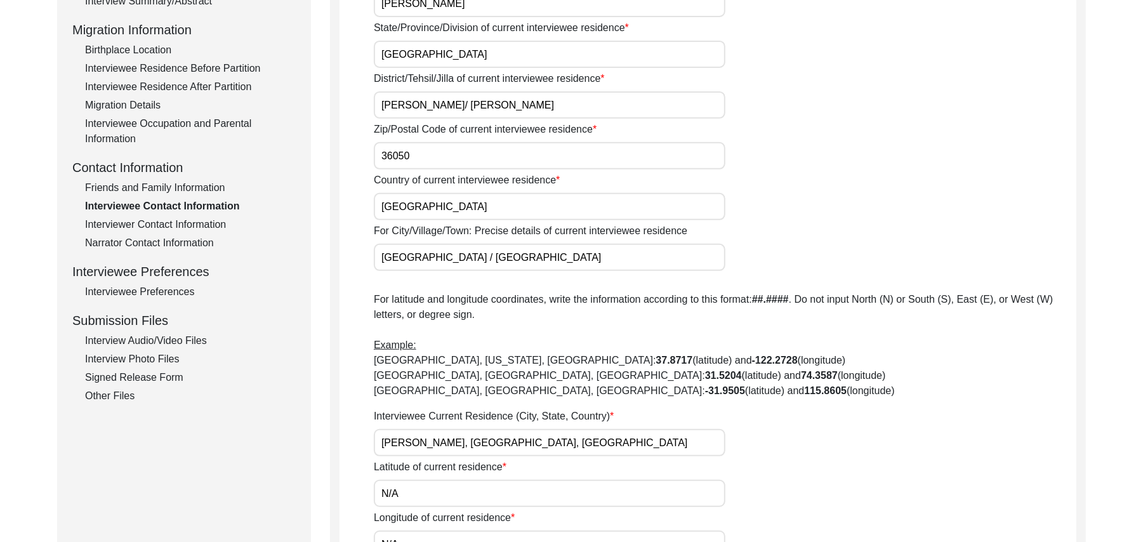
click at [214, 180] on div "Friends and Family Information" at bounding box center [190, 187] width 211 height 15
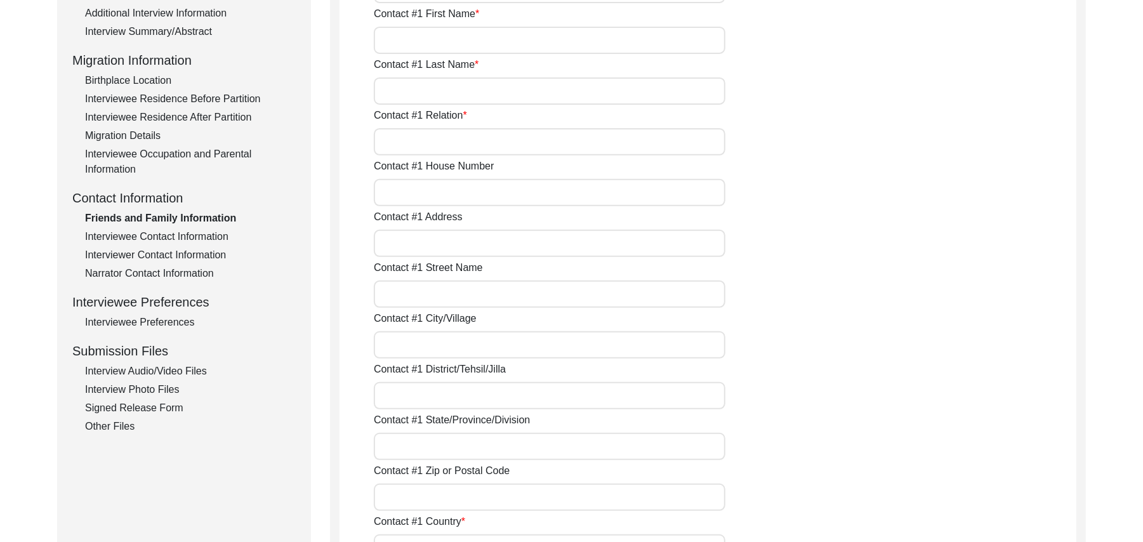
scroll to position [0, 0]
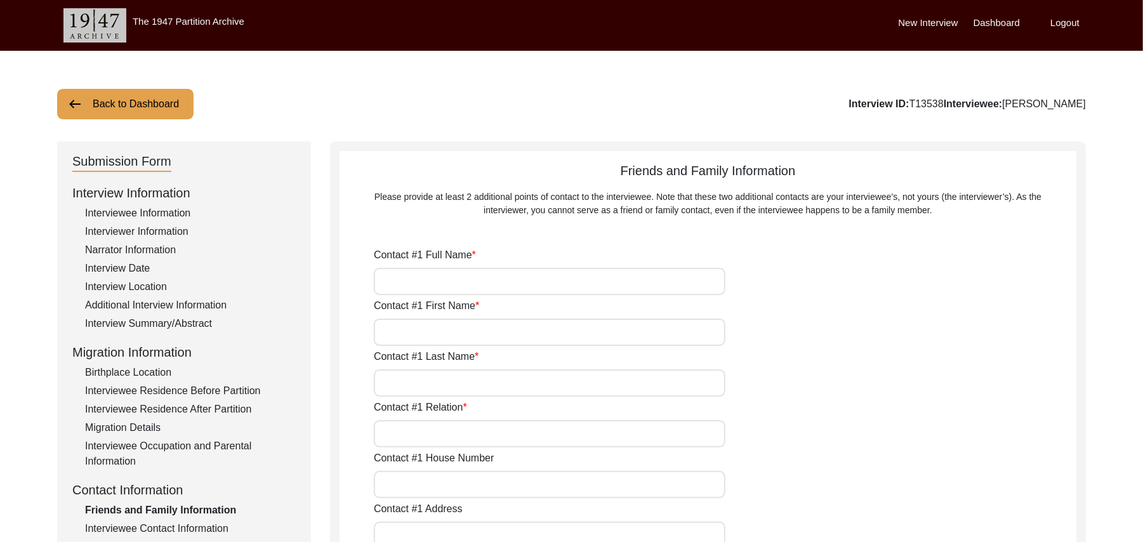
type input "Javaid Iqbal"
type input "Javaid"
type input "Iqbal"
type input "Son"
type input "346"
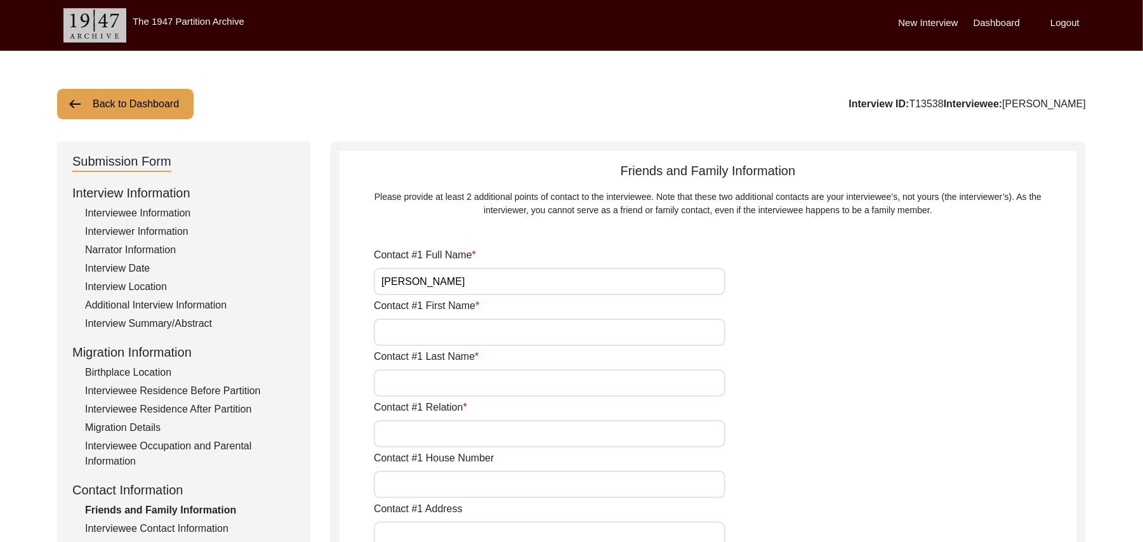
type input "Sirhind Colony"
type input "2"
type input "Toba Tek singh"
type input "Toba Tek Singh/ Toba Tek Singh"
type input "Punjab"
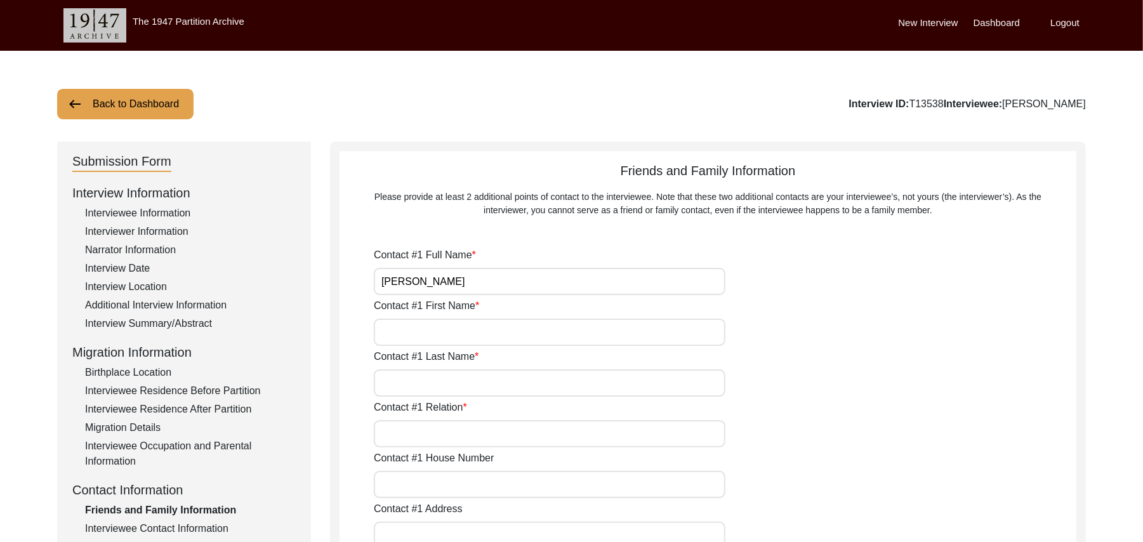
type input "36050"
type input "Pakistan"
type input "Hussain Chowk"
type input "03067292466"
type input "N/A"
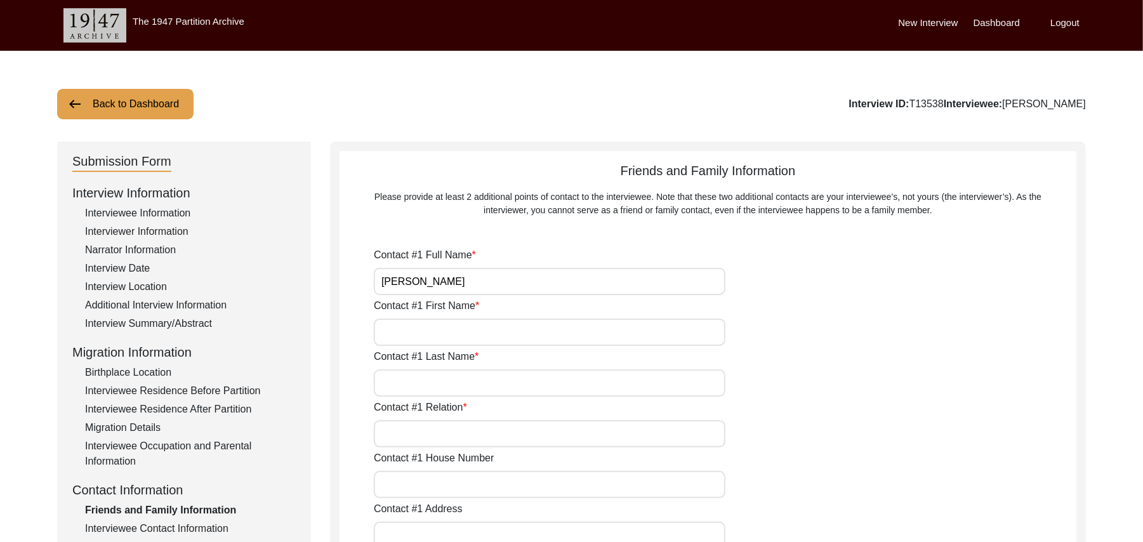
type input "N/A"
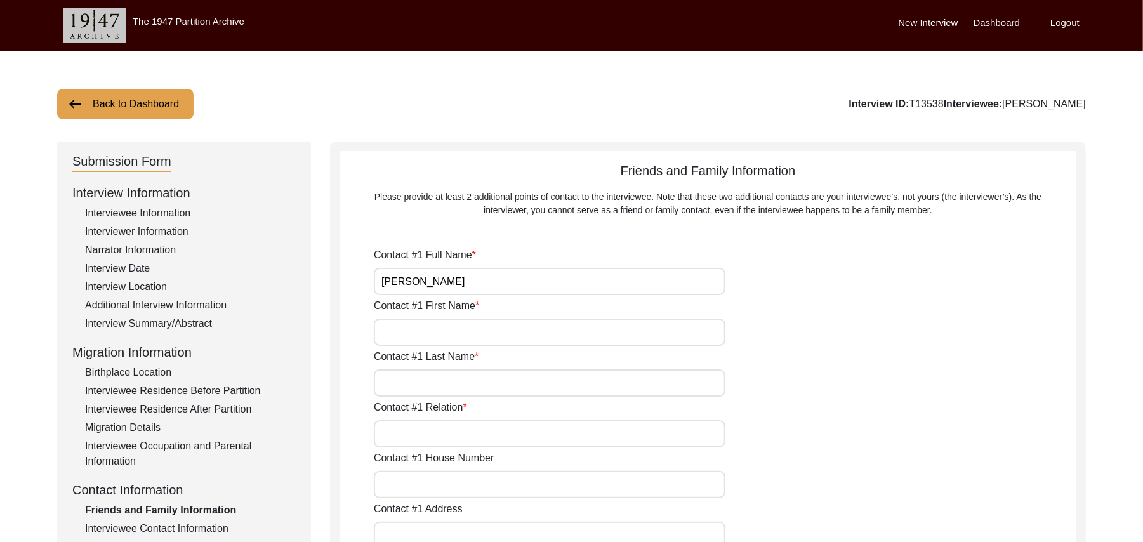
type input "add"
type input "son"
type input "346"
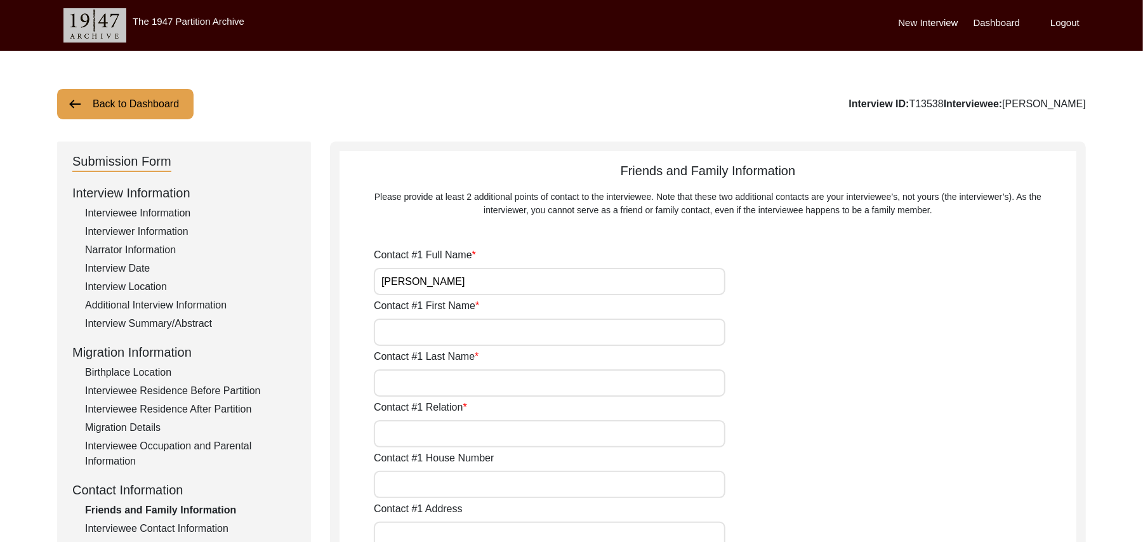
type input "Sirhind colony"
type input "2"
type input "Toba Tek Singh"
type input "Toba Tek Singh/ Toba Tek Singh"
type input "Punjab"
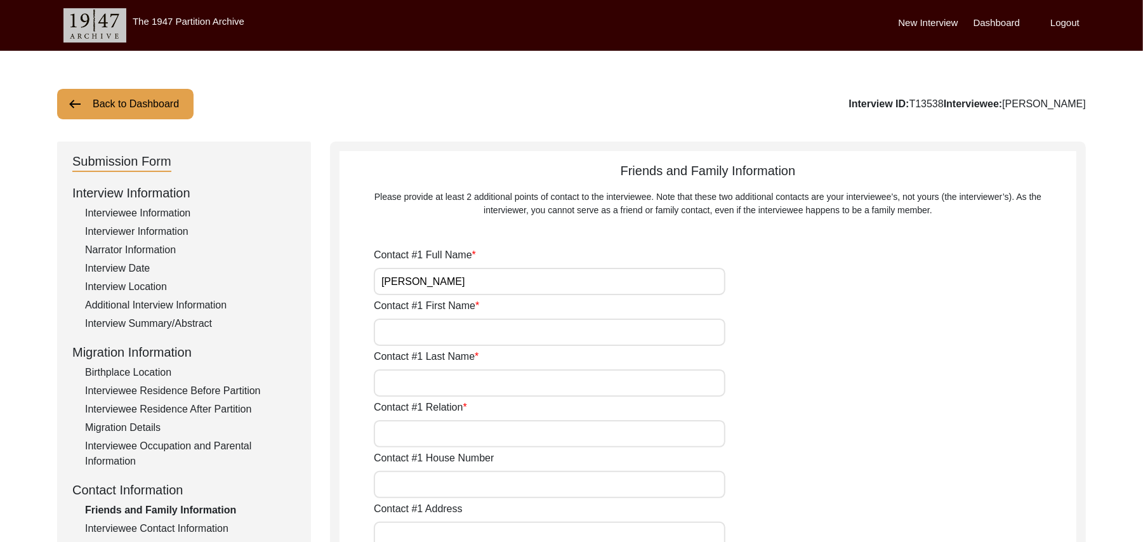
type input "36050"
type input "Pakistan"
type input "Hussaini Chowk"
type input "03330765067"
type input "N/A"
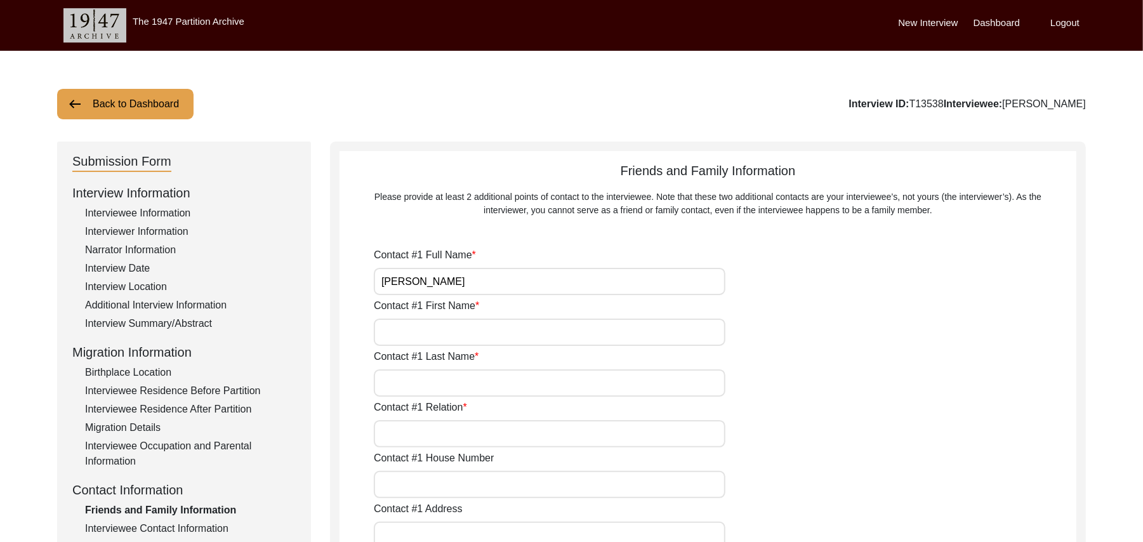
type input "N/A"
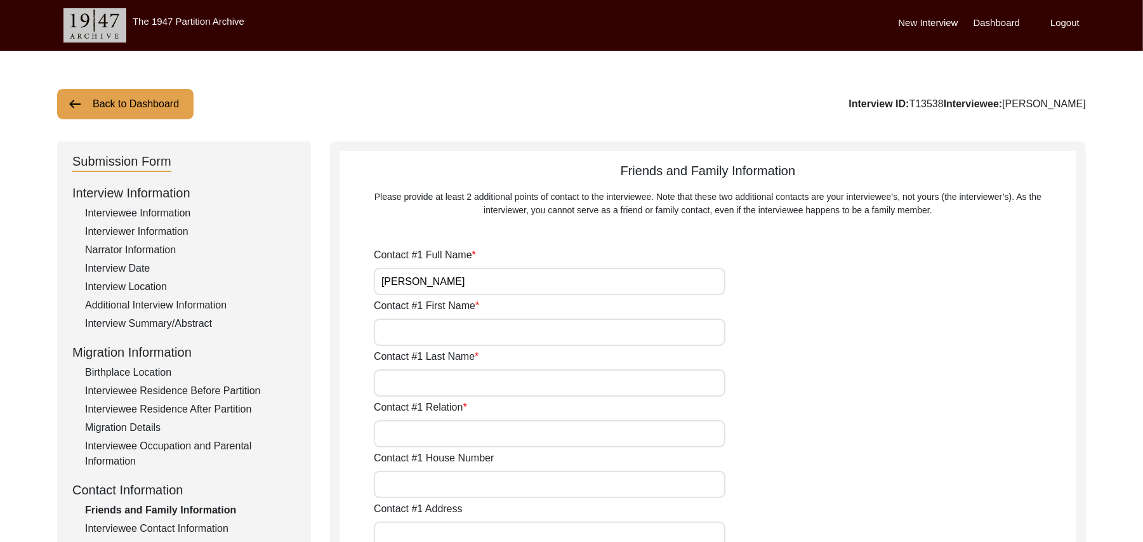
type input "N/A"
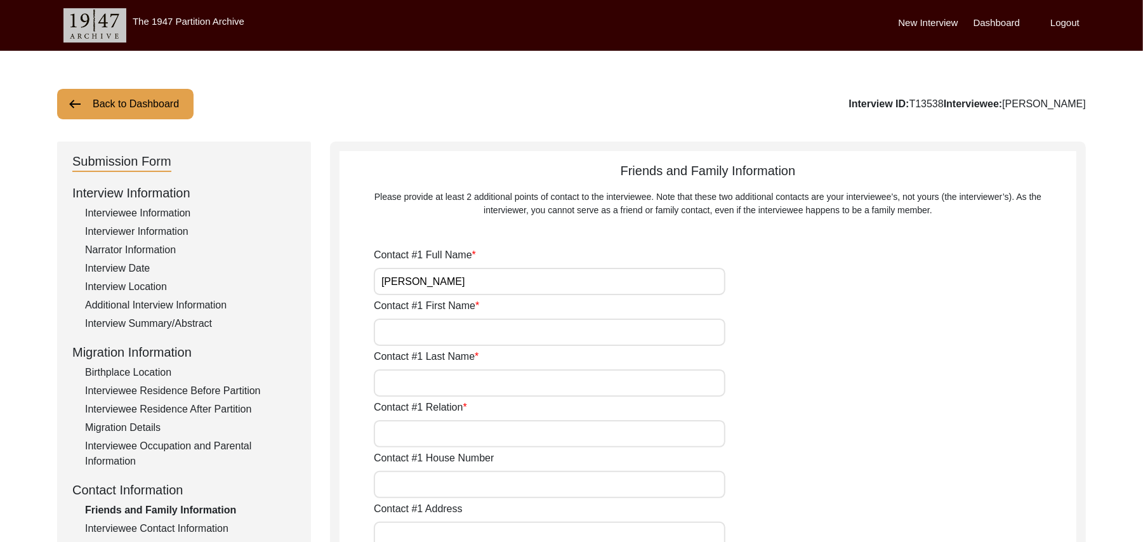
type input "N/A"
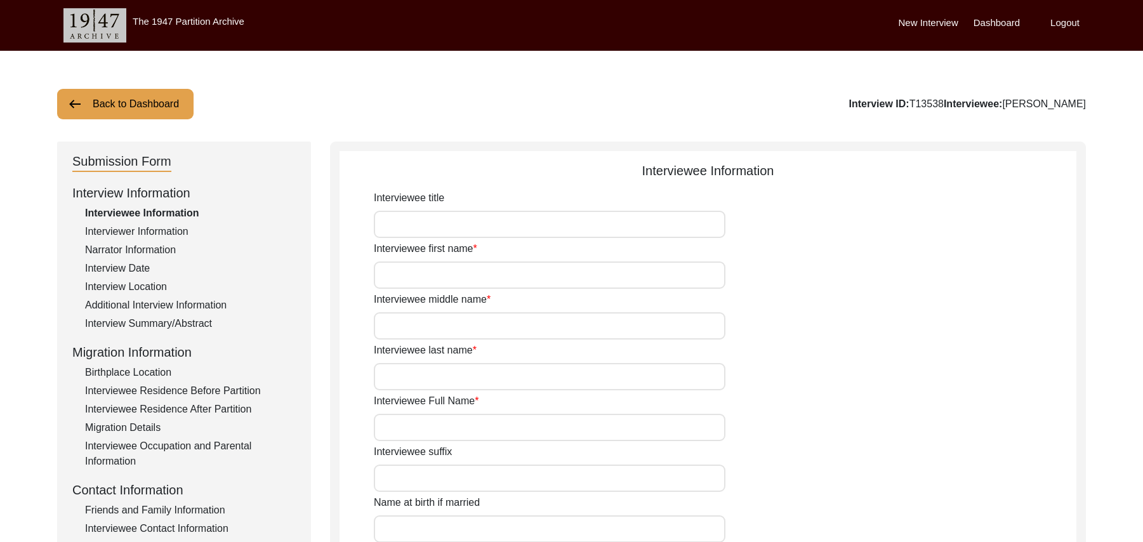
type input "Mr"
type input "[PERSON_NAME]"
type input "Haji"
type input "[PERSON_NAME]"
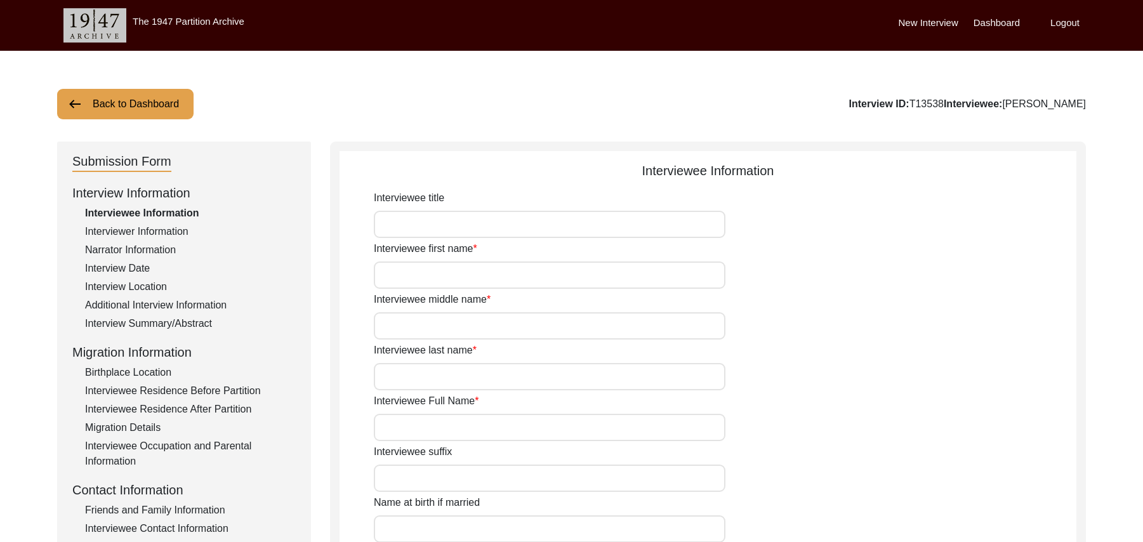
type input "N/A"
type input "[PERSON_NAME]"
type input "1941"
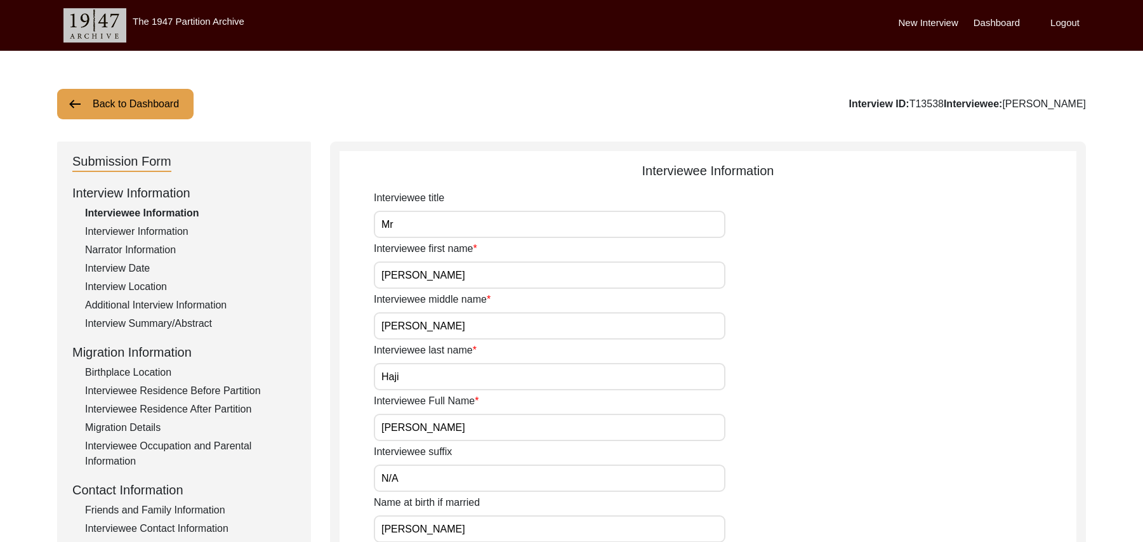
type input "86 Years"
type input "[DEMOGRAPHIC_DATA]"
type input "N/A"
type textarea "N/A"
type input "Punjabi"
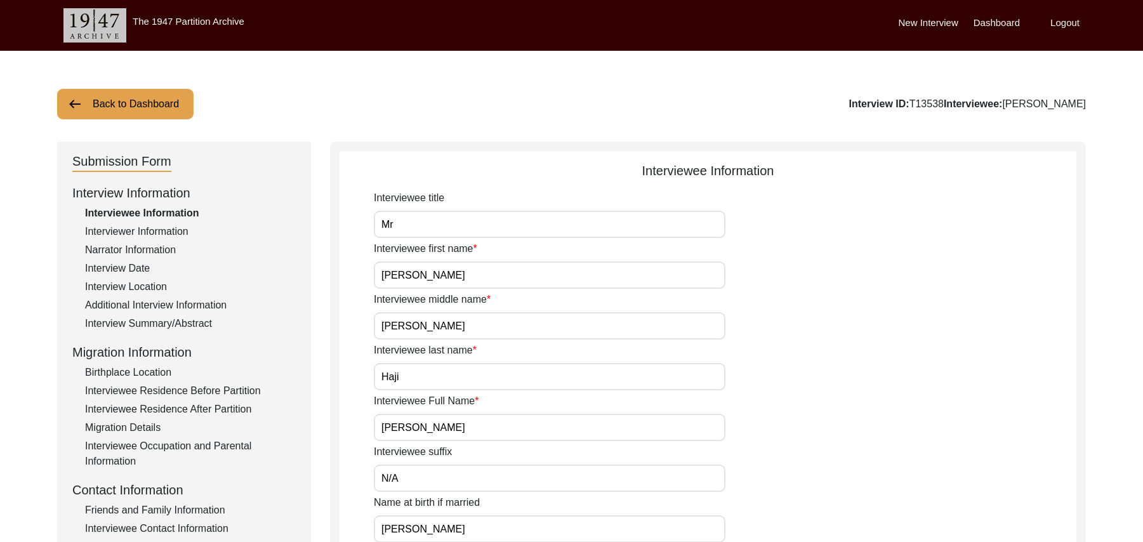
type input "Malwai"
type input "[DEMOGRAPHIC_DATA]"
type input "Araein"
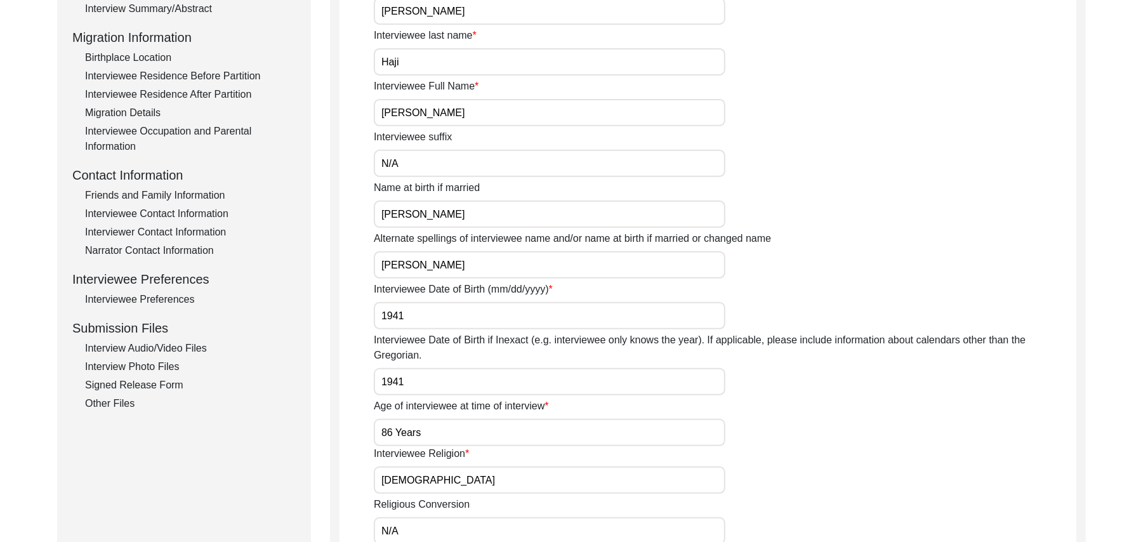
click at [190, 346] on div "Interview Audio/Video Files" at bounding box center [190, 348] width 211 height 15
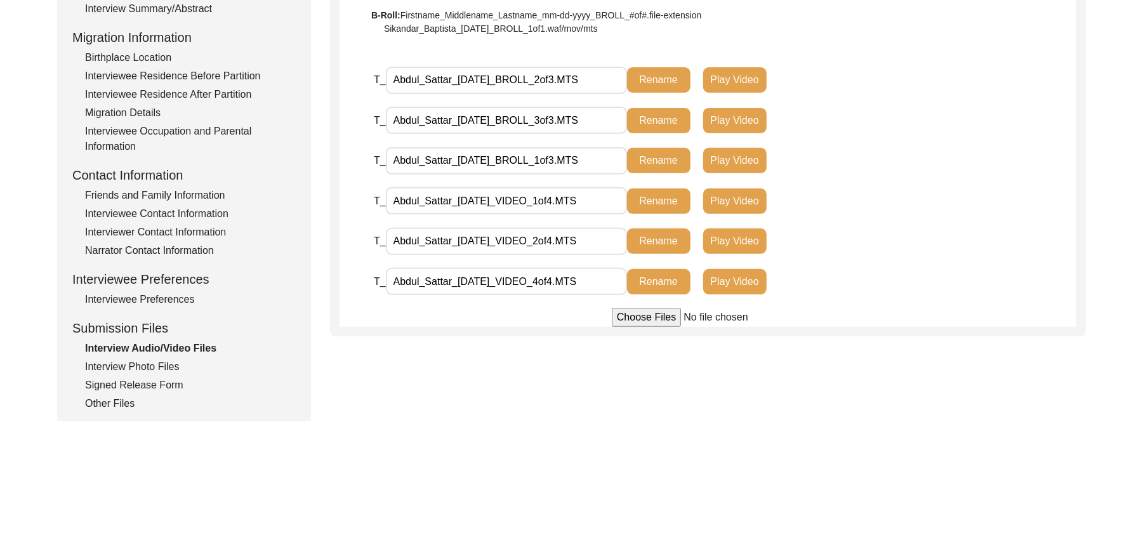
click at [641, 319] on input "file" at bounding box center [708, 317] width 192 height 19
type input "C:\fakepath\Abdul_Sattar_09-14-2025_VIDEO_3of4.MTS"
